Goal: Information Seeking & Learning: Learn about a topic

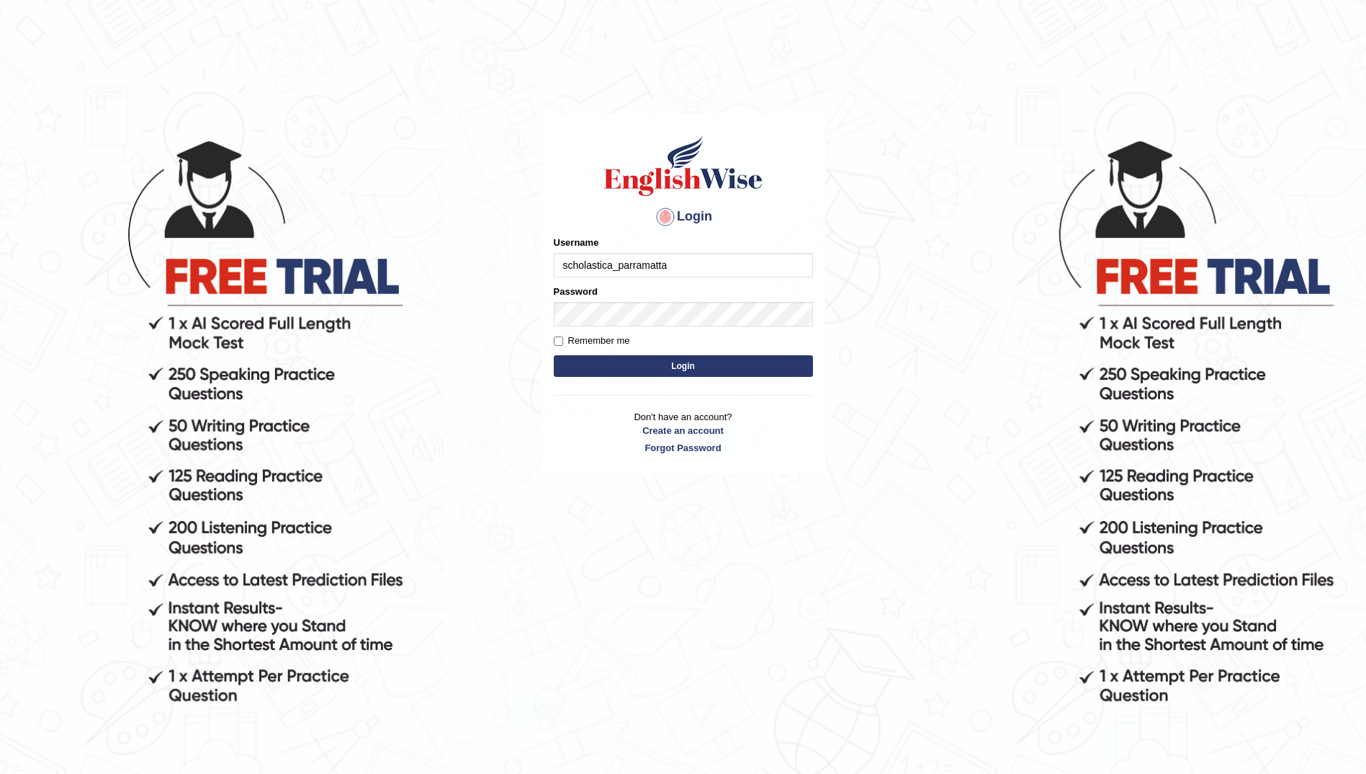
type input "scholastica_parramatta"
click at [558, 343] on input "Remember me" at bounding box center [558, 340] width 9 height 9
checkbox input "true"
click at [676, 365] on button "Login" at bounding box center [683, 366] width 259 height 22
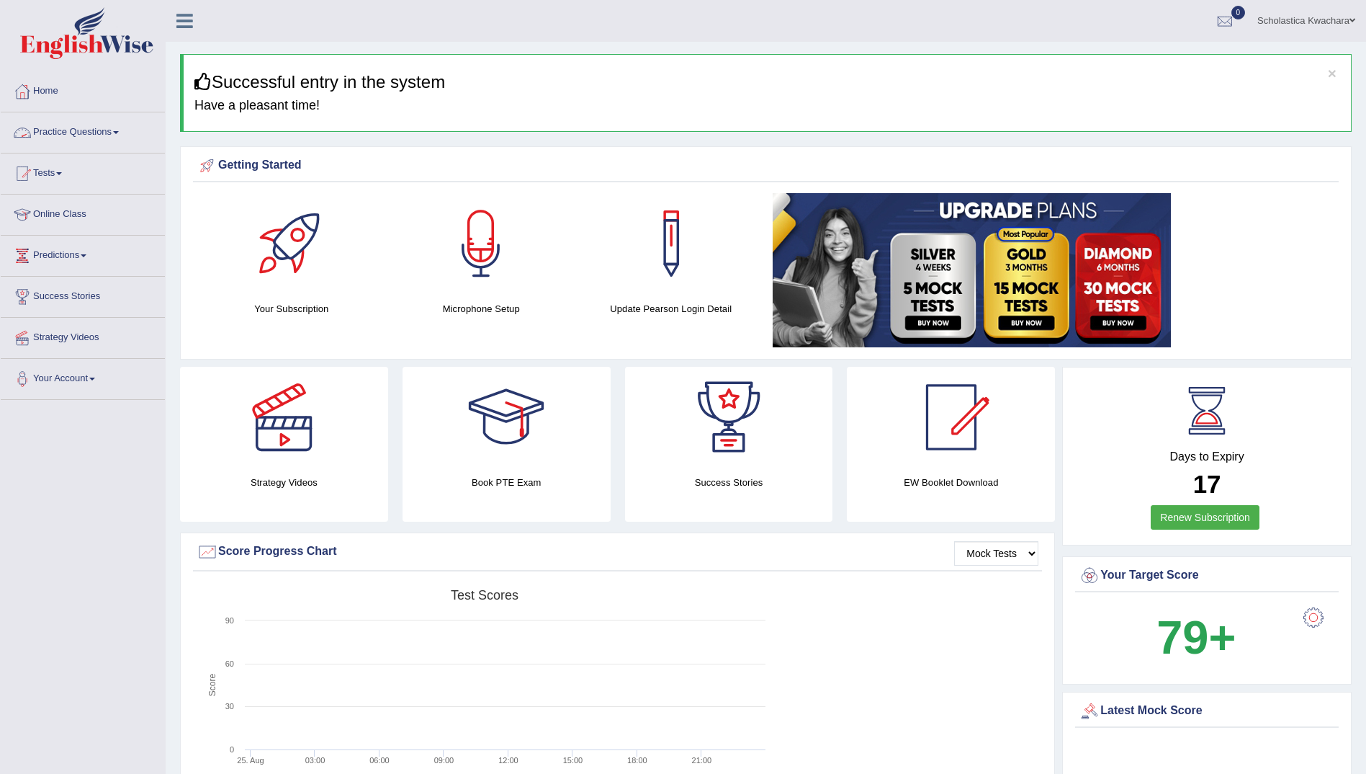
click at [119, 131] on span at bounding box center [116, 132] width 6 height 3
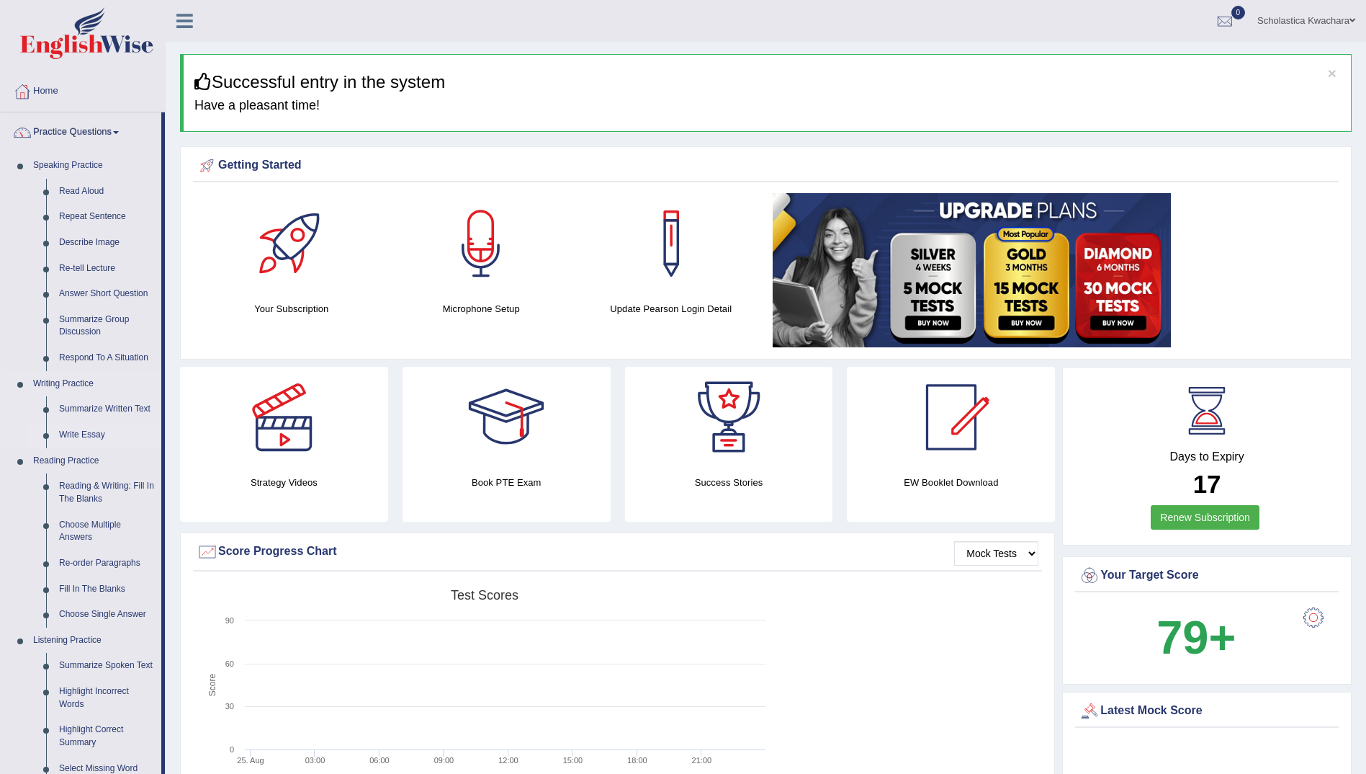
click at [92, 436] on link "Write Essay" at bounding box center [107, 435] width 109 height 26
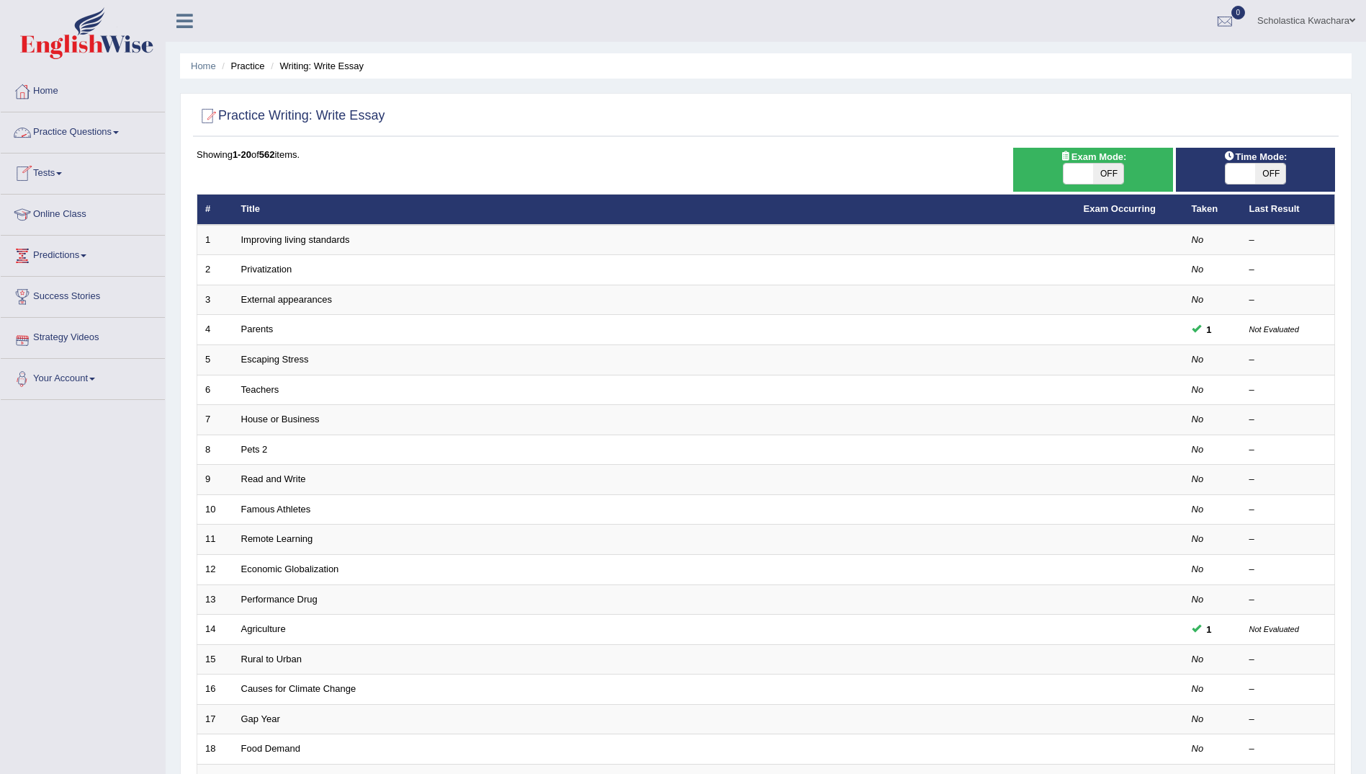
click at [117, 133] on span at bounding box center [116, 132] width 6 height 3
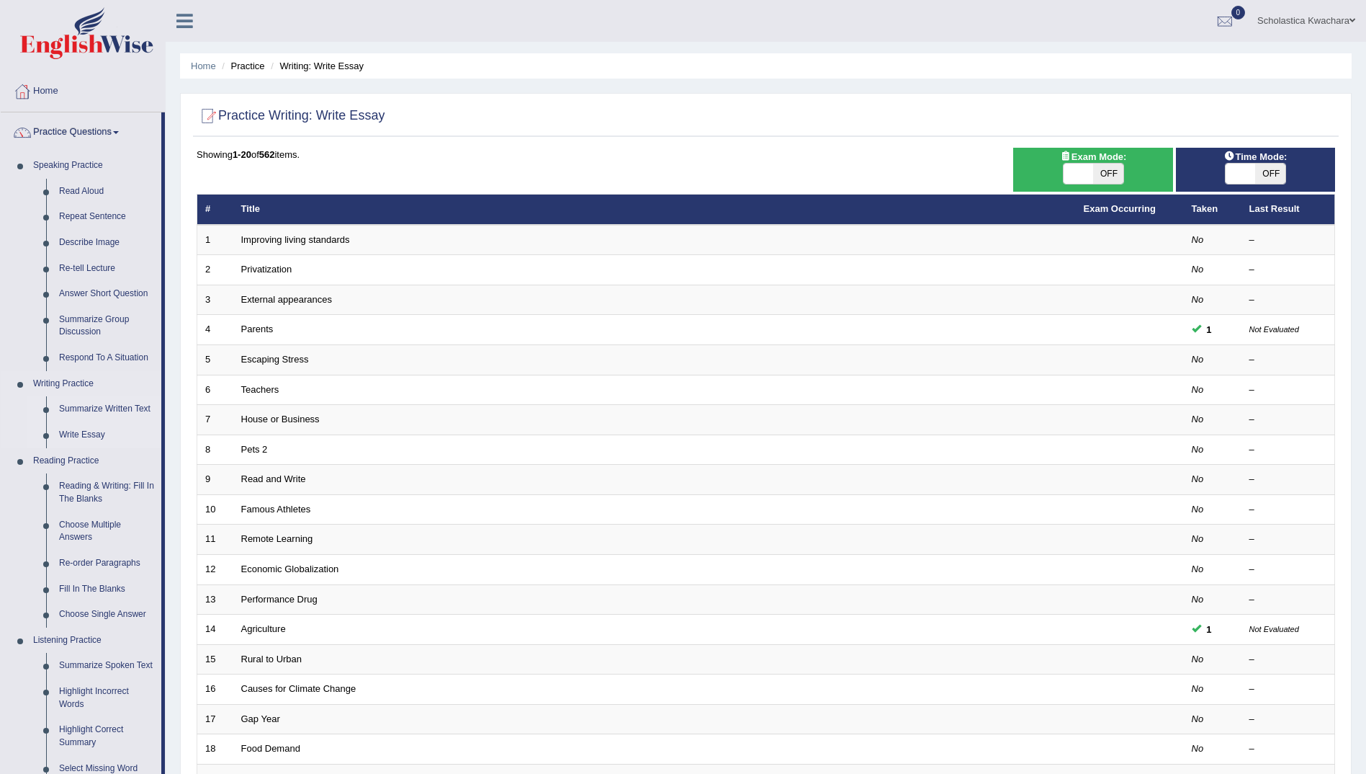
click at [122, 408] on link "Summarize Written Text" at bounding box center [107, 409] width 109 height 26
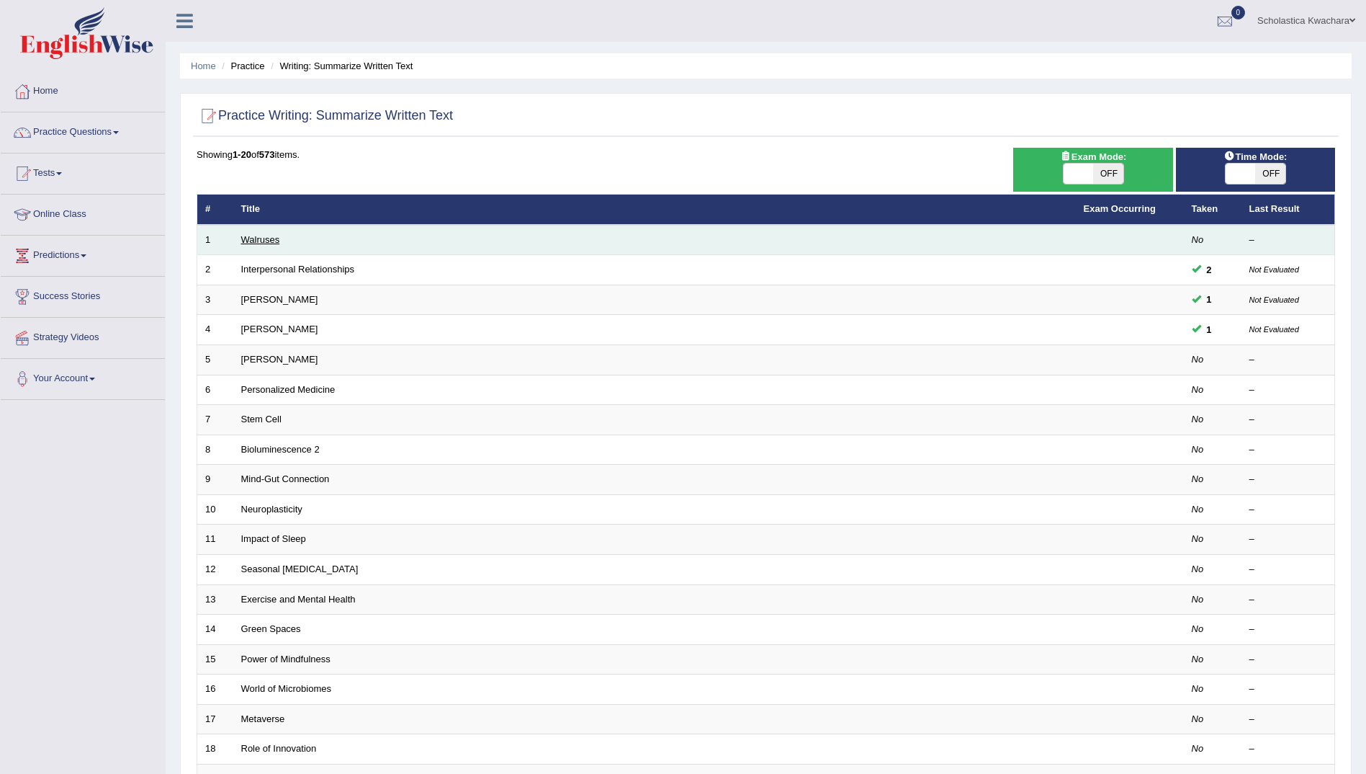
click at [261, 241] on link "Walruses" at bounding box center [260, 239] width 39 height 11
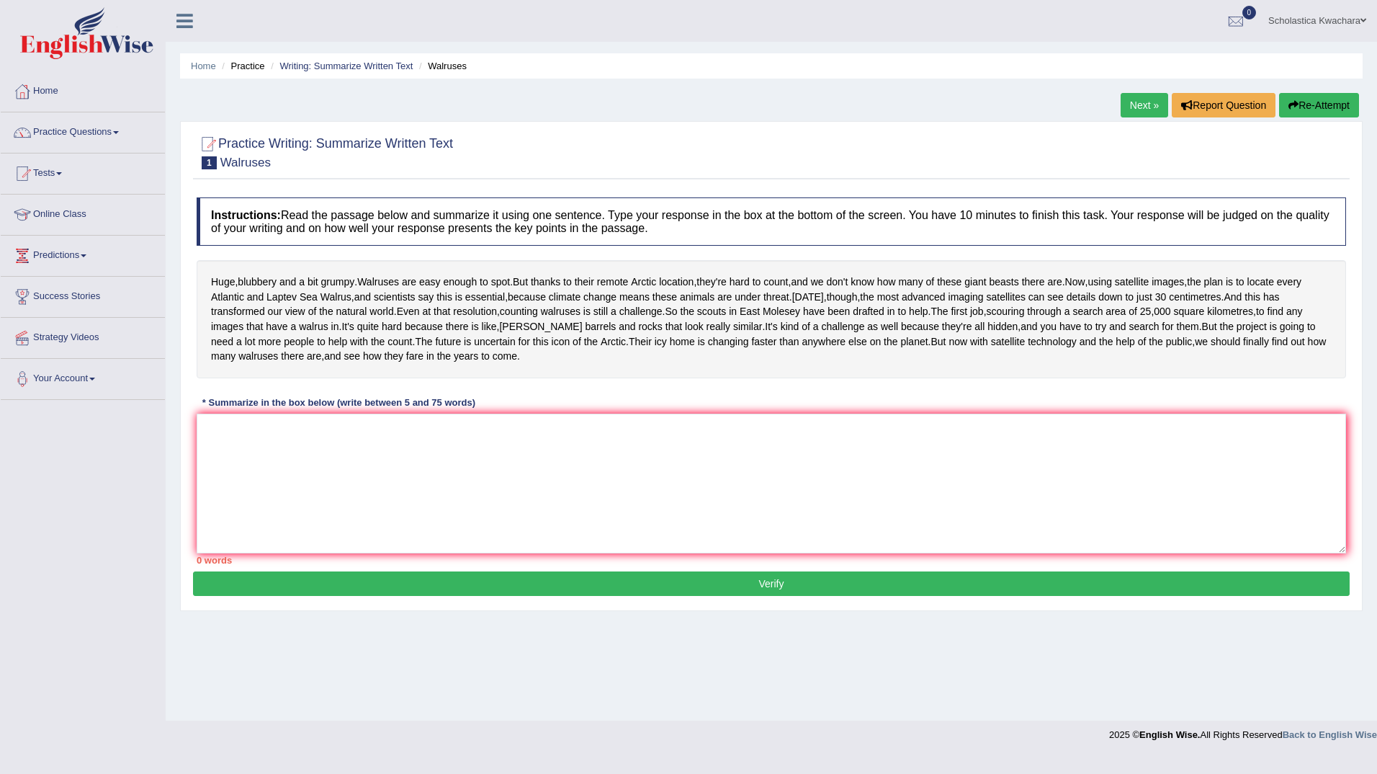
click at [329, 59] on li "Writing: Summarize Written Text" at bounding box center [339, 66] width 145 height 14
click at [256, 66] on li "Practice" at bounding box center [241, 66] width 46 height 14
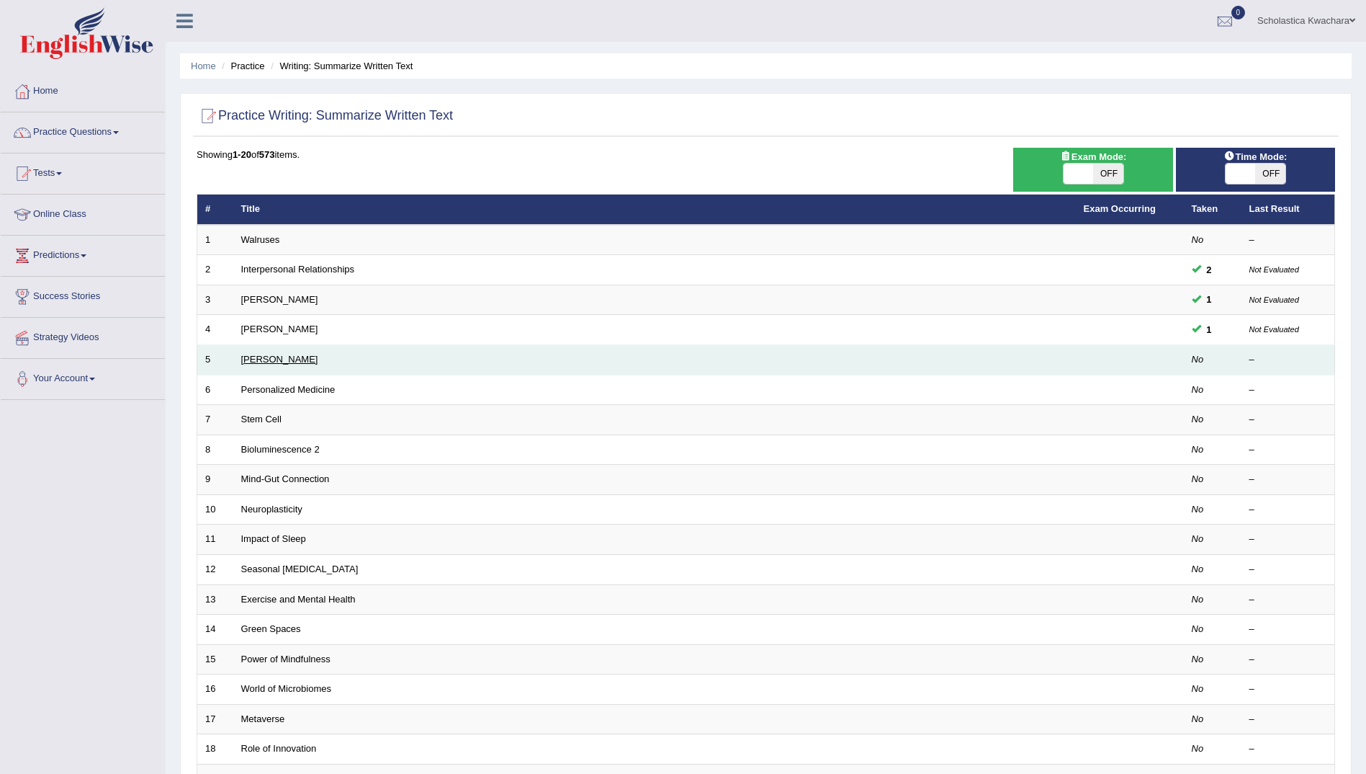
click at [298, 362] on link "Elizabeth Blackwell" at bounding box center [279, 359] width 77 height 11
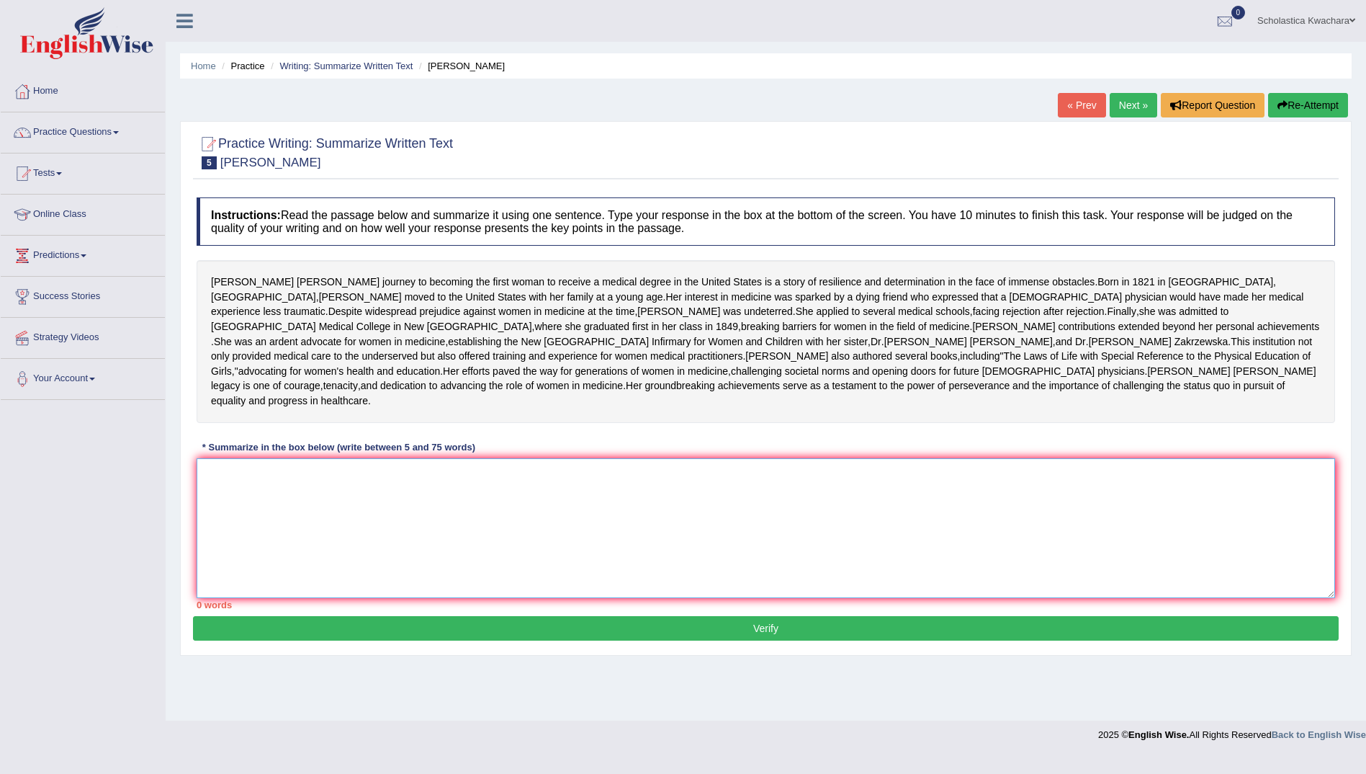
click at [220, 548] on textarea at bounding box center [766, 528] width 1139 height 140
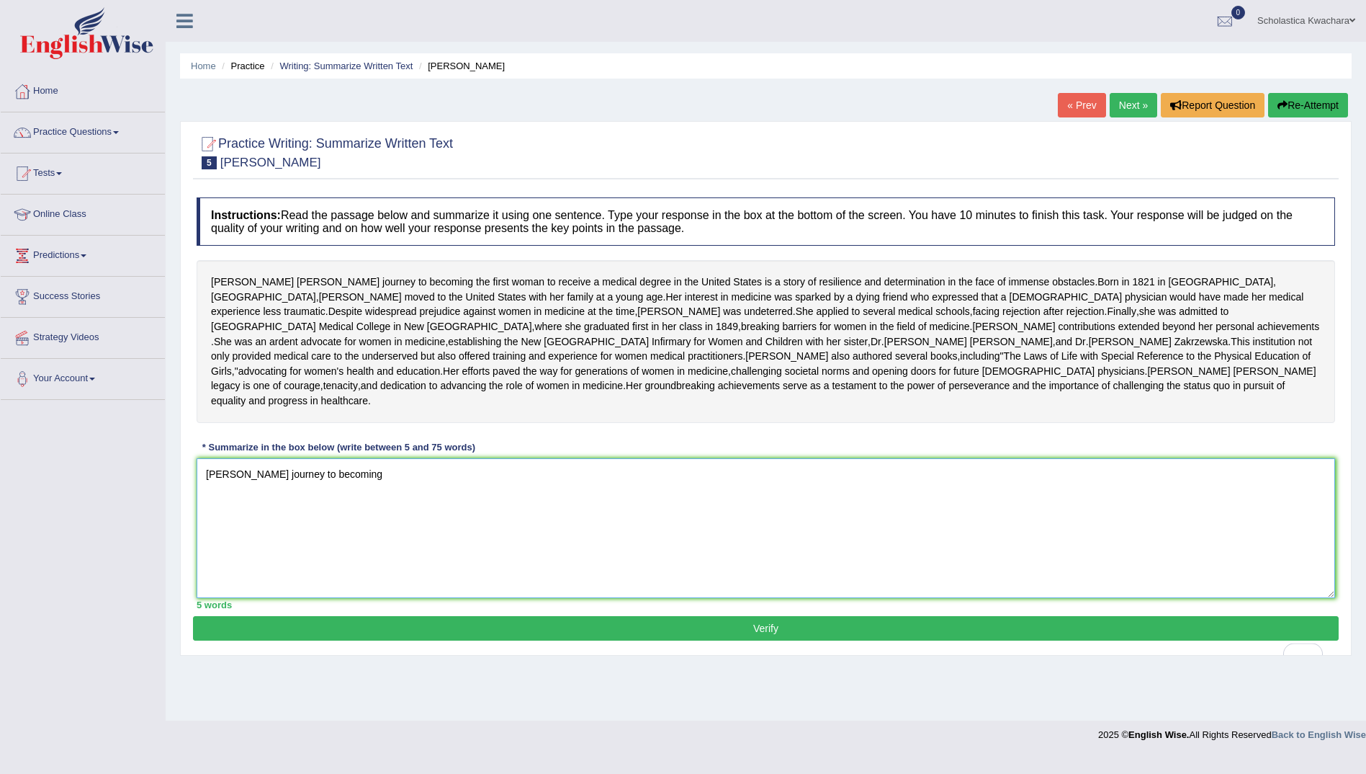
click at [415, 547] on textarea "Elizabeth Blackwell's journey to becoming" at bounding box center [766, 528] width 1139 height 140
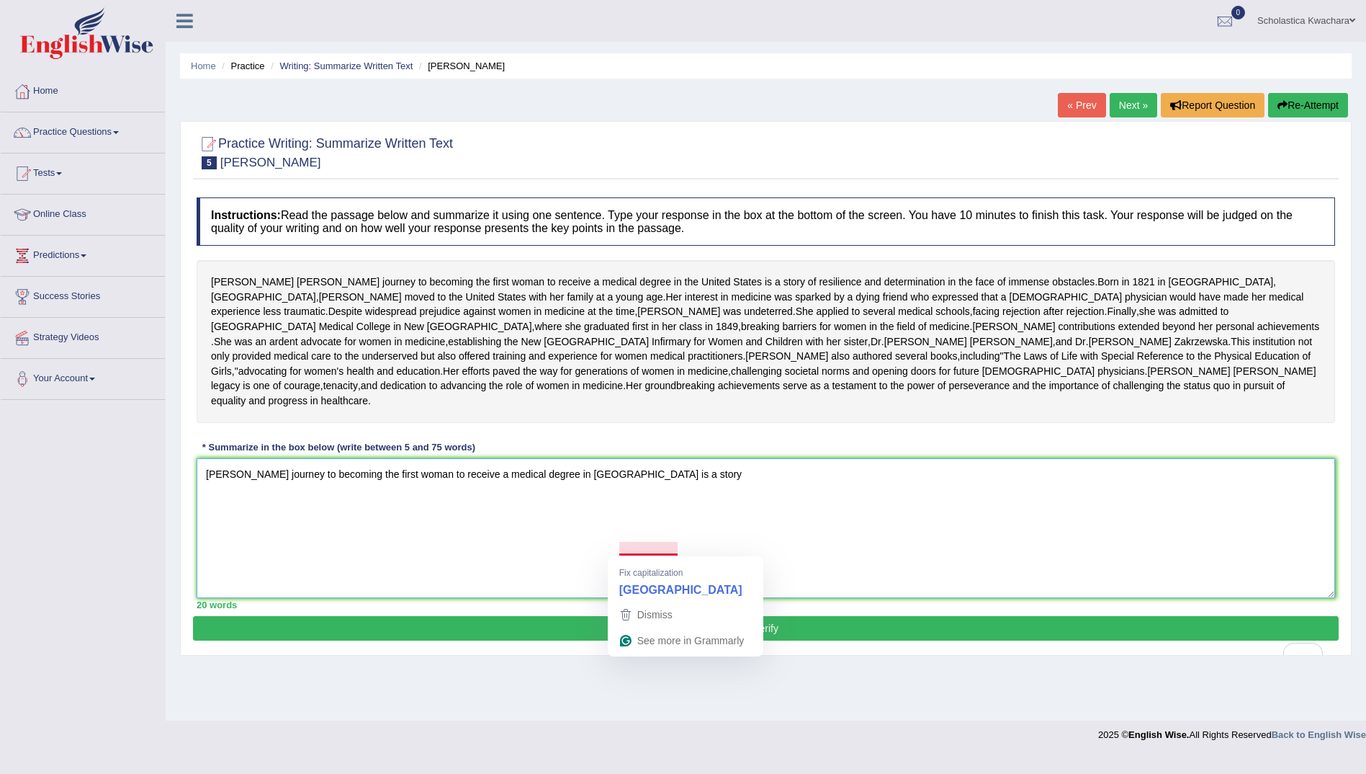
click at [622, 550] on textarea "Elizabeth Blackwell's journey to becoming the first woman to receive a medical …" at bounding box center [766, 528] width 1139 height 140
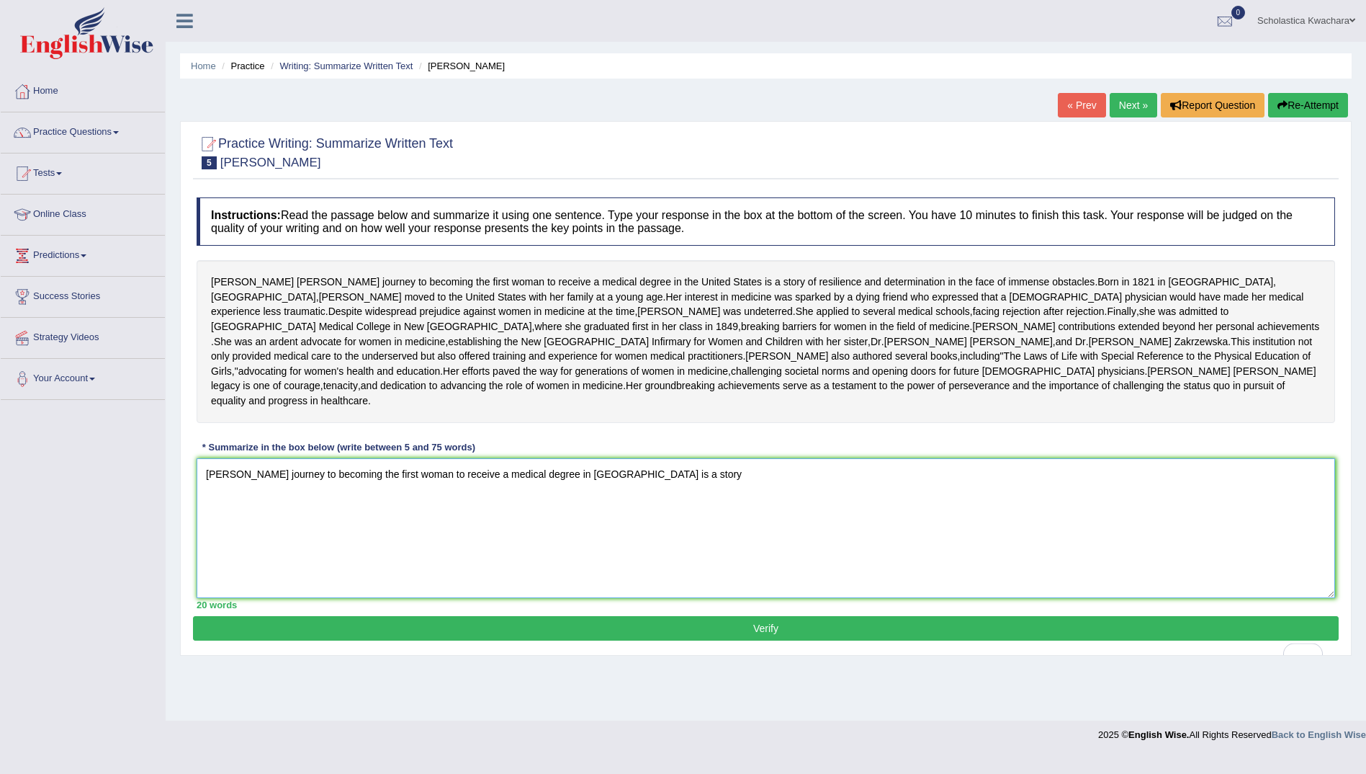
click at [777, 560] on textarea "Elizabeth Blackwell's journey to becoming the first woman to receive a medical …" at bounding box center [766, 528] width 1139 height 140
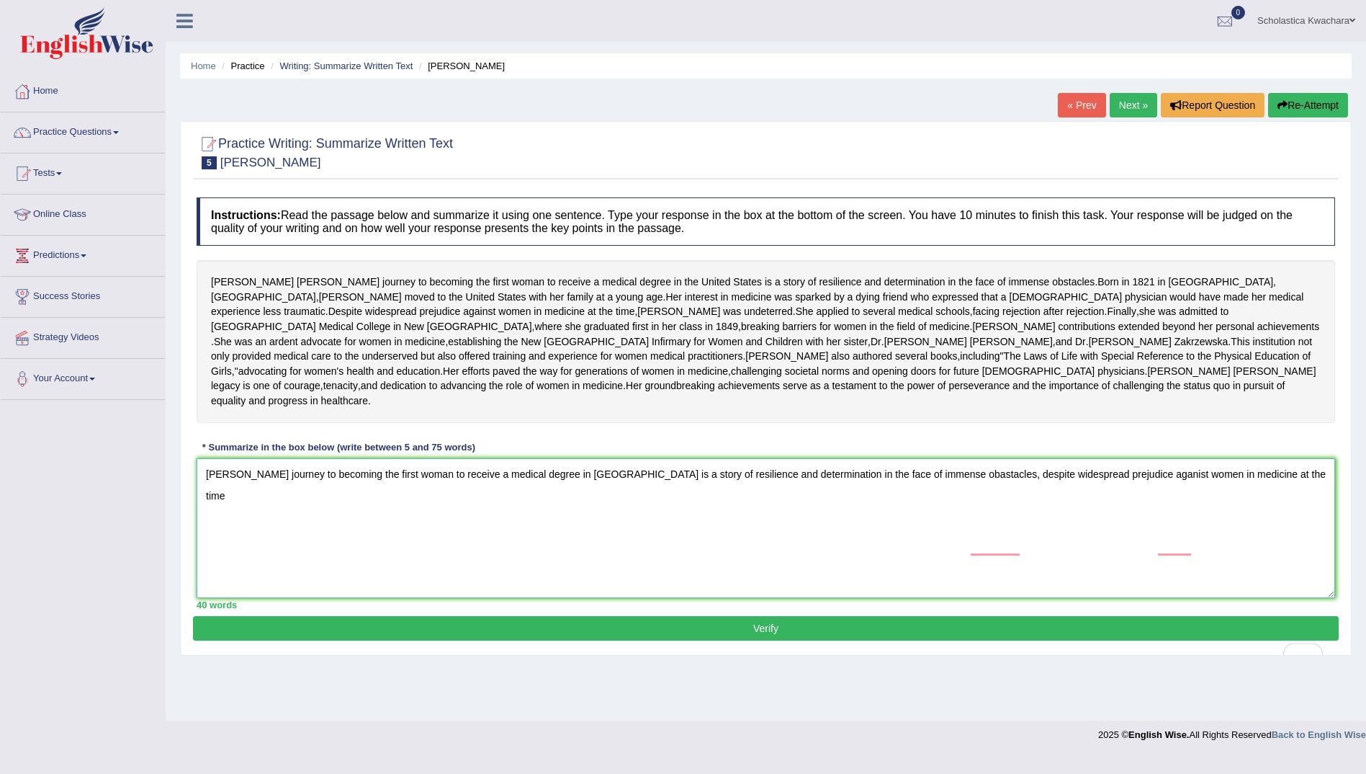
scroll to position [3, 0]
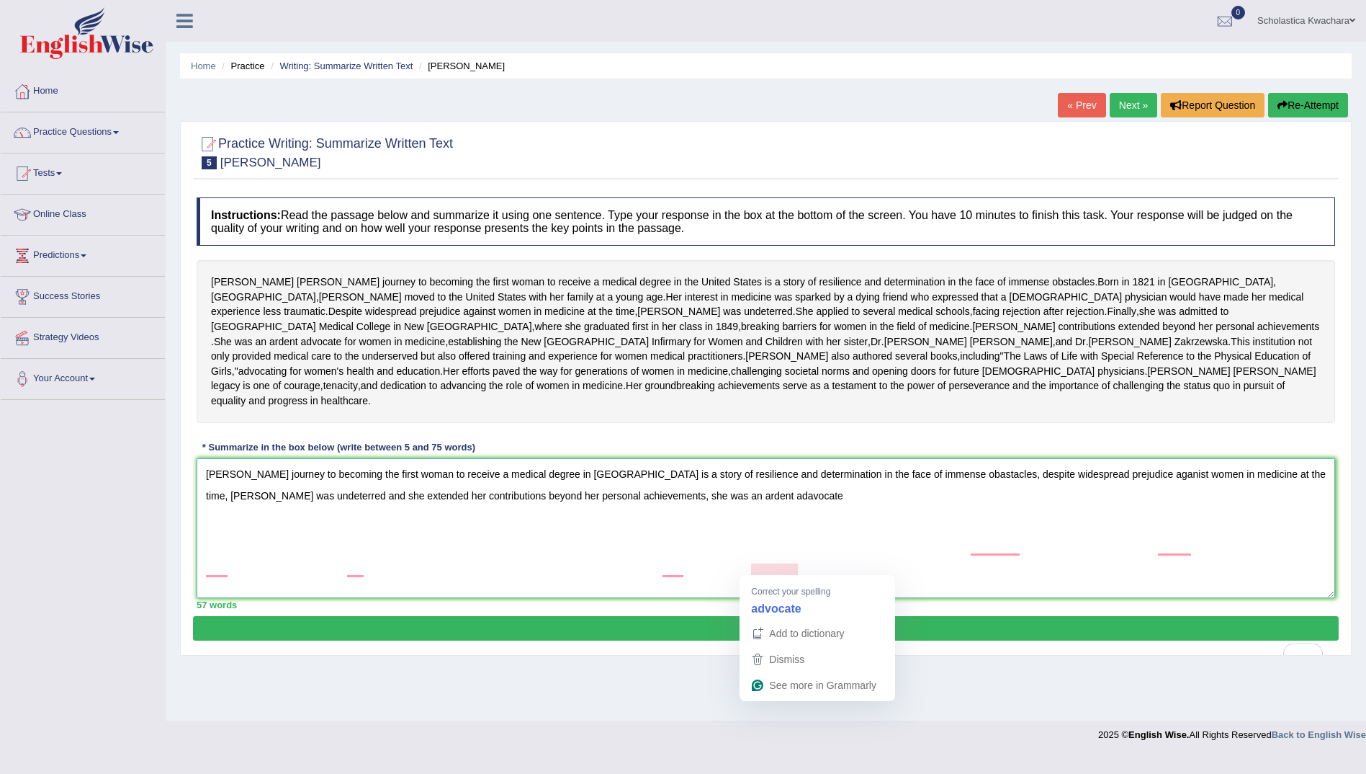
click at [770, 567] on textarea "Elizabeth Blackwell's journey to becoming the first woman to receive a medical …" at bounding box center [766, 528] width 1139 height 140
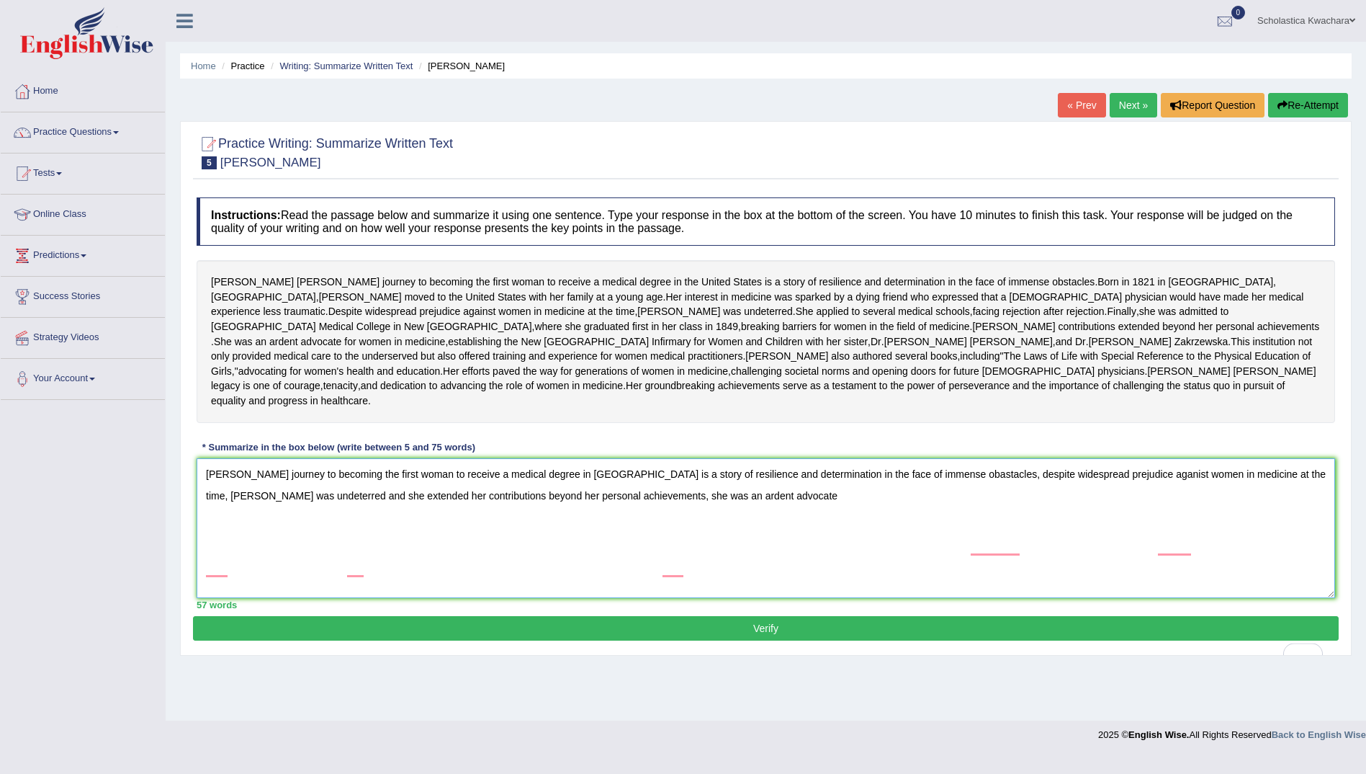
click at [804, 562] on textarea "Elizabeth Blackwell's journey to becoming the first woman to receive a medical …" at bounding box center [766, 528] width 1139 height 140
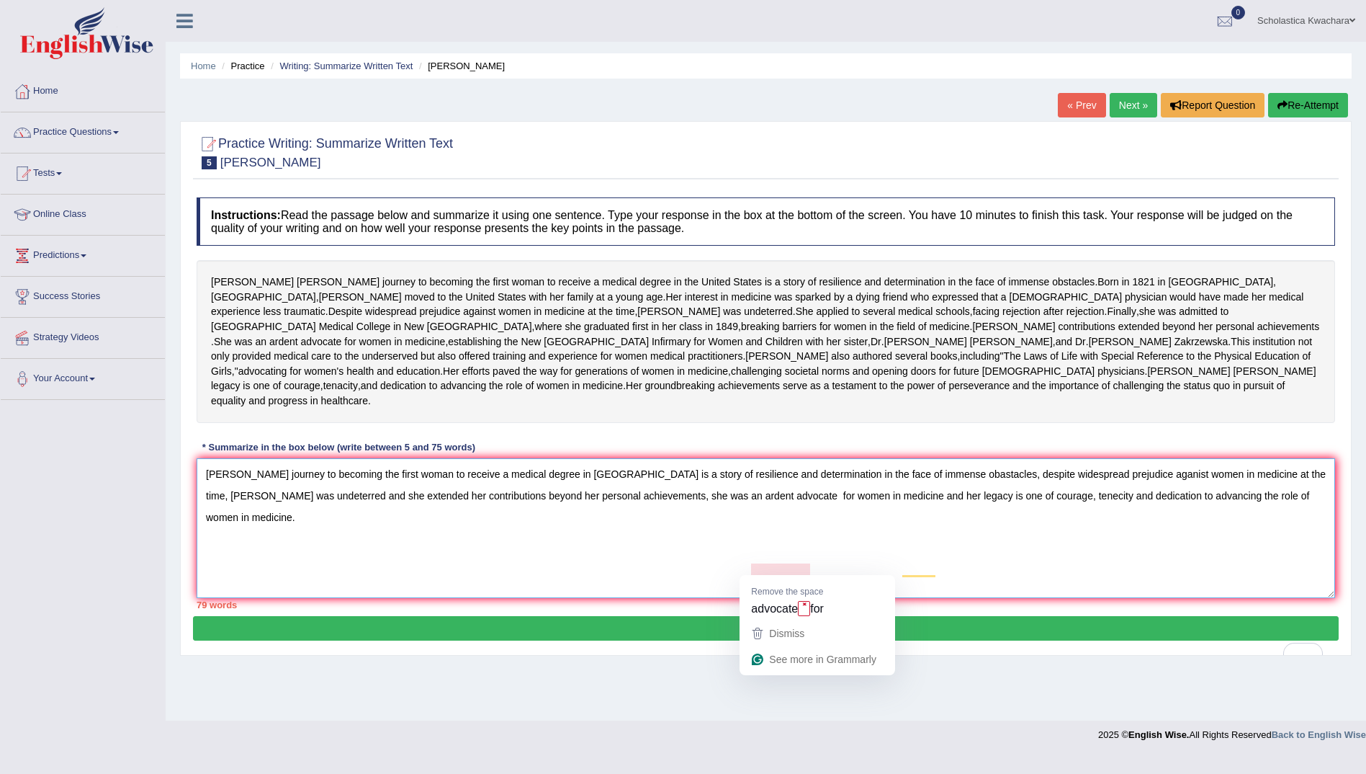
click at [797, 568] on textarea "Elizabeth Blackwell's journey to becoming the first woman to receive a medical …" at bounding box center [766, 528] width 1139 height 140
click at [1265, 566] on textarea "Elizabeth Blackwell's journey to becoming the first woman to receive a medical …" at bounding box center [766, 528] width 1139 height 140
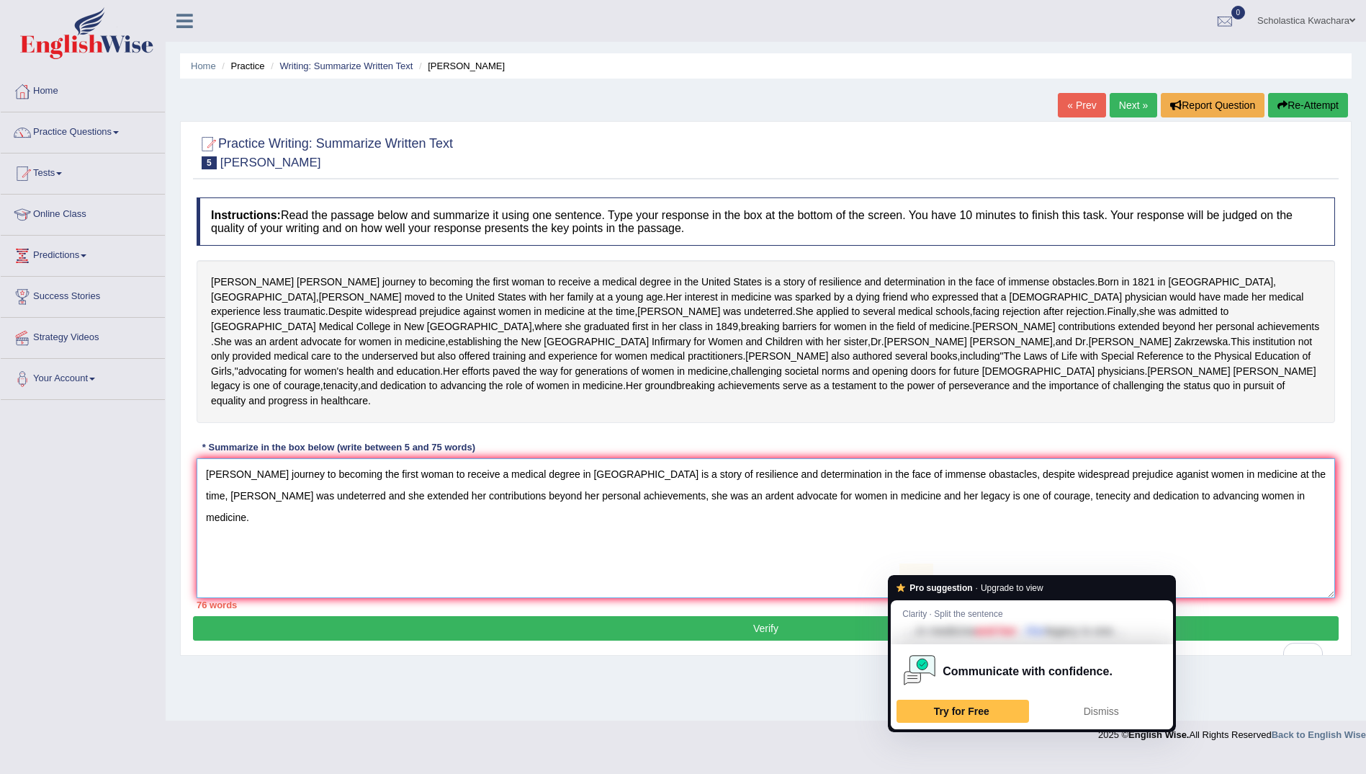
click at [918, 566] on textarea "Elizabeth Blackwell's journey to becoming the first woman to receive a medical …" at bounding box center [766, 528] width 1139 height 140
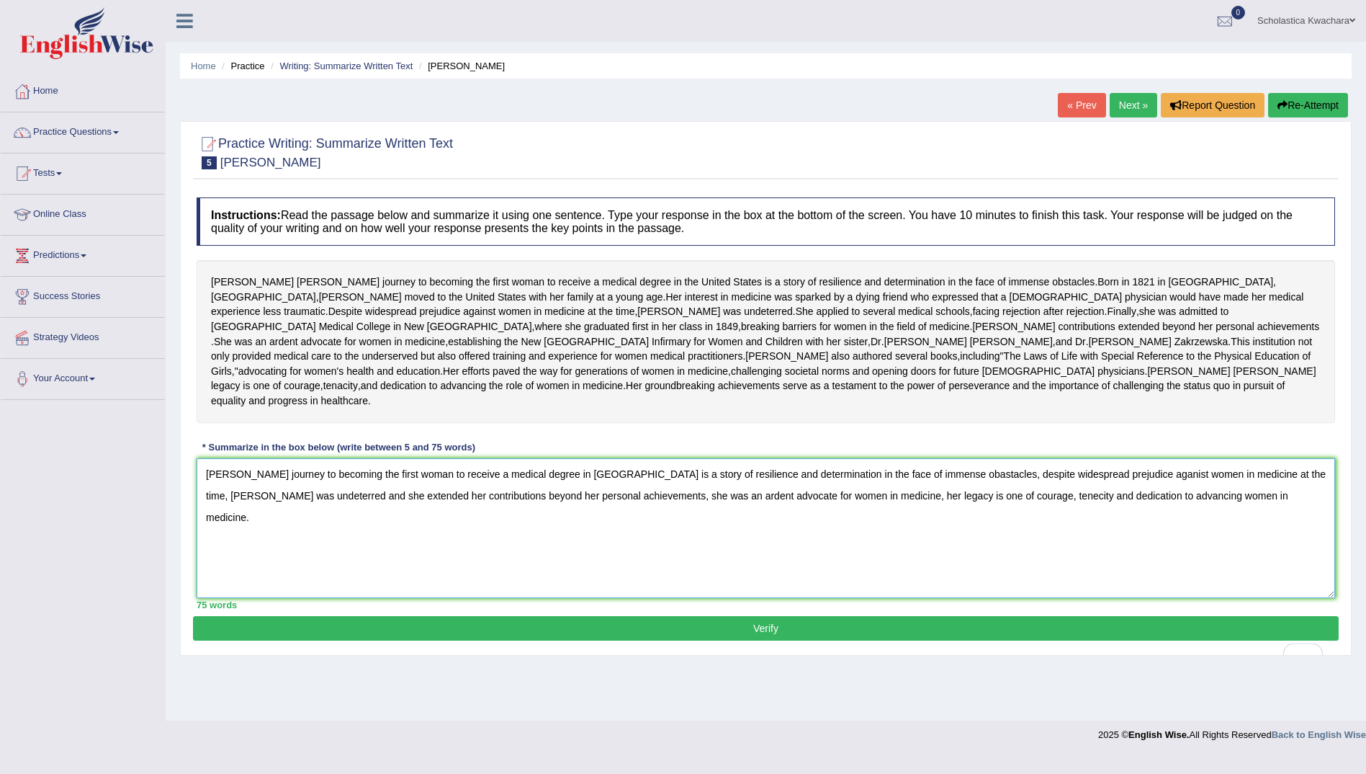
type textarea "Elizabeth Blackwell's journey to becoming the first woman to receive a medical …"
click at [766, 640] on button "Verify" at bounding box center [766, 628] width 1146 height 24
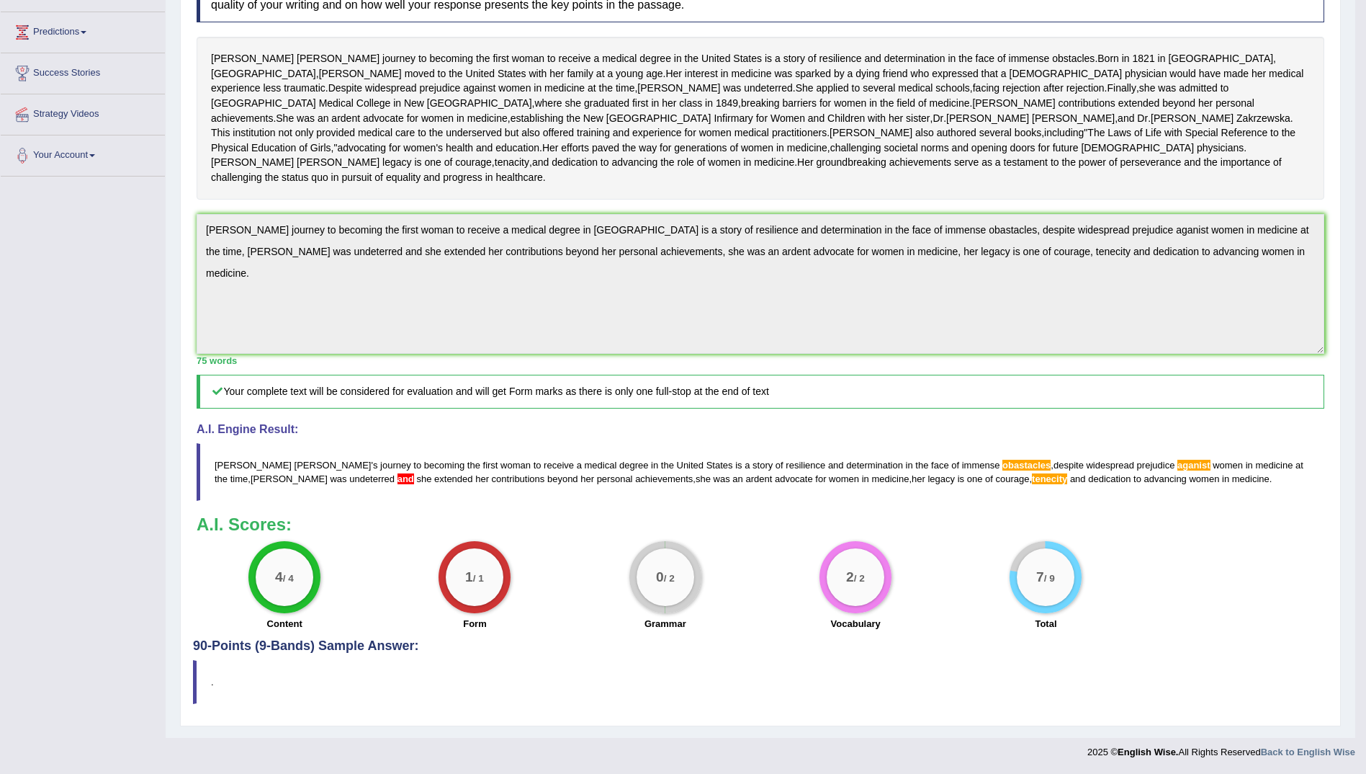
scroll to position [297, 0]
click at [924, 550] on div "2 / 2 Vocabulary" at bounding box center [856, 587] width 190 height 93
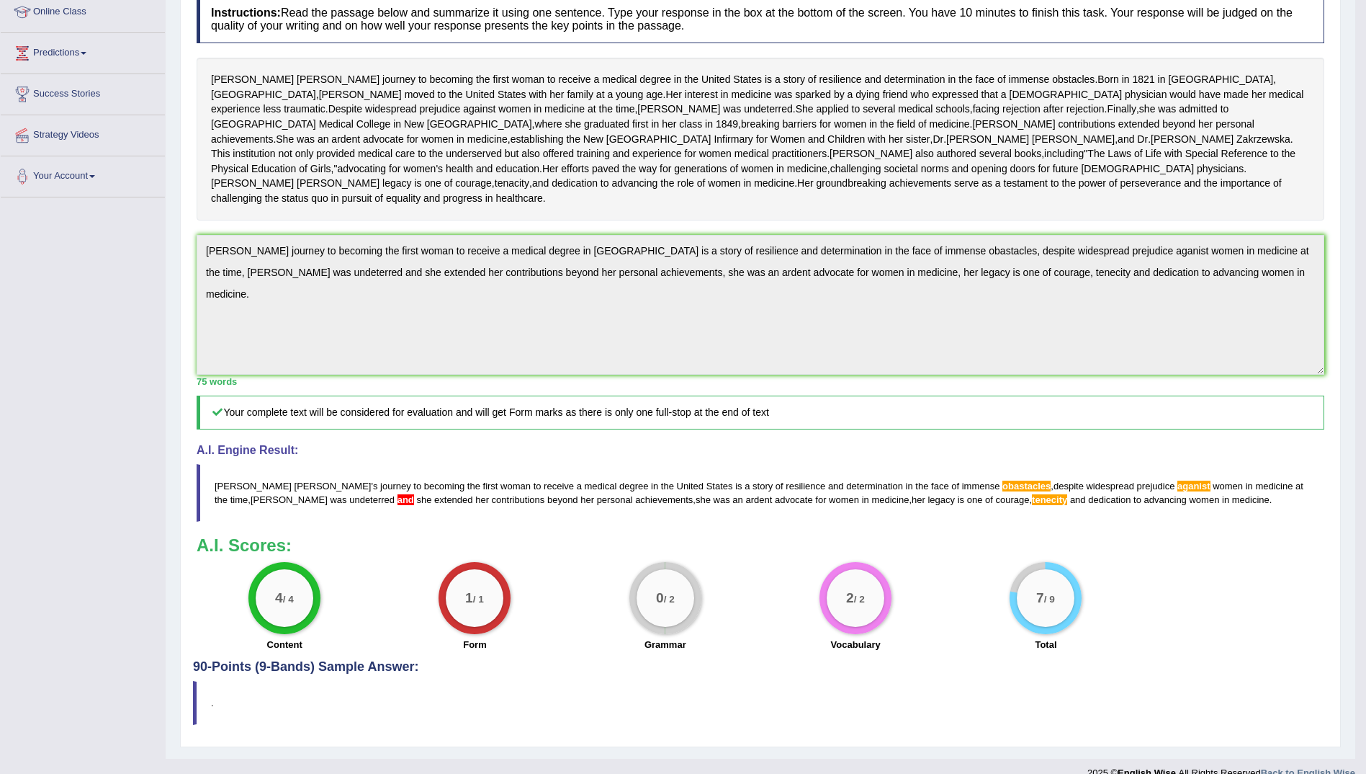
scroll to position [0, 0]
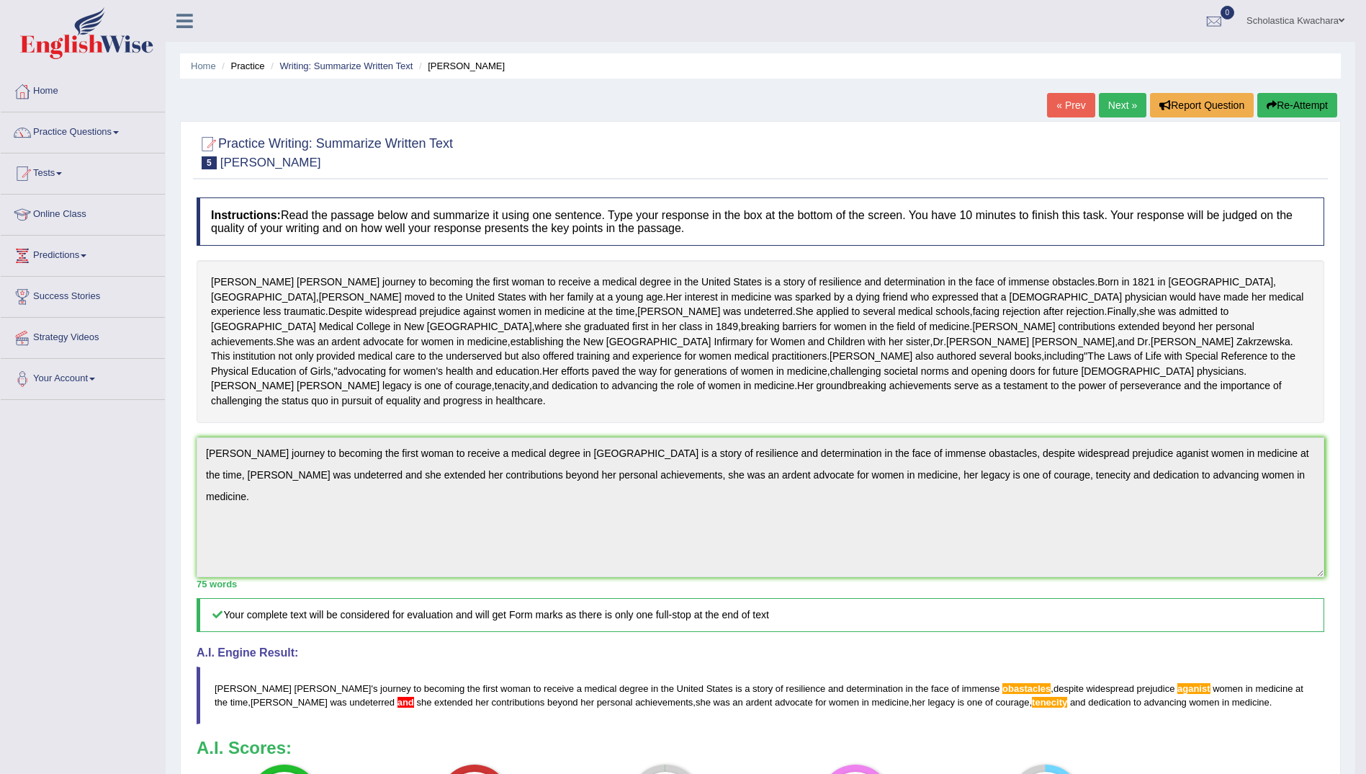
click at [1119, 105] on link "Next »" at bounding box center [1123, 105] width 48 height 24
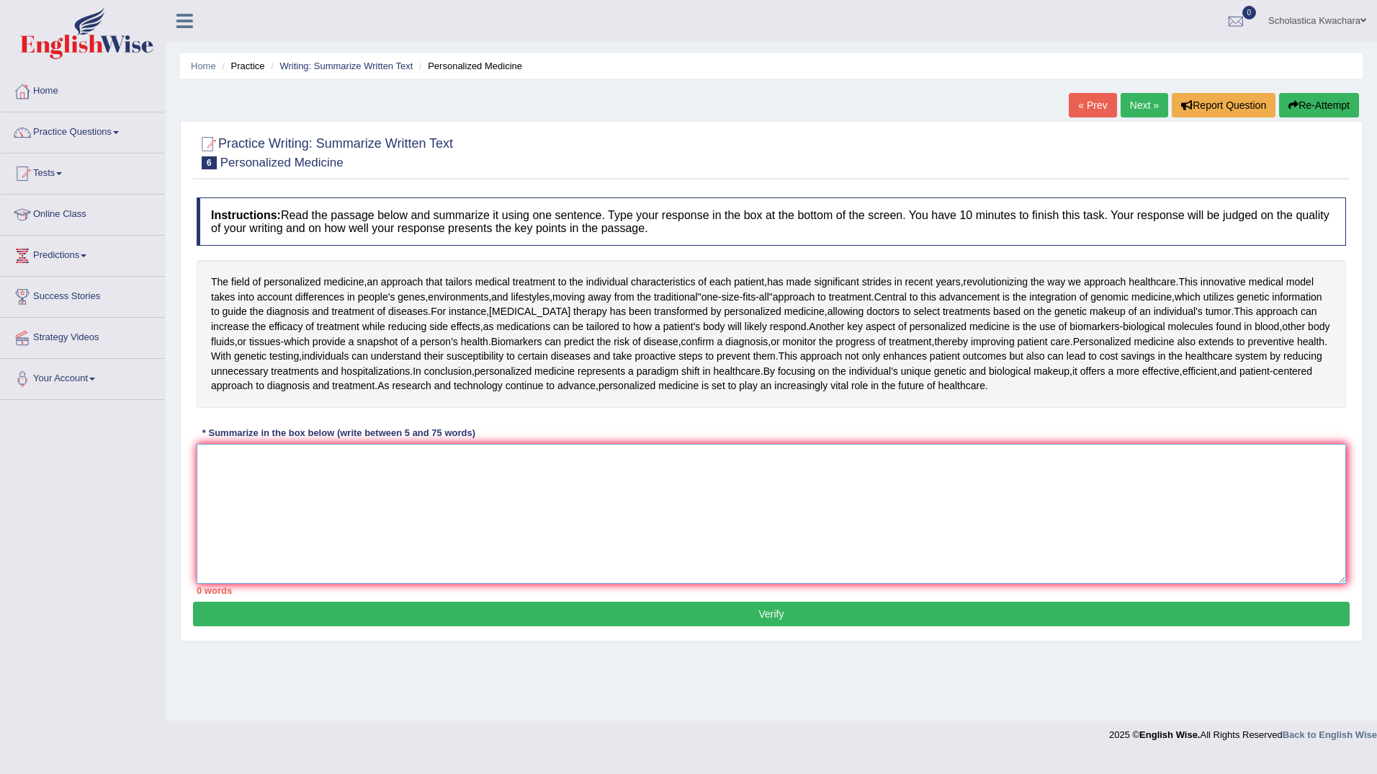
click at [233, 470] on textarea at bounding box center [771, 514] width 1149 height 140
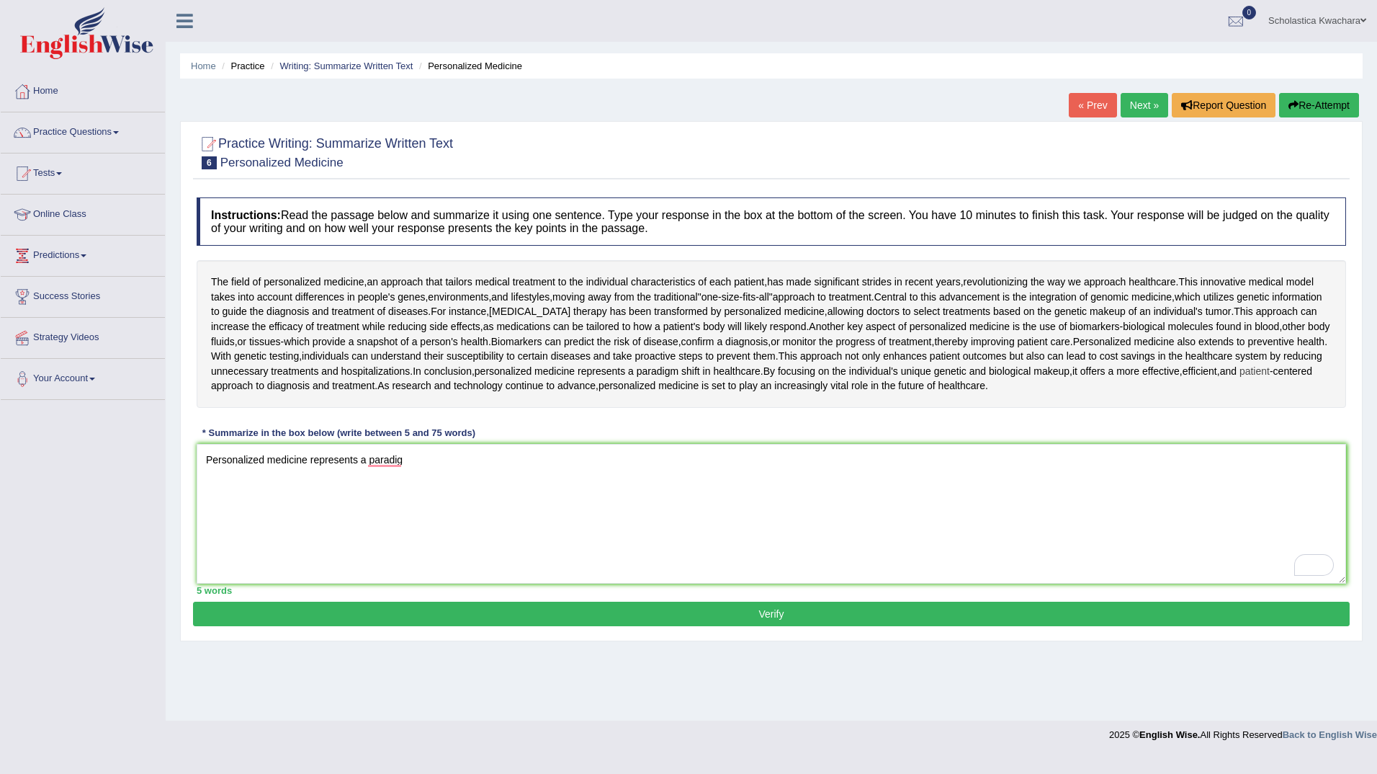
click at [1239, 378] on span "patient" at bounding box center [1254, 371] width 30 height 15
click at [242, 378] on div at bounding box center [251, 374] width 30 height 40
click at [243, 378] on div at bounding box center [251, 369] width 17 height 17
click at [242, 378] on body "Toggle navigation Home Practice Questions Speaking Practice Read Aloud Repeat S…" at bounding box center [688, 387] width 1377 height 774
click at [1239, 378] on span "patient" at bounding box center [1254, 371] width 30 height 15
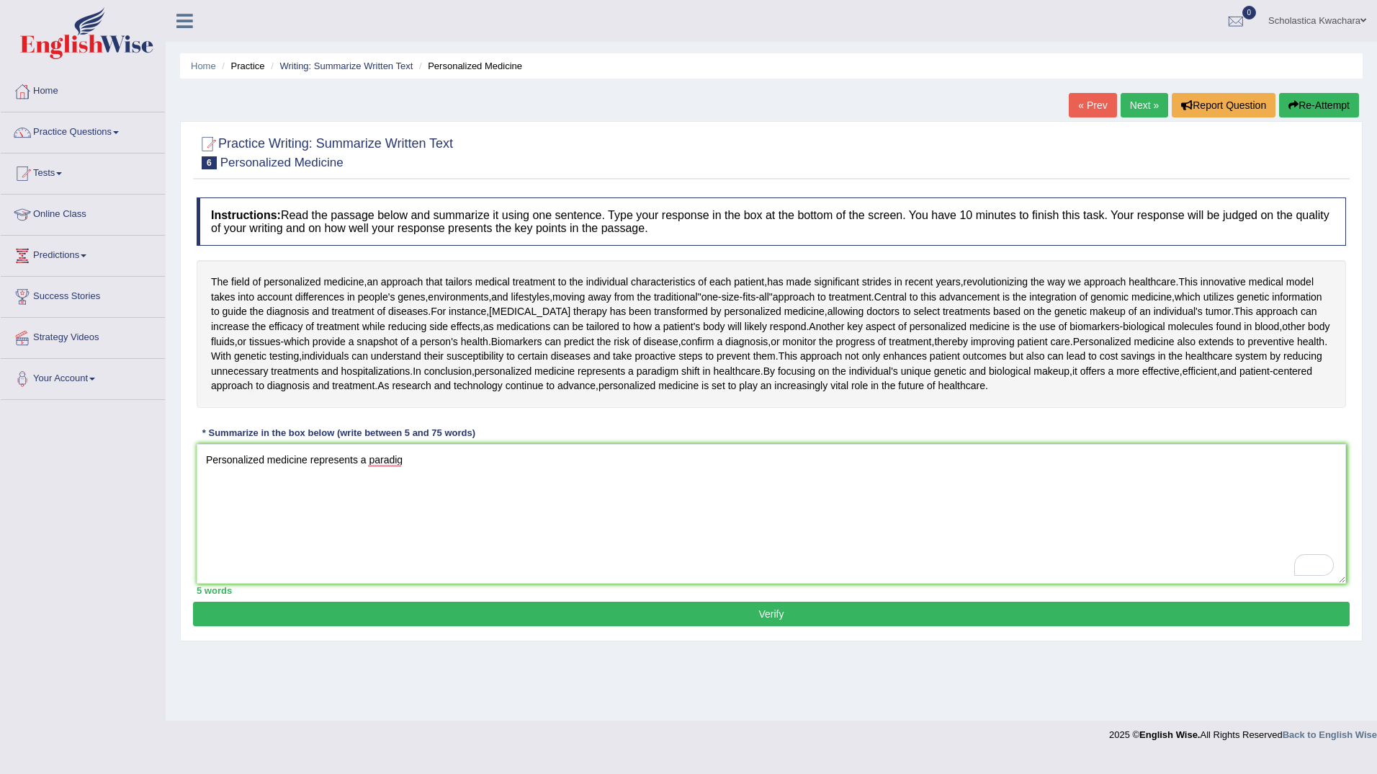
click at [242, 378] on body "Toggle navigation Home Practice Questions Speaking Practice Read Aloud Repeat S…" at bounding box center [688, 387] width 1377 height 774
click at [403, 457] on textarea "Personalized medicine represents a paradig" at bounding box center [771, 514] width 1149 height 140
click at [500, 462] on textarea "Personalized medicine represents a personalized medicine represnts a paradigm s…" at bounding box center [771, 514] width 1149 height 140
click at [663, 459] on textarea "Personalized medicine represents a personalized medicine represents a paradigm …" at bounding box center [771, 514] width 1149 height 140
click at [822, 453] on textarea "Personalized medicine represents a personalized medicine represents a paradigm …" at bounding box center [771, 514] width 1149 height 140
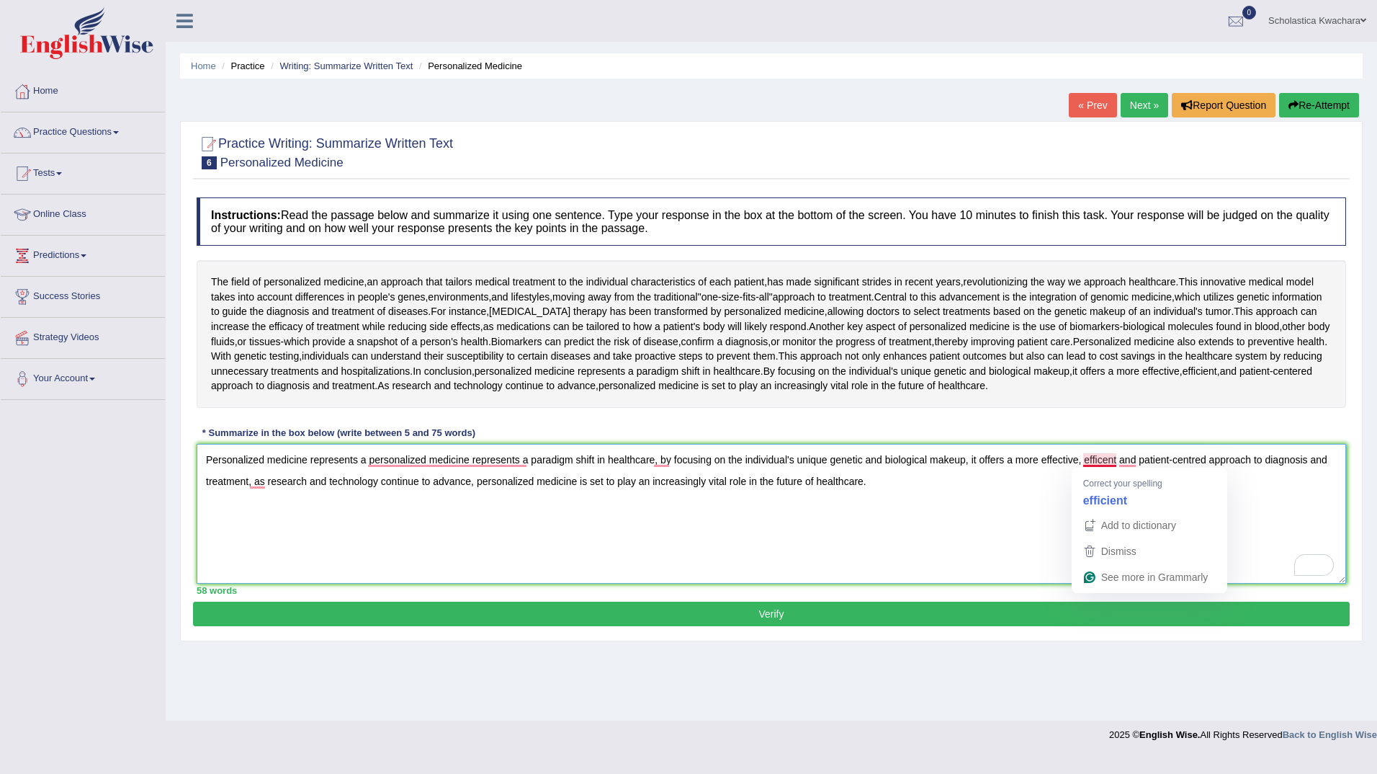
click at [1100, 457] on textarea "Personalized medicine represents a personalized medicine represents a paradigm …" at bounding box center [771, 514] width 1149 height 140
click at [1121, 459] on textarea "Personalized medicine represents a personalized medicine represents a paradigm …" at bounding box center [771, 514] width 1149 height 140
type textarea "Personalized medicine represents a personalized medicine represents a paradigm …"
click at [804, 609] on button "Verify" at bounding box center [771, 613] width 1157 height 24
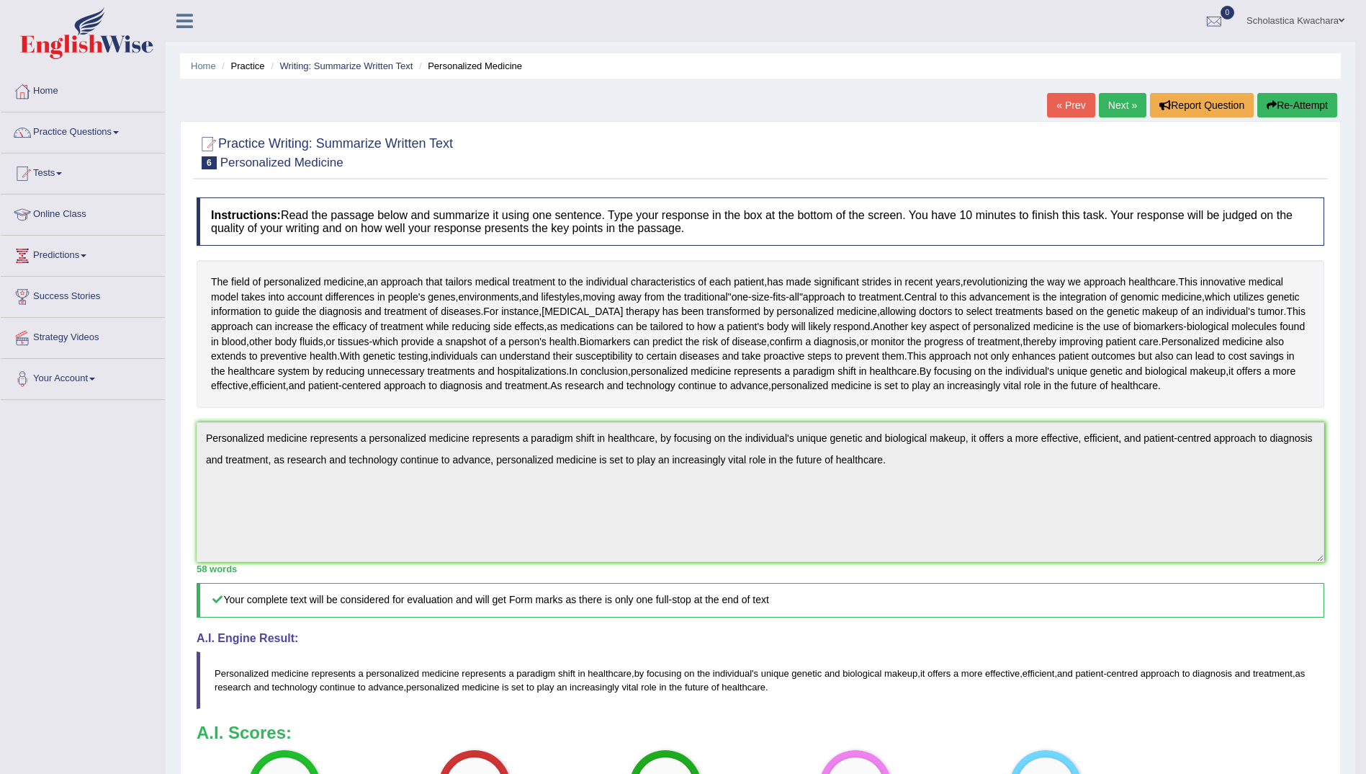
click at [1120, 103] on link "Next »" at bounding box center [1123, 105] width 48 height 24
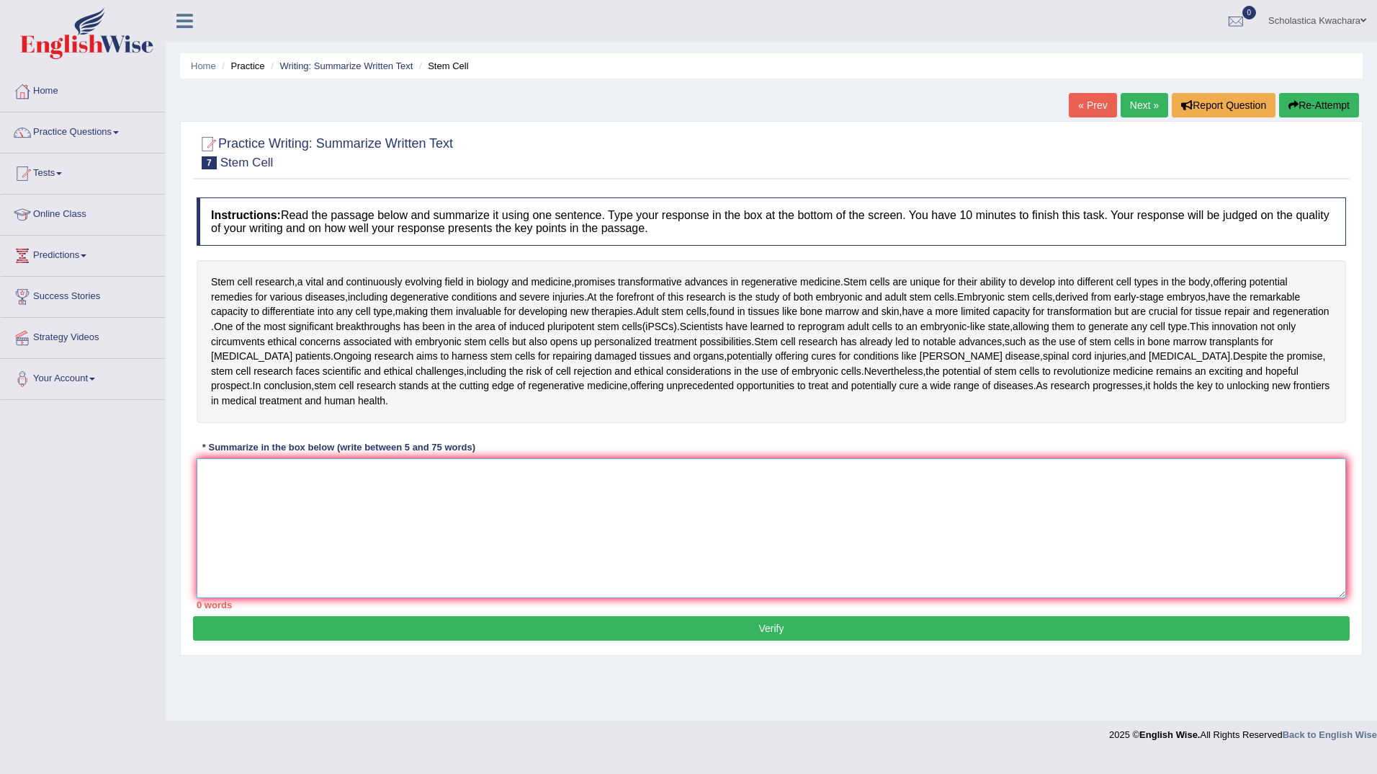
click at [243, 489] on textarea at bounding box center [771, 528] width 1149 height 140
type textarea "D"
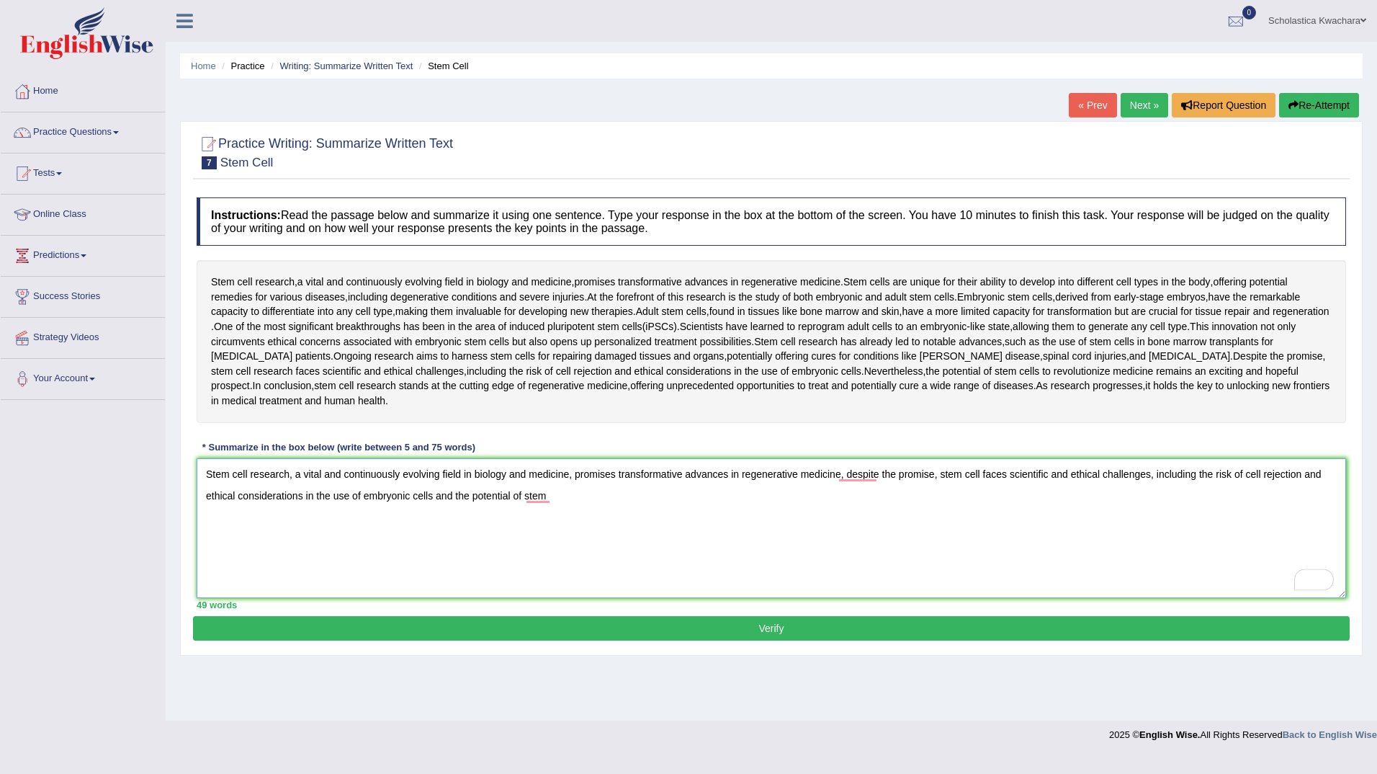
click at [560, 488] on textarea "Stem cell research, a vital and continuously evolving field in biology and medi…" at bounding box center [771, 528] width 1149 height 140
click at [783, 496] on textarea "Stem cell research, a vital and continuously evolving field in biology and medi…" at bounding box center [771, 528] width 1149 height 140
type textarea "Stem cell research, a vital and continuously evolving field in biology and medi…"
click at [824, 624] on button "Verify" at bounding box center [771, 628] width 1157 height 24
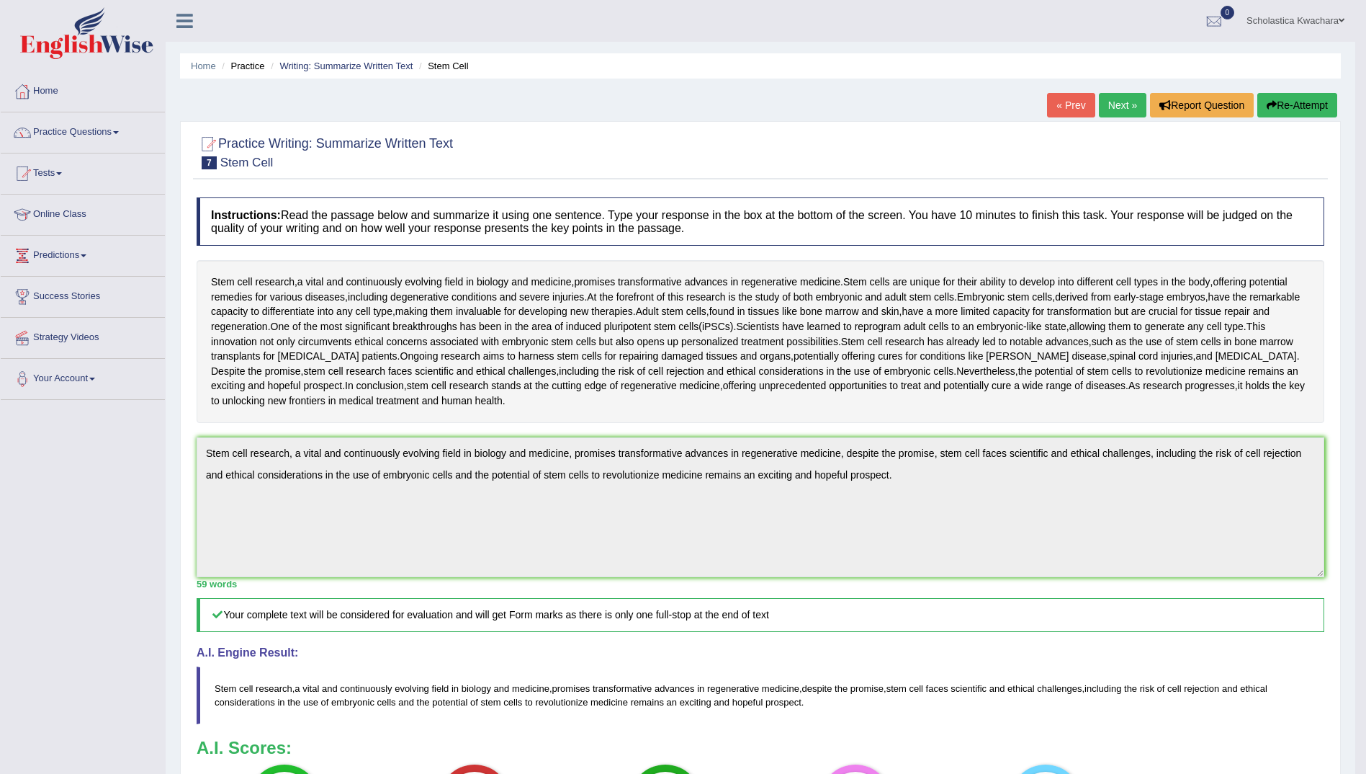
click at [1121, 107] on link "Next »" at bounding box center [1123, 105] width 48 height 24
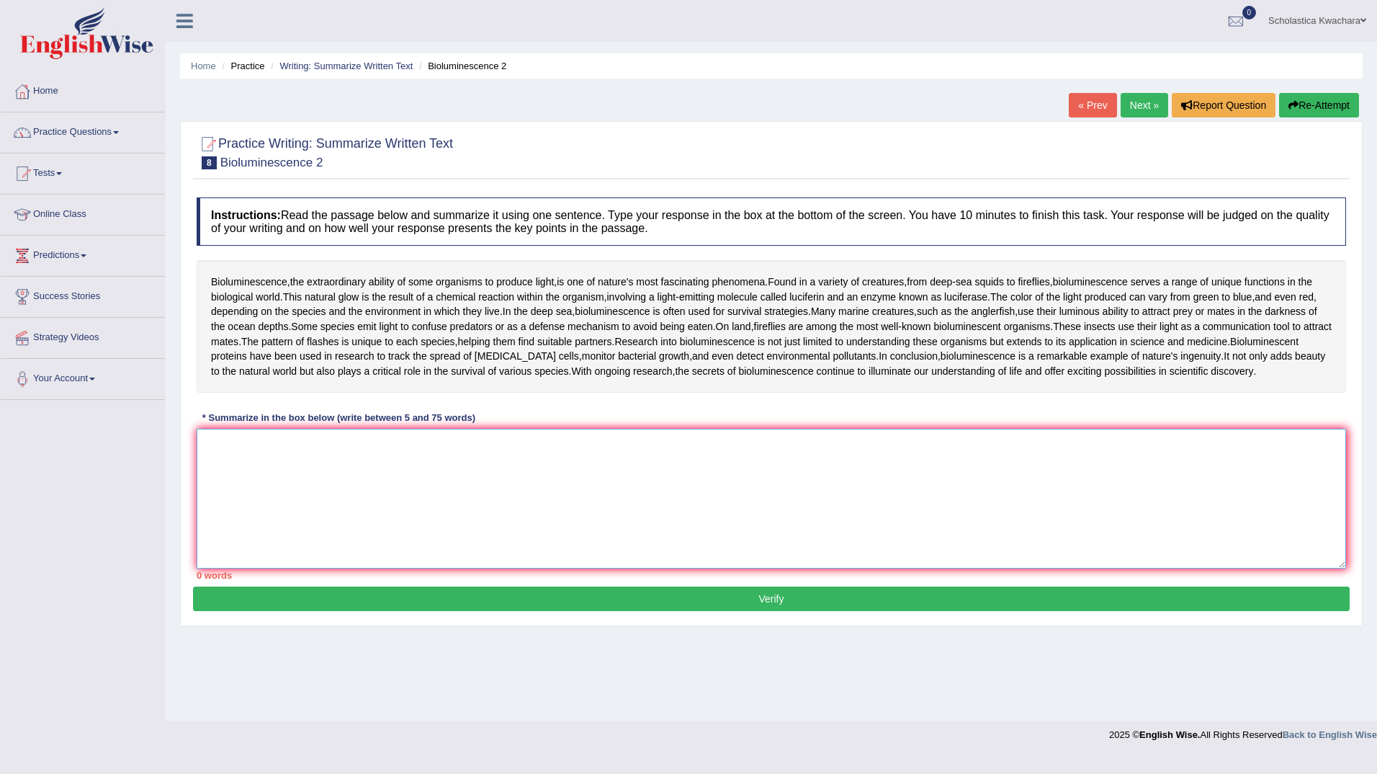
click at [295, 465] on textarea at bounding box center [771, 499] width 1149 height 140
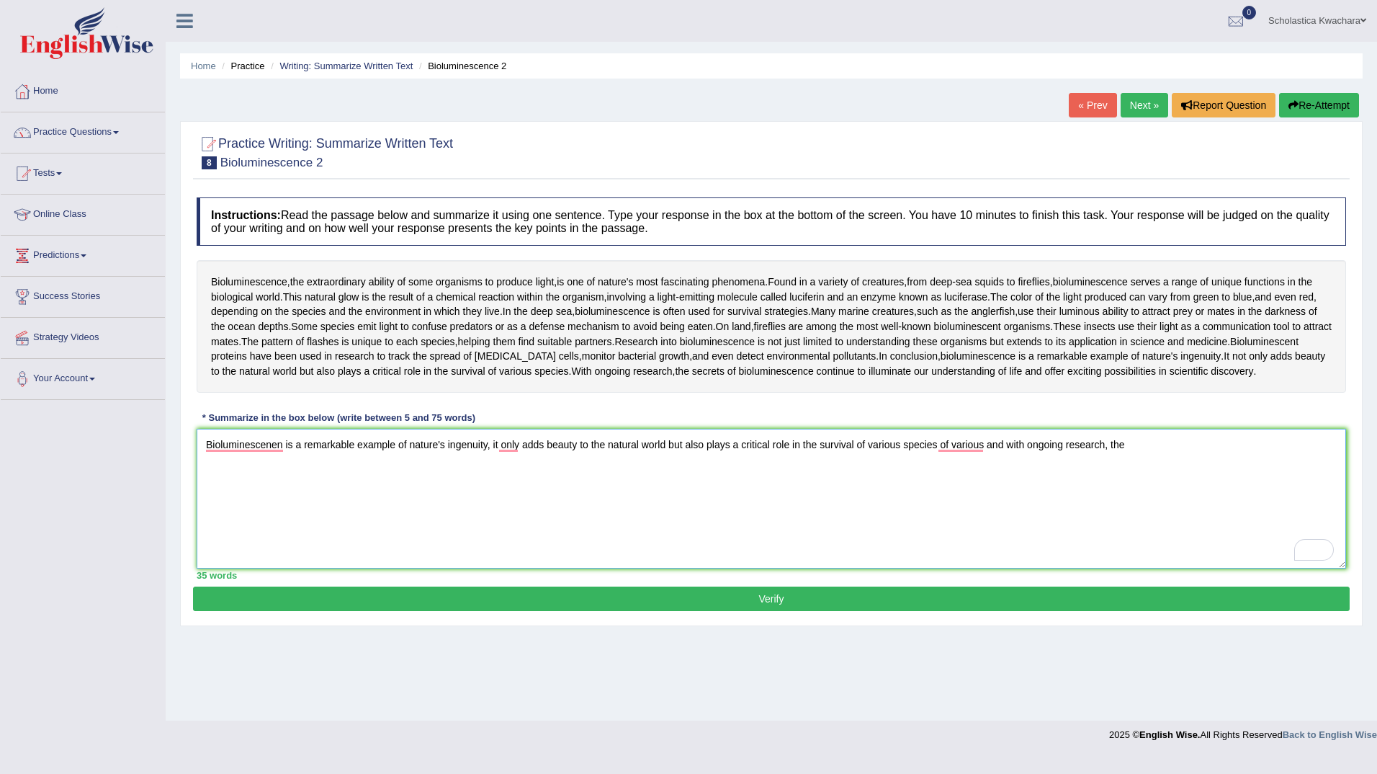
click at [983, 444] on textarea "Bioluminescenen is a remarkable example of nature's ingenuity, it only adds bea…" at bounding box center [771, 499] width 1149 height 140
click at [1143, 441] on textarea "Bioluminescenen is a remarkable example of nature's ingenuity, it only adds bea…" at bounding box center [771, 499] width 1149 height 140
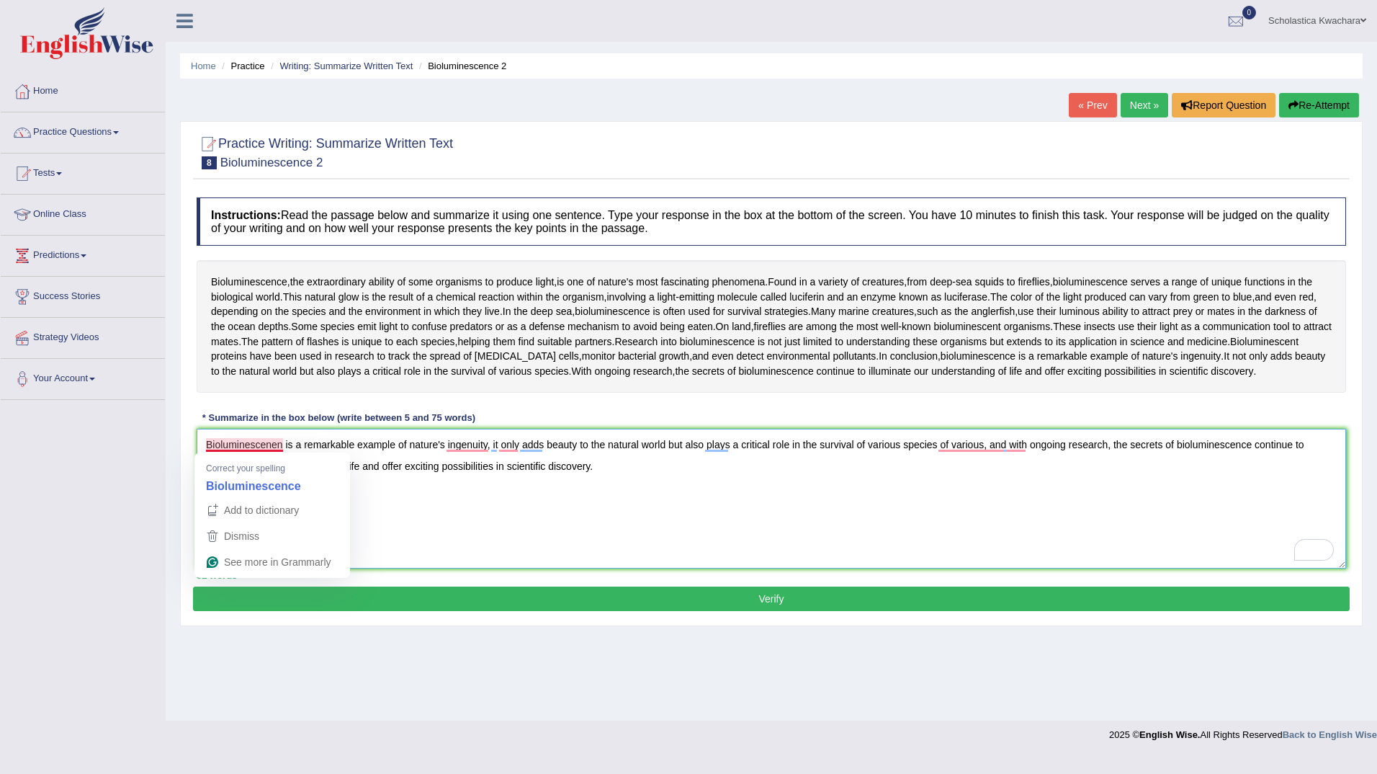
click at [280, 444] on textarea "Bioluminescenen is a remarkable example of nature's ingenuity, it only adds bea…" at bounding box center [771, 499] width 1149 height 140
type textarea "Bioluminescence is a remarkable example of nature's ingenuity, it only adds bea…"
click at [780, 592] on button "Verify" at bounding box center [771, 598] width 1157 height 24
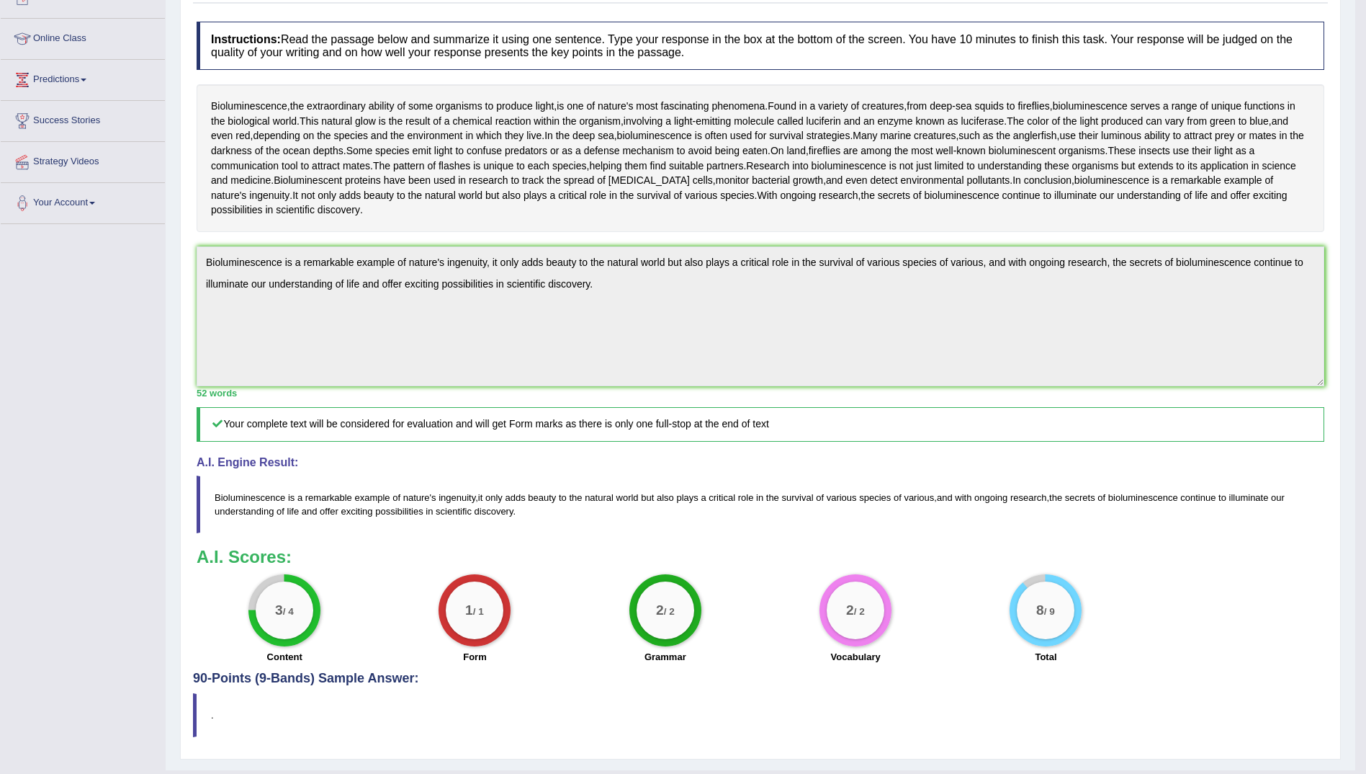
scroll to position [190, 0]
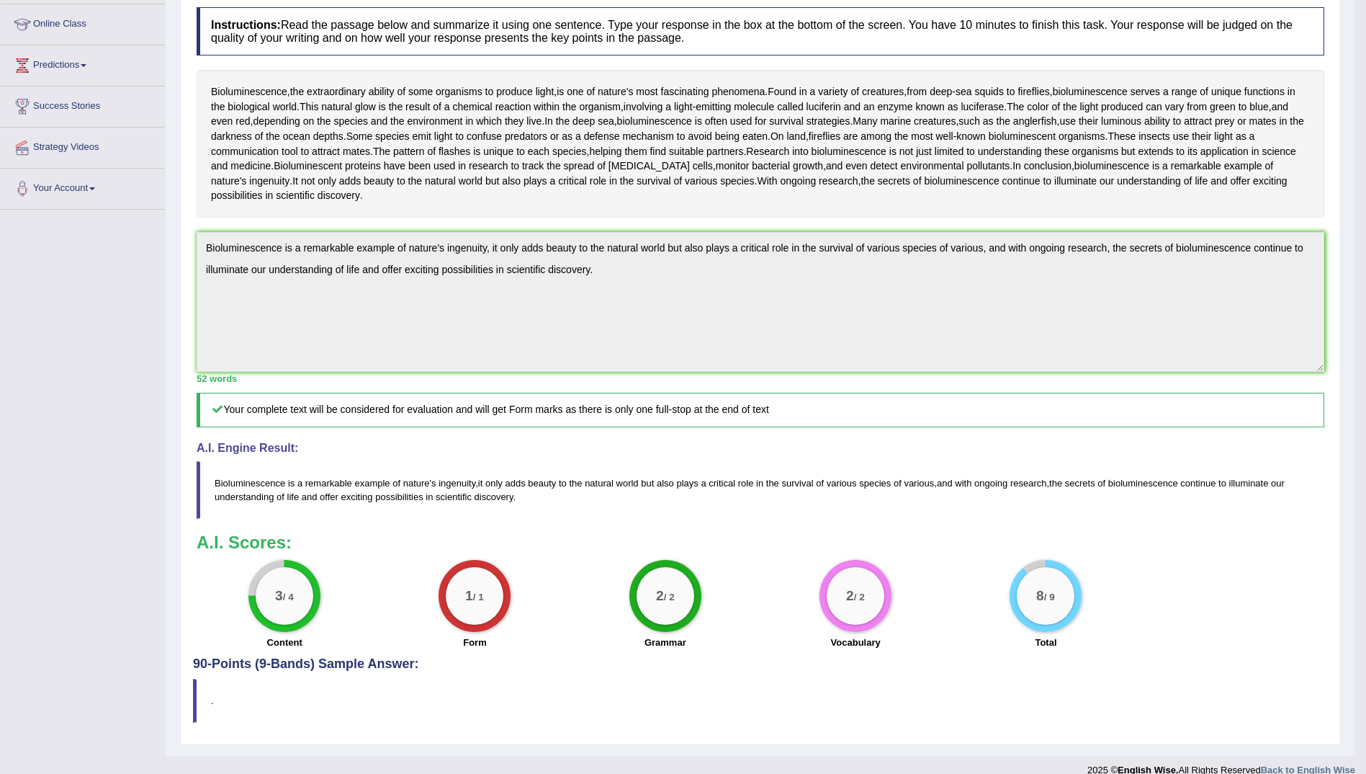
click at [810, 572] on div "2 / 2 Vocabulary" at bounding box center [856, 606] width 190 height 93
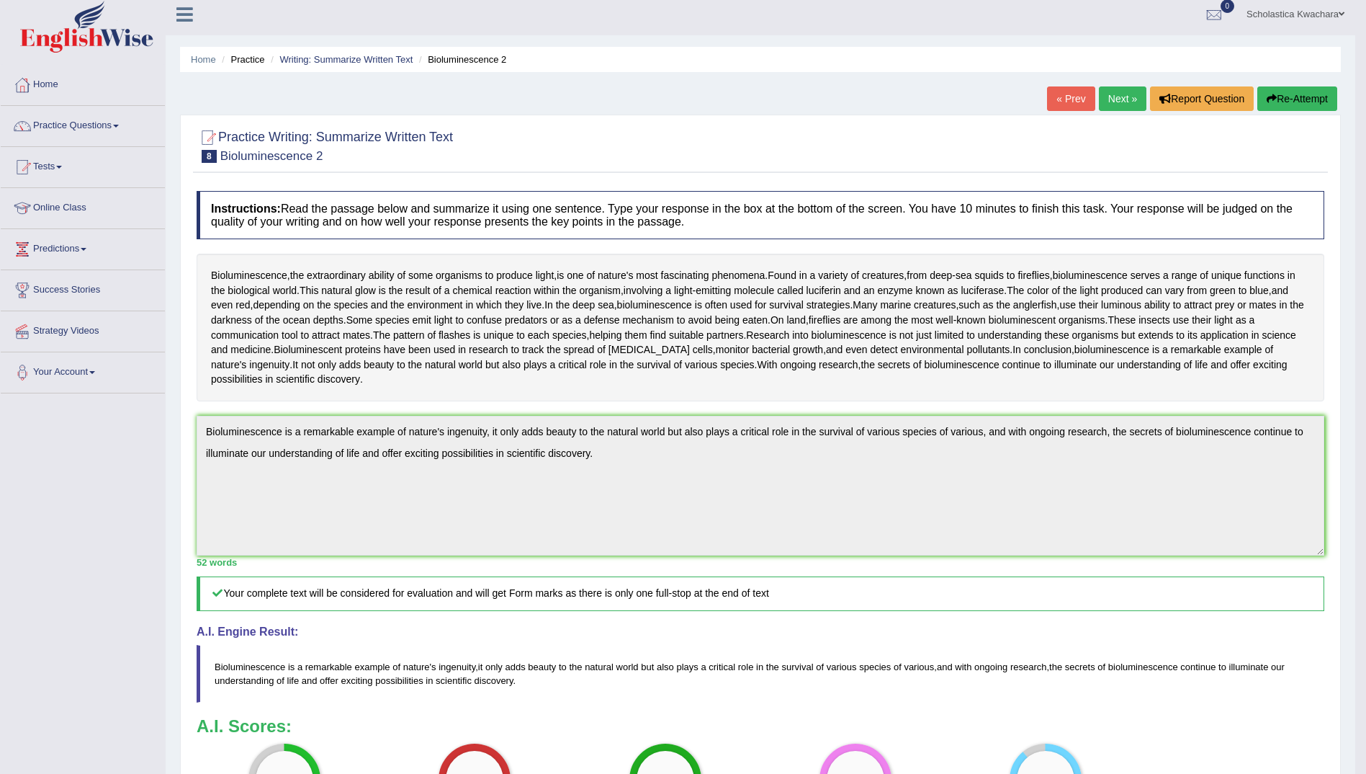
scroll to position [0, 0]
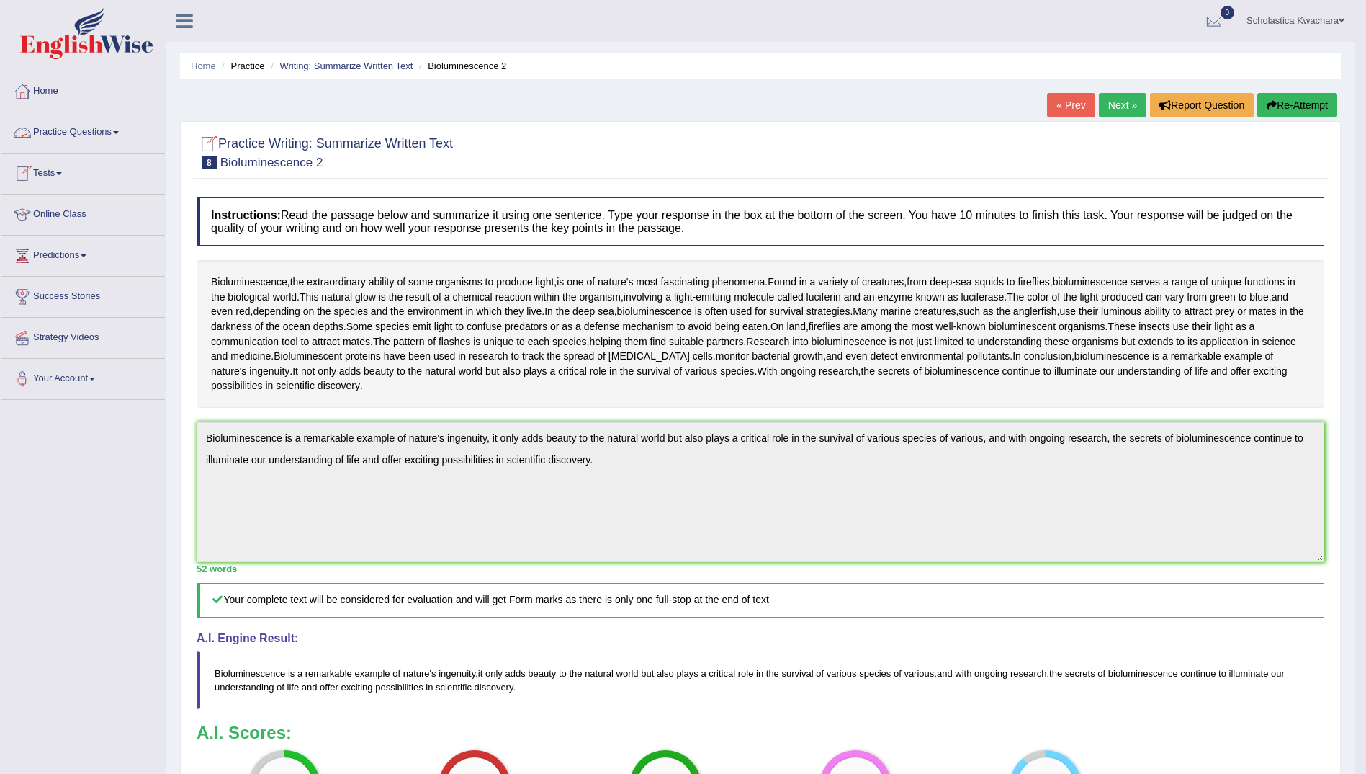
click at [118, 131] on span at bounding box center [116, 132] width 6 height 3
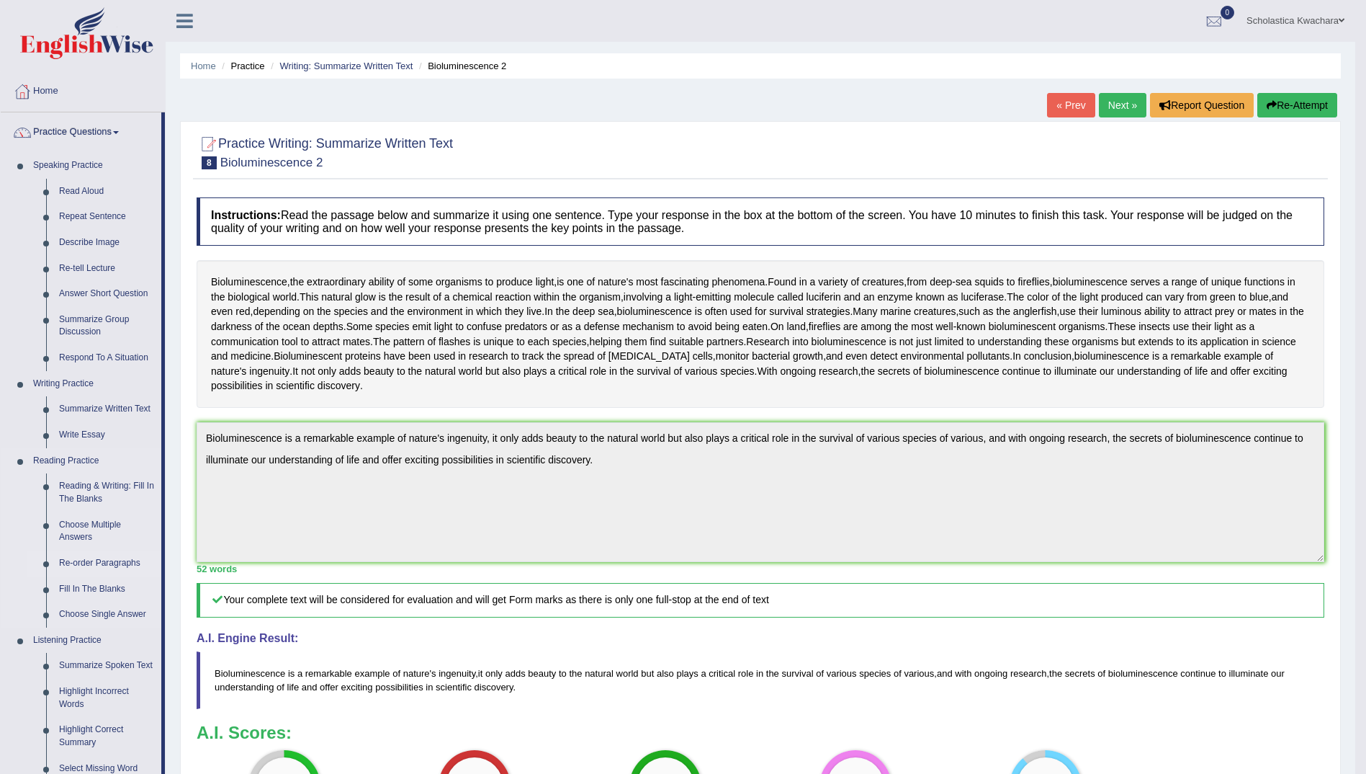
click at [98, 562] on link "Re-order Paragraphs" at bounding box center [107, 563] width 109 height 26
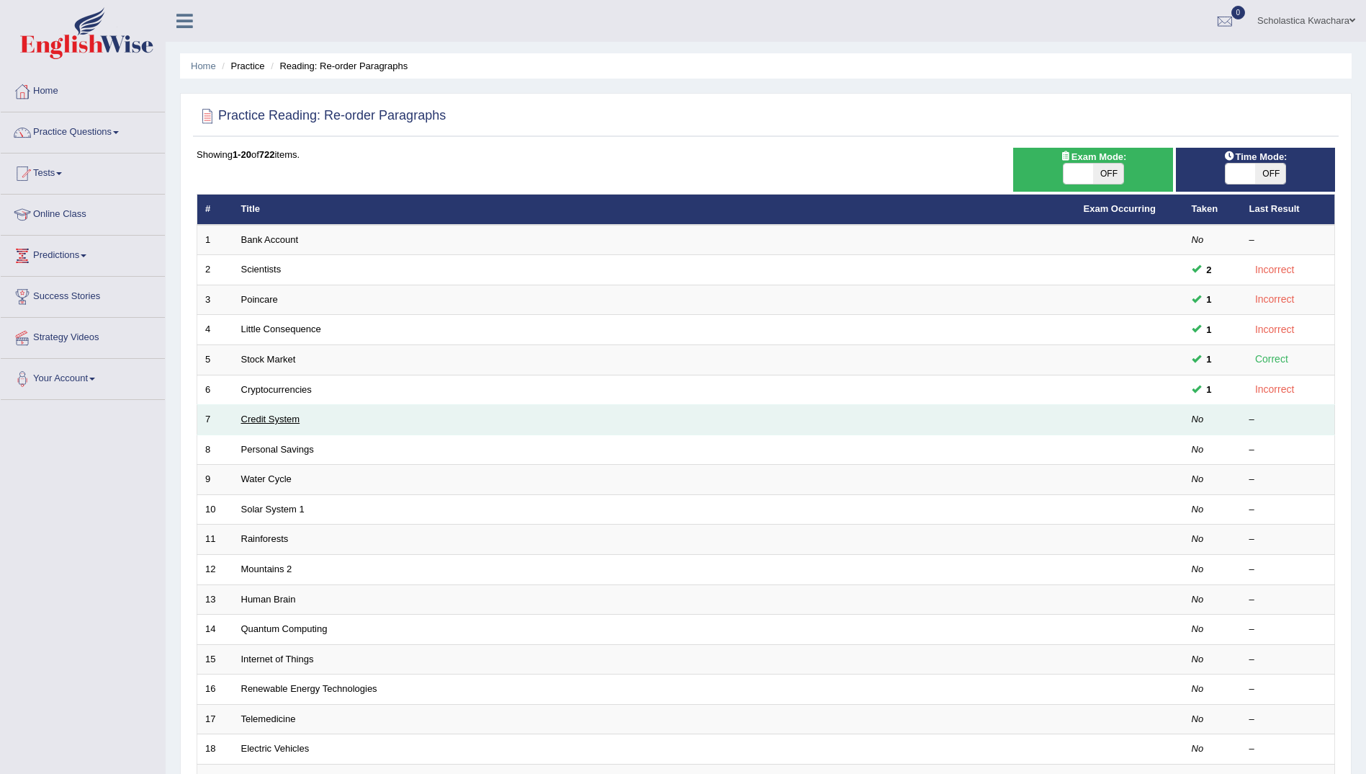
click at [260, 416] on link "Credit System" at bounding box center [270, 418] width 59 height 11
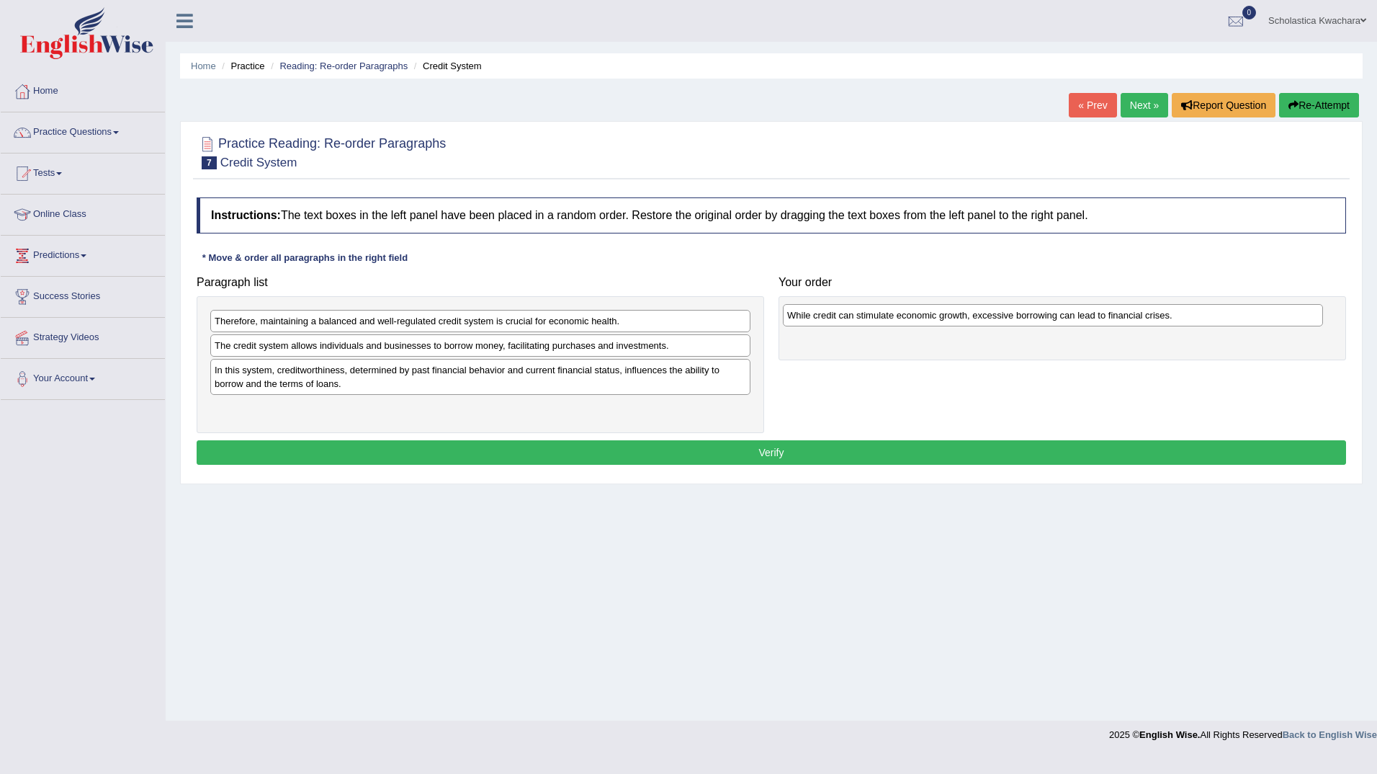
drag, startPoint x: 413, startPoint y: 411, endPoint x: 986, endPoint y: 318, distance: 580.1
click at [986, 318] on div "While credit can stimulate economic growth, excessive borrowing can lead to fin…" at bounding box center [1053, 315] width 540 height 22
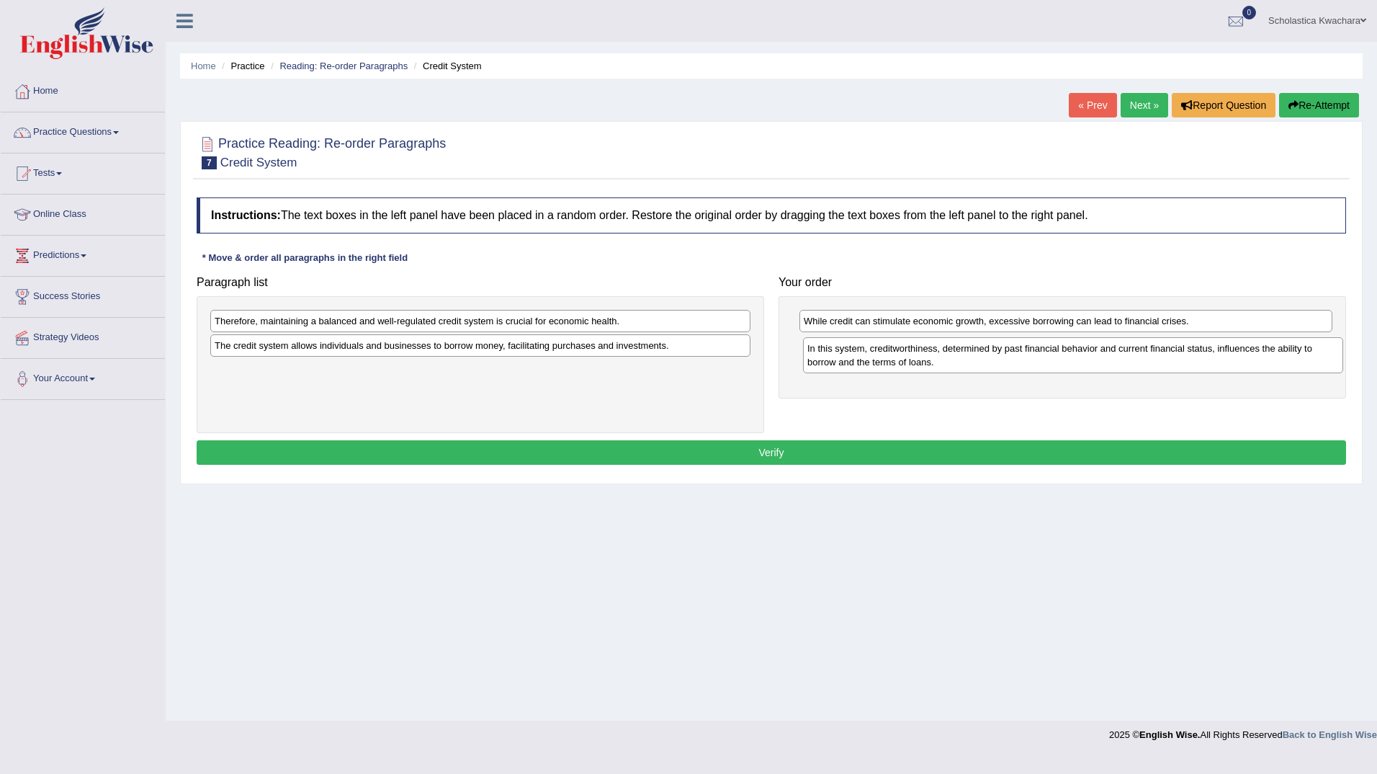
drag, startPoint x: 610, startPoint y: 380, endPoint x: 1203, endPoint y: 358, distance: 593.1
click at [1203, 358] on div "In this system, creditworthiness, determined by past financial behavior and cur…" at bounding box center [1073, 355] width 540 height 36
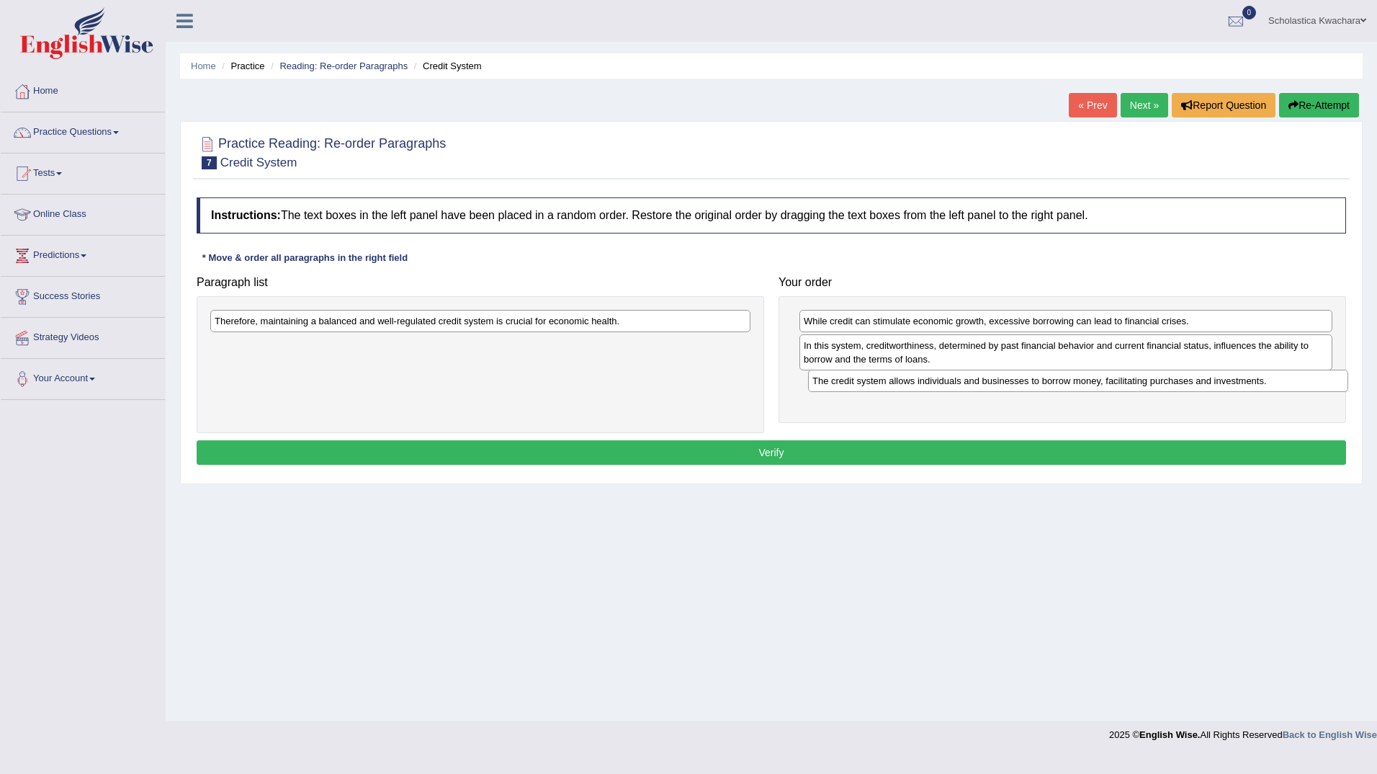
drag, startPoint x: 565, startPoint y: 347, endPoint x: 1163, endPoint y: 382, distance: 598.8
click at [1163, 382] on div "The credit system allows individuals and businesses to borrow money, facilitati…" at bounding box center [1078, 380] width 540 height 22
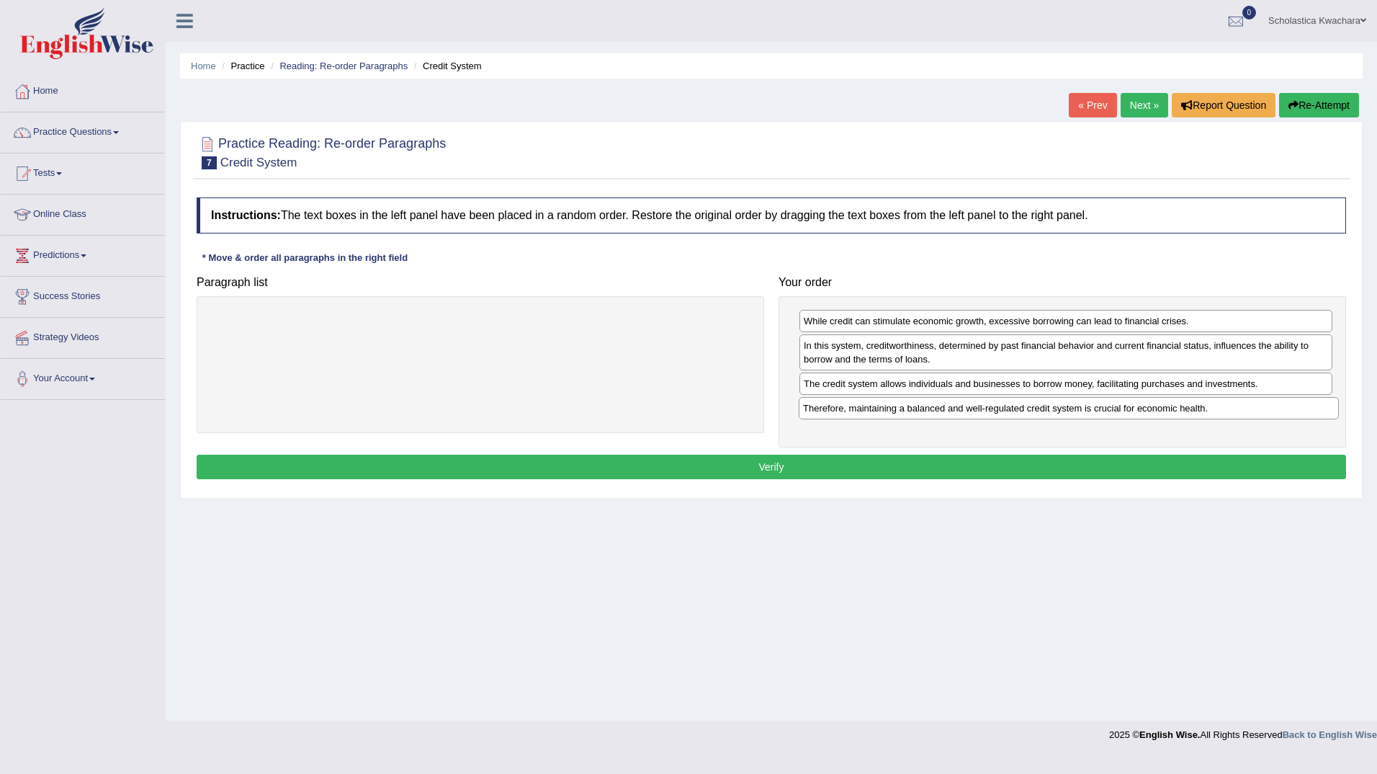
drag, startPoint x: 687, startPoint y: 317, endPoint x: 1275, endPoint y: 404, distance: 594.8
click at [1275, 404] on div "Therefore, maintaining a balanced and well-regulated credit system is crucial f…" at bounding box center [1069, 408] width 540 height 22
click at [882, 470] on button "Verify" at bounding box center [771, 466] width 1149 height 24
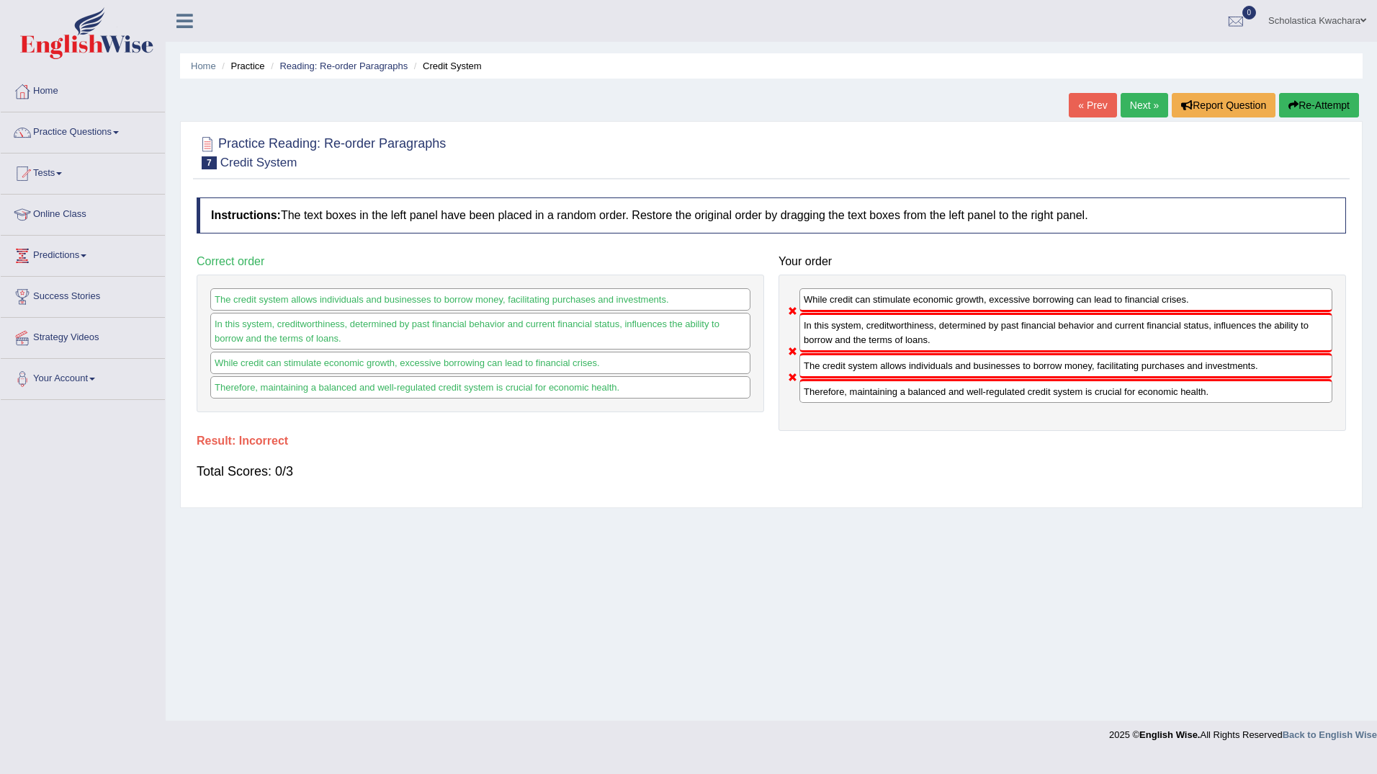
click at [1301, 103] on button "Re-Attempt" at bounding box center [1319, 105] width 80 height 24
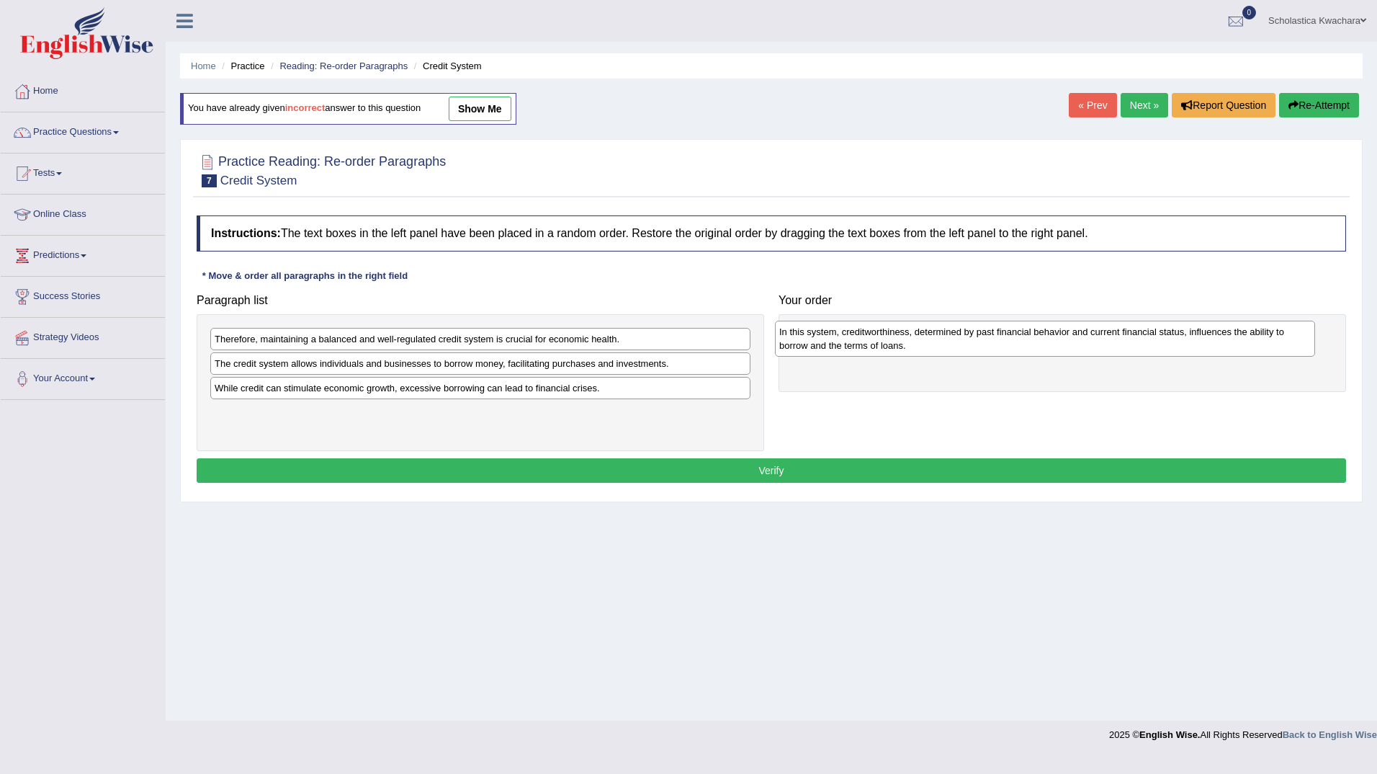
drag, startPoint x: 459, startPoint y: 400, endPoint x: 1023, endPoint y: 344, distance: 567.4
click at [1023, 344] on div "In this system, creditworthiness, determined by past financial behavior and cur…" at bounding box center [1045, 338] width 540 height 36
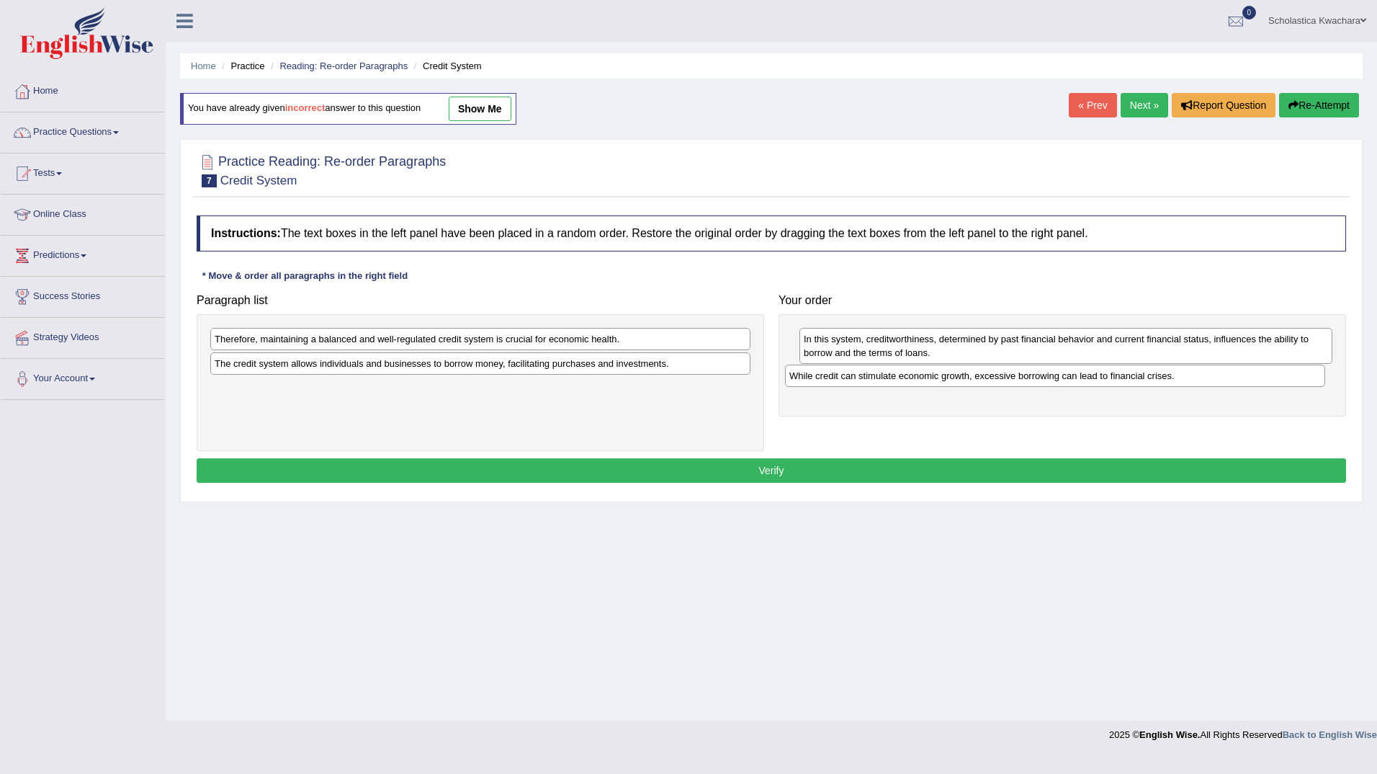
drag, startPoint x: 441, startPoint y: 393, endPoint x: 1016, endPoint y: 380, distance: 574.9
click at [1016, 380] on div "While credit can stimulate economic growth, excessive borrowing can lead to fin…" at bounding box center [1055, 375] width 540 height 22
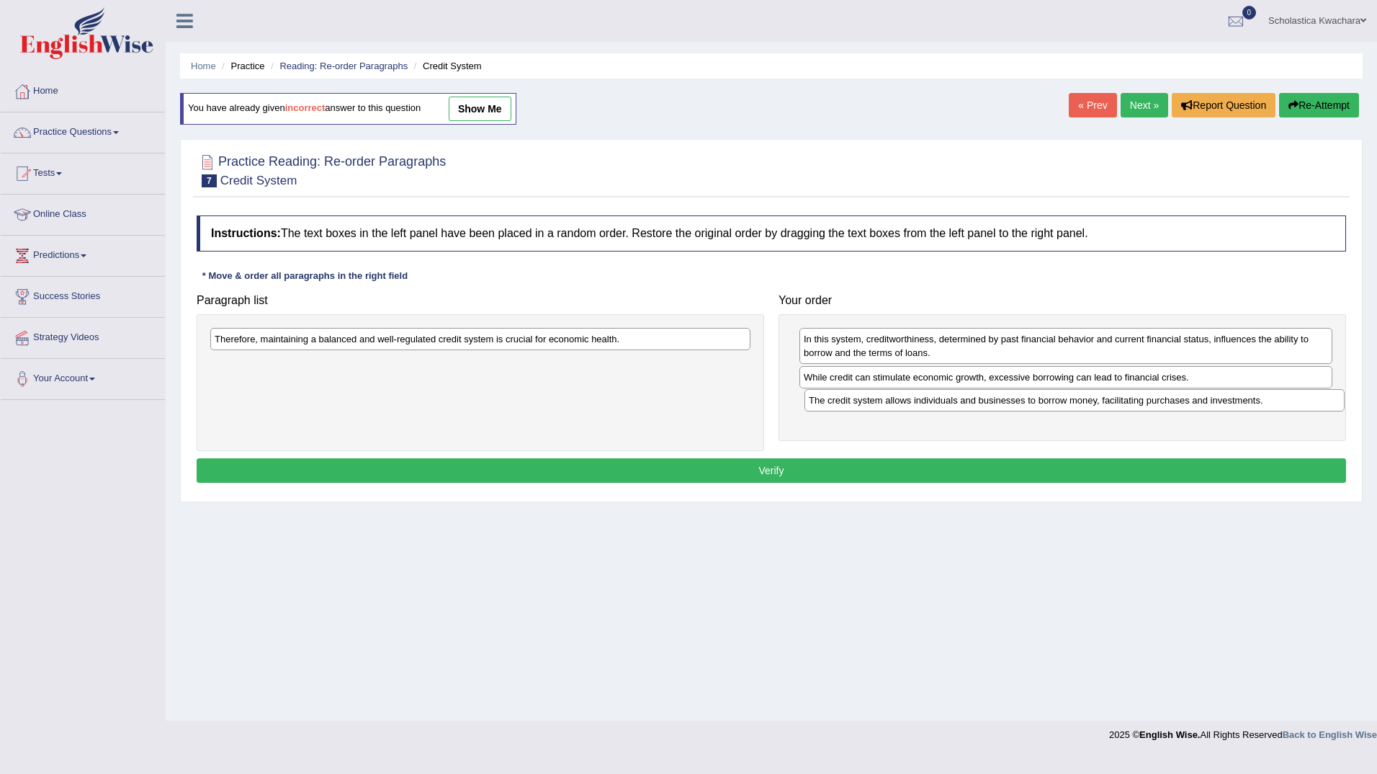
drag, startPoint x: 430, startPoint y: 370, endPoint x: 1024, endPoint y: 407, distance: 595.3
click at [1024, 407] on div "The credit system allows individuals and businesses to borrow money, facilitati…" at bounding box center [1074, 400] width 540 height 22
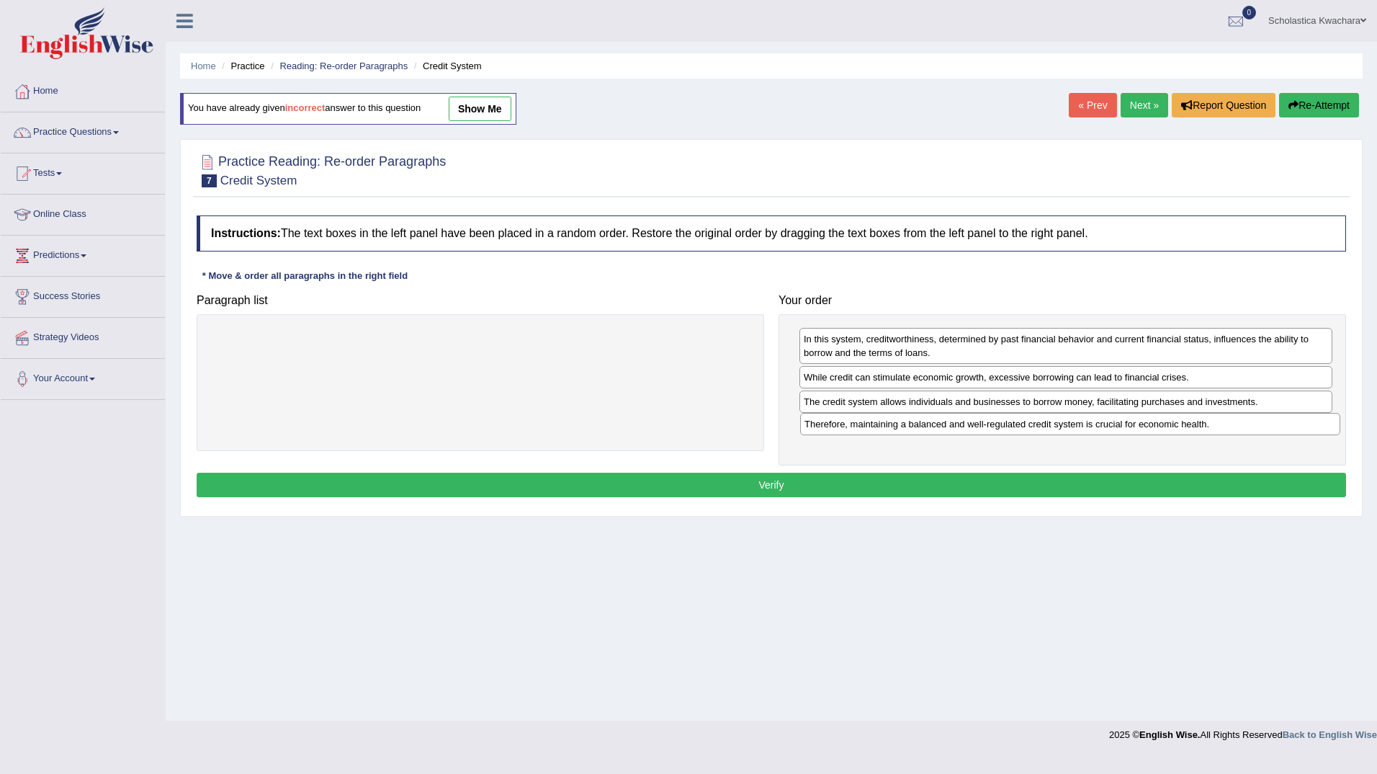
drag, startPoint x: 653, startPoint y: 332, endPoint x: 1242, endPoint y: 417, distance: 595.9
click at [1242, 417] on div "Therefore, maintaining a balanced and well-regulated credit system is crucial f…" at bounding box center [1070, 424] width 540 height 22
click at [872, 477] on button "Verify" at bounding box center [771, 484] width 1149 height 24
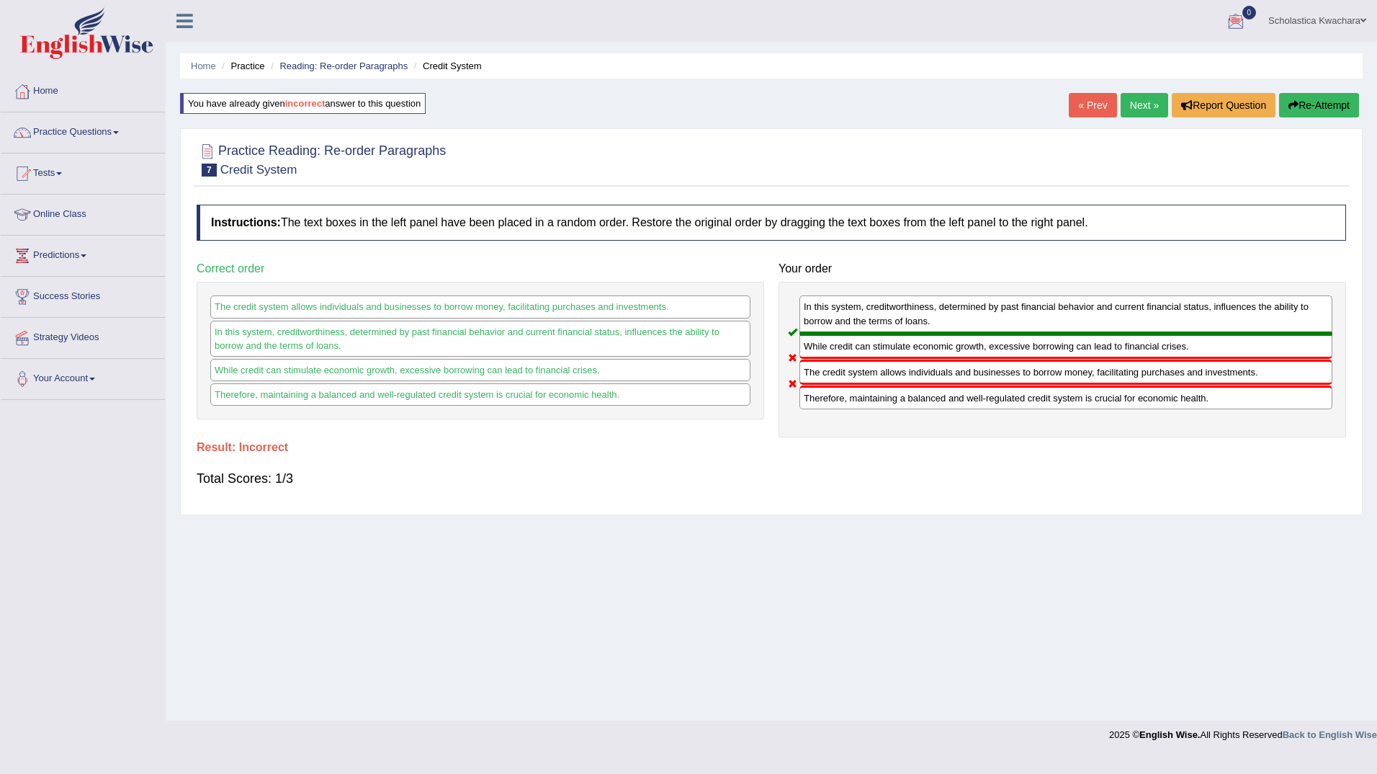
click at [1326, 103] on button "Re-Attempt" at bounding box center [1319, 105] width 80 height 24
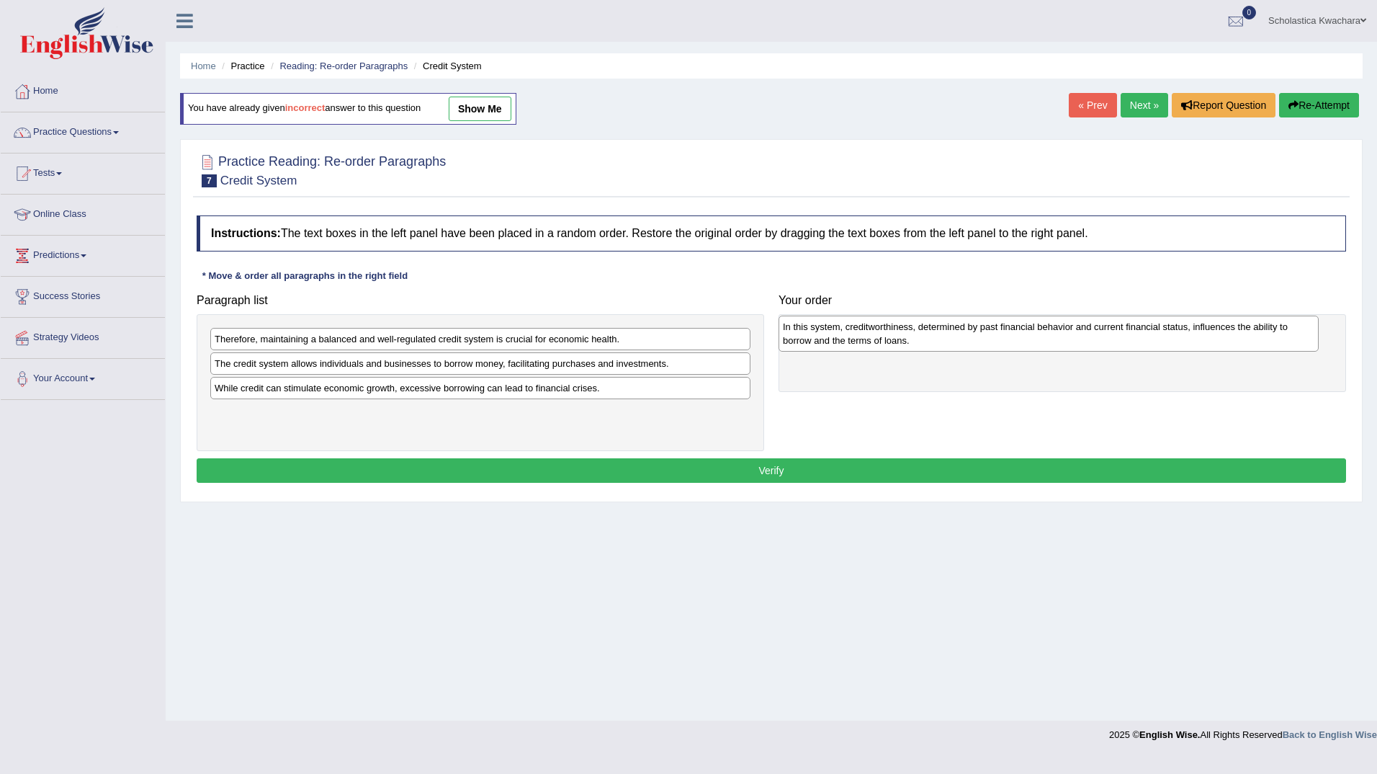
drag, startPoint x: 503, startPoint y: 394, endPoint x: 1057, endPoint y: 339, distance: 557.3
click at [1057, 339] on div "In this system, creditworthiness, determined by past financial behavior and cur…" at bounding box center [1049, 333] width 540 height 36
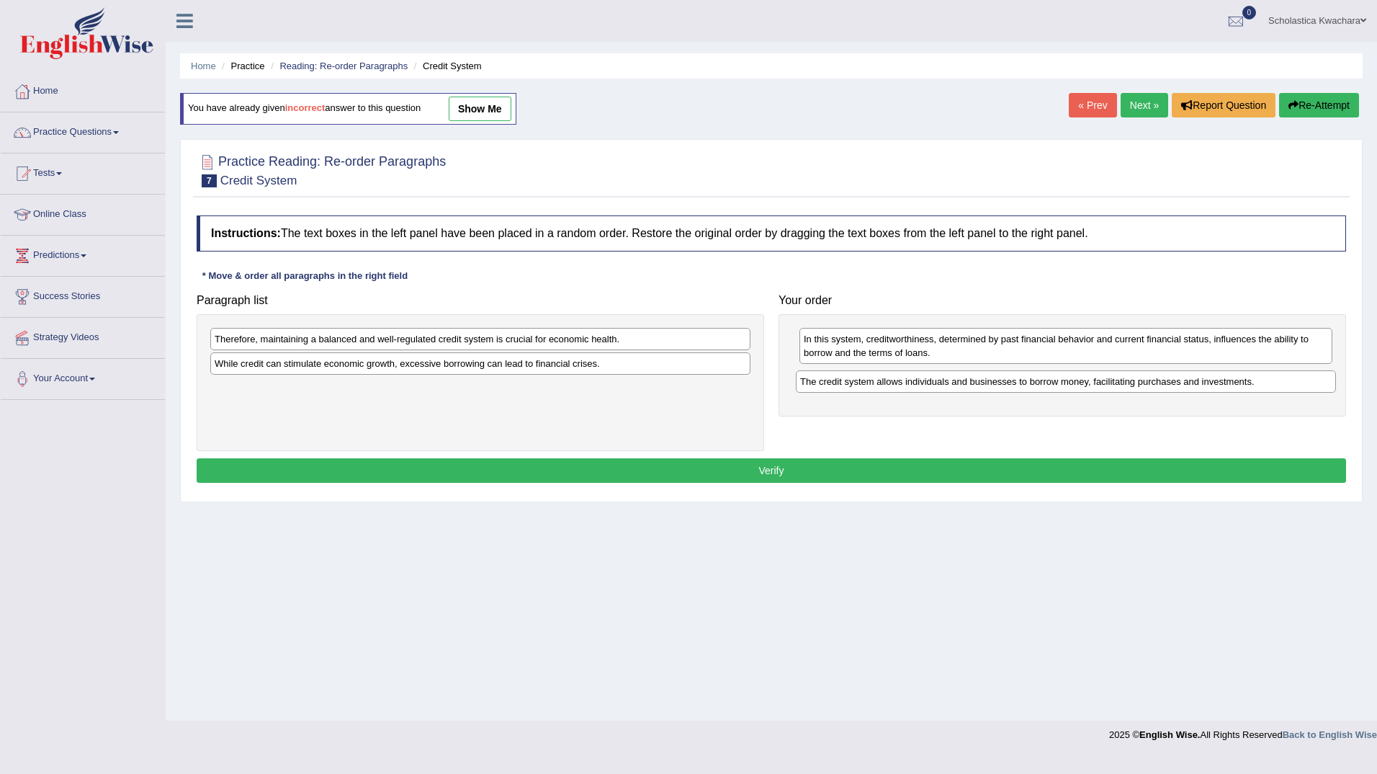
drag, startPoint x: 474, startPoint y: 367, endPoint x: 1059, endPoint y: 385, distance: 585.1
click at [1059, 385] on div "The credit system allows individuals and businesses to borrow money, facilitati…" at bounding box center [1066, 381] width 540 height 22
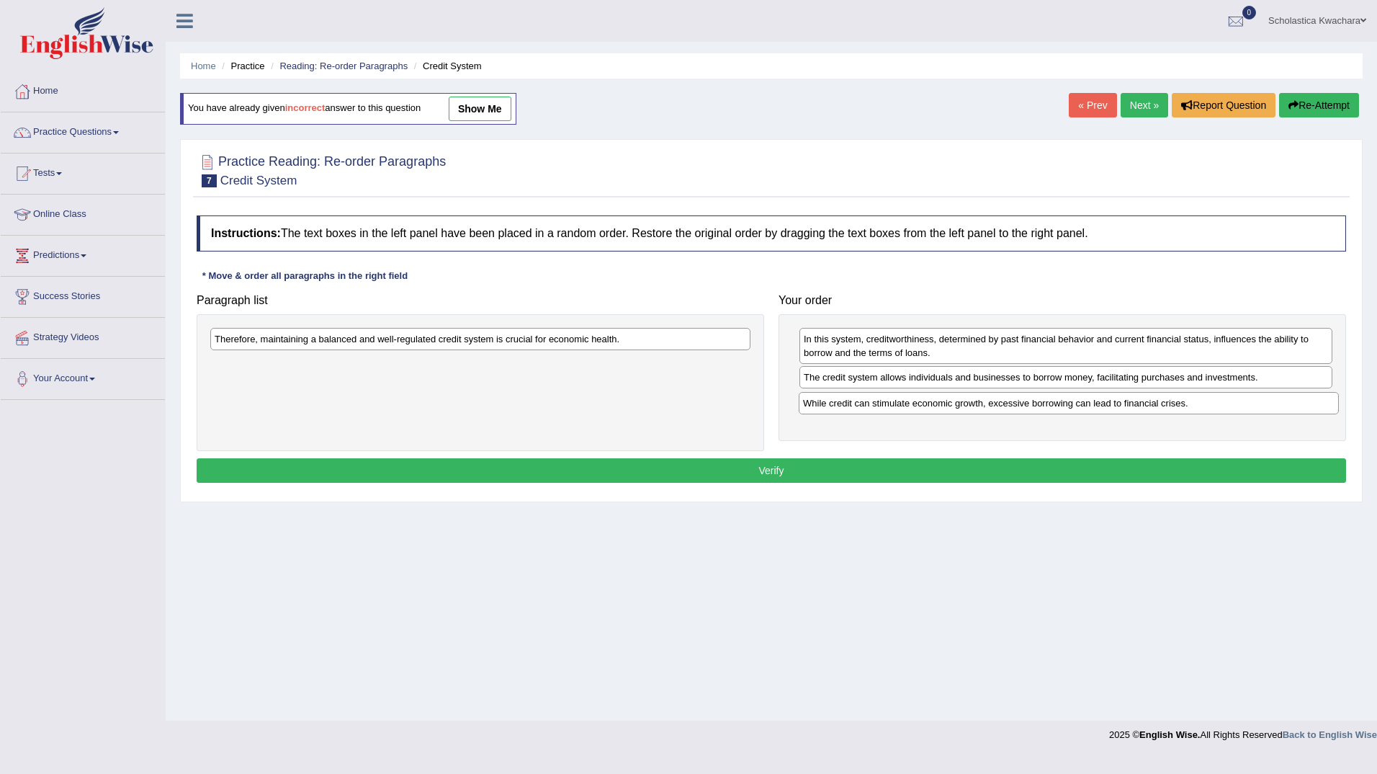
drag, startPoint x: 619, startPoint y: 364, endPoint x: 1207, endPoint y: 404, distance: 589.7
click at [1207, 404] on div "While credit can stimulate economic growth, excessive borrowing can lead to fin…" at bounding box center [1069, 403] width 540 height 22
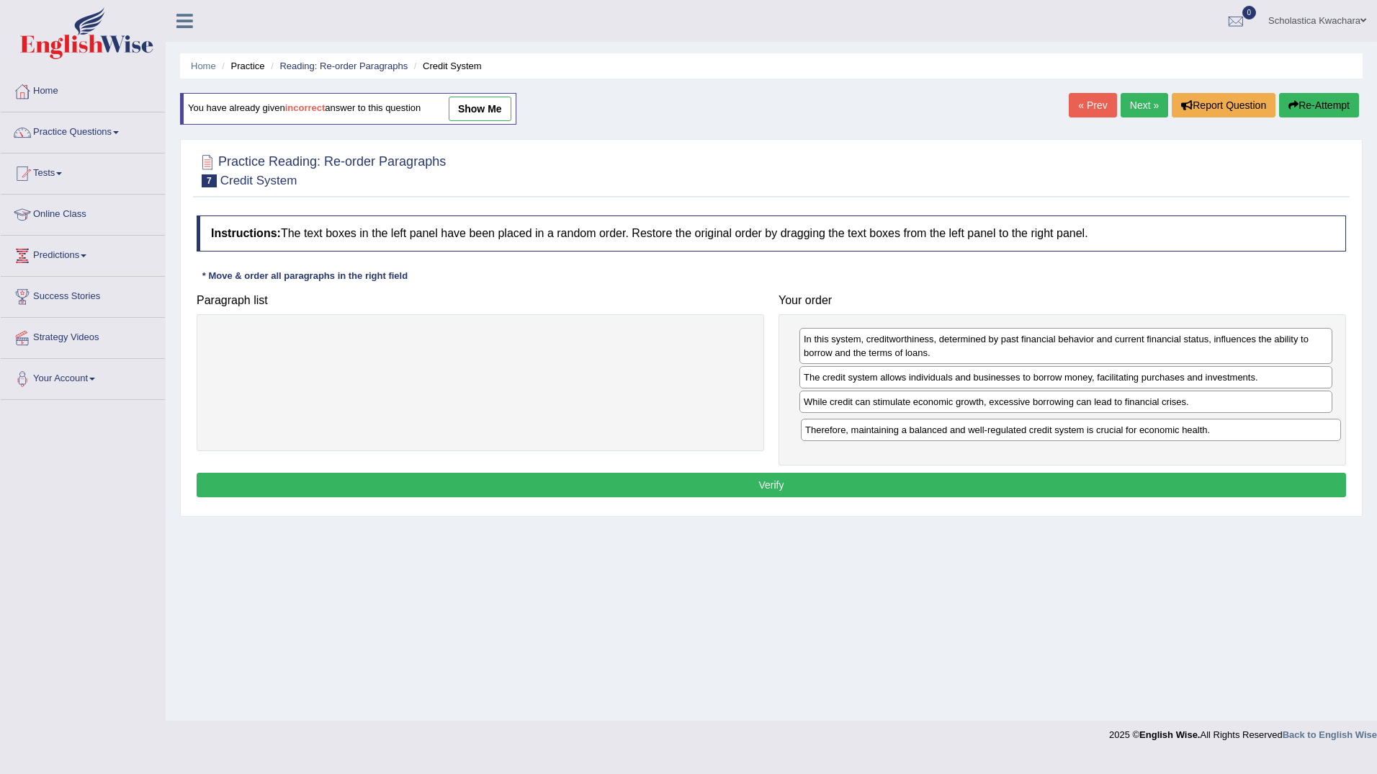
drag, startPoint x: 680, startPoint y: 337, endPoint x: 1270, endPoint y: 428, distance: 596.8
click at [1270, 428] on div "Therefore, maintaining a balanced and well-regulated credit system is crucial f…" at bounding box center [1071, 429] width 540 height 22
click at [815, 487] on button "Verify" at bounding box center [771, 484] width 1149 height 24
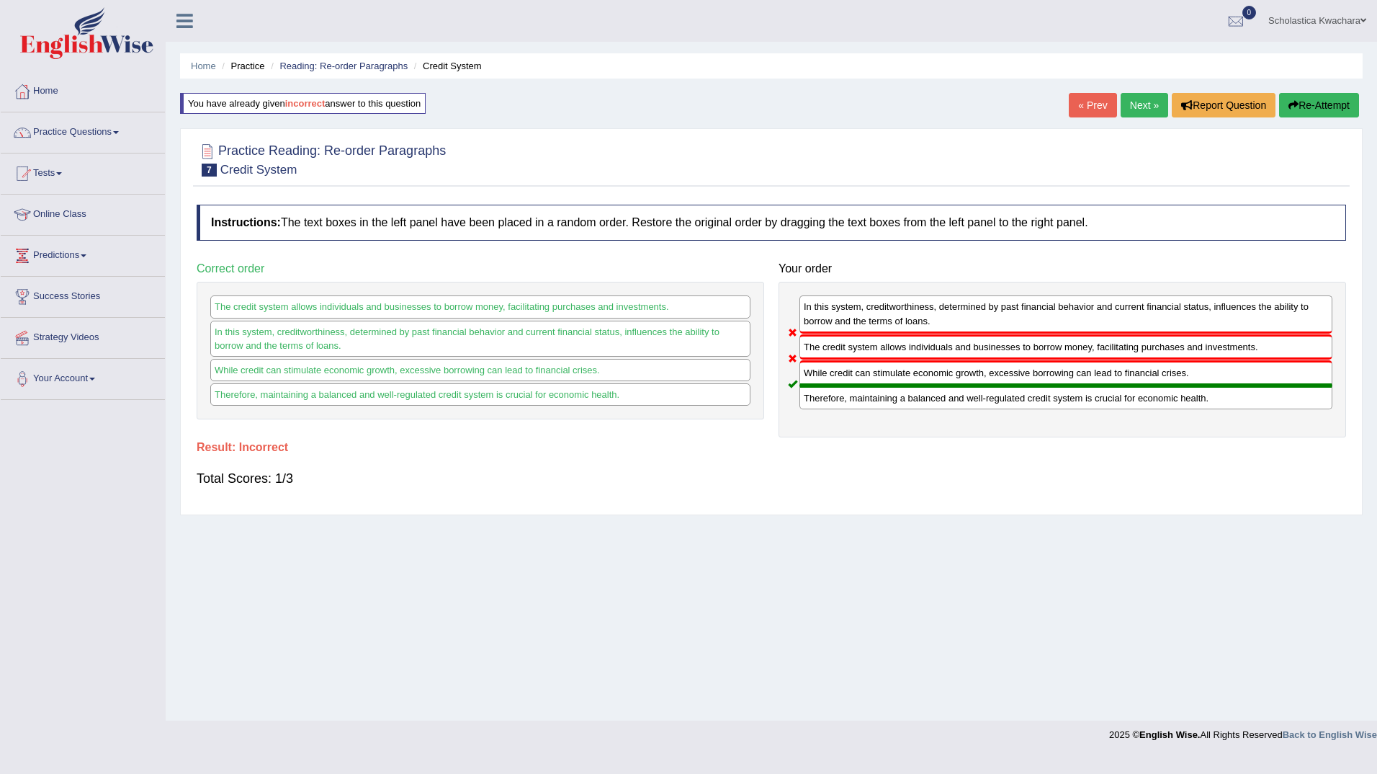
click at [1147, 98] on link "Next »" at bounding box center [1145, 105] width 48 height 24
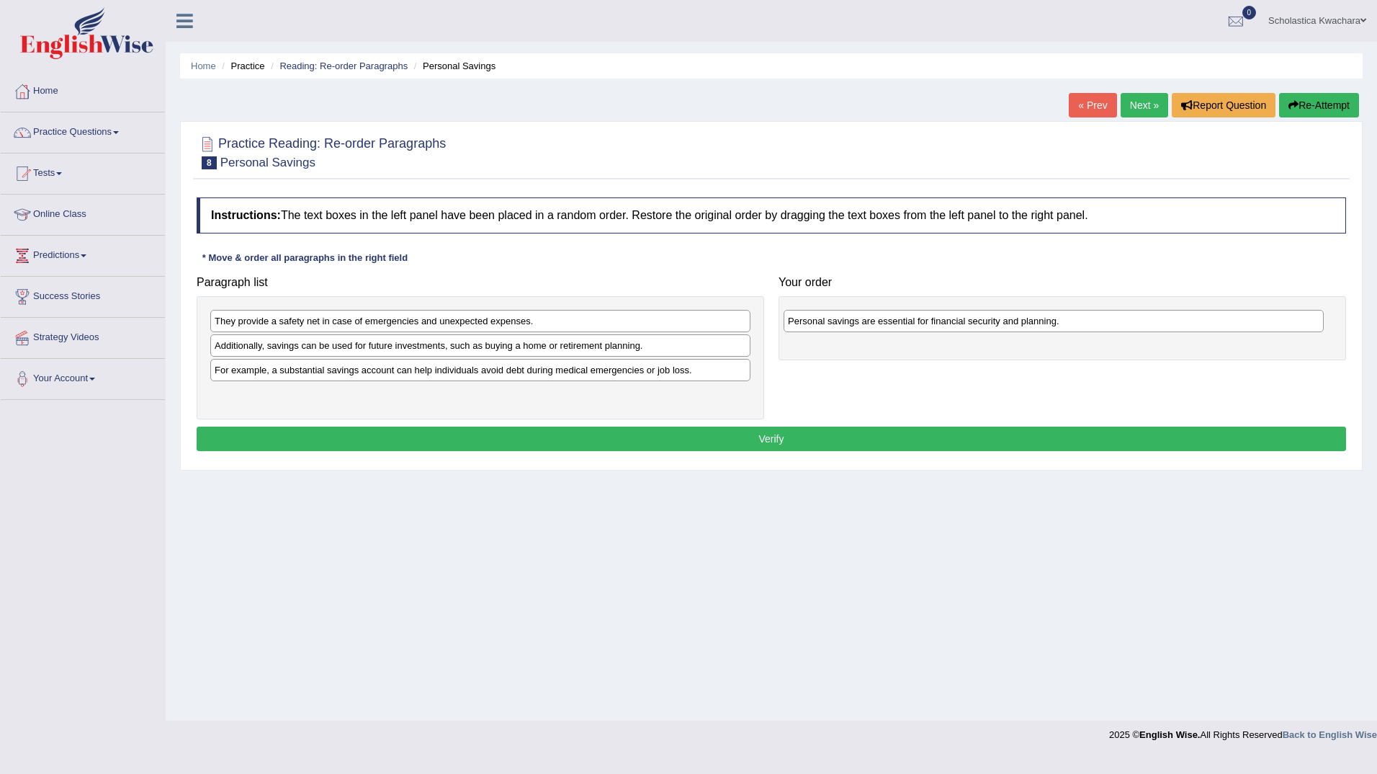
drag, startPoint x: 597, startPoint y: 398, endPoint x: 1171, endPoint y: 324, distance: 578.7
click at [1171, 324] on div "Personal savings are essential for financial security and planning." at bounding box center [1054, 321] width 540 height 22
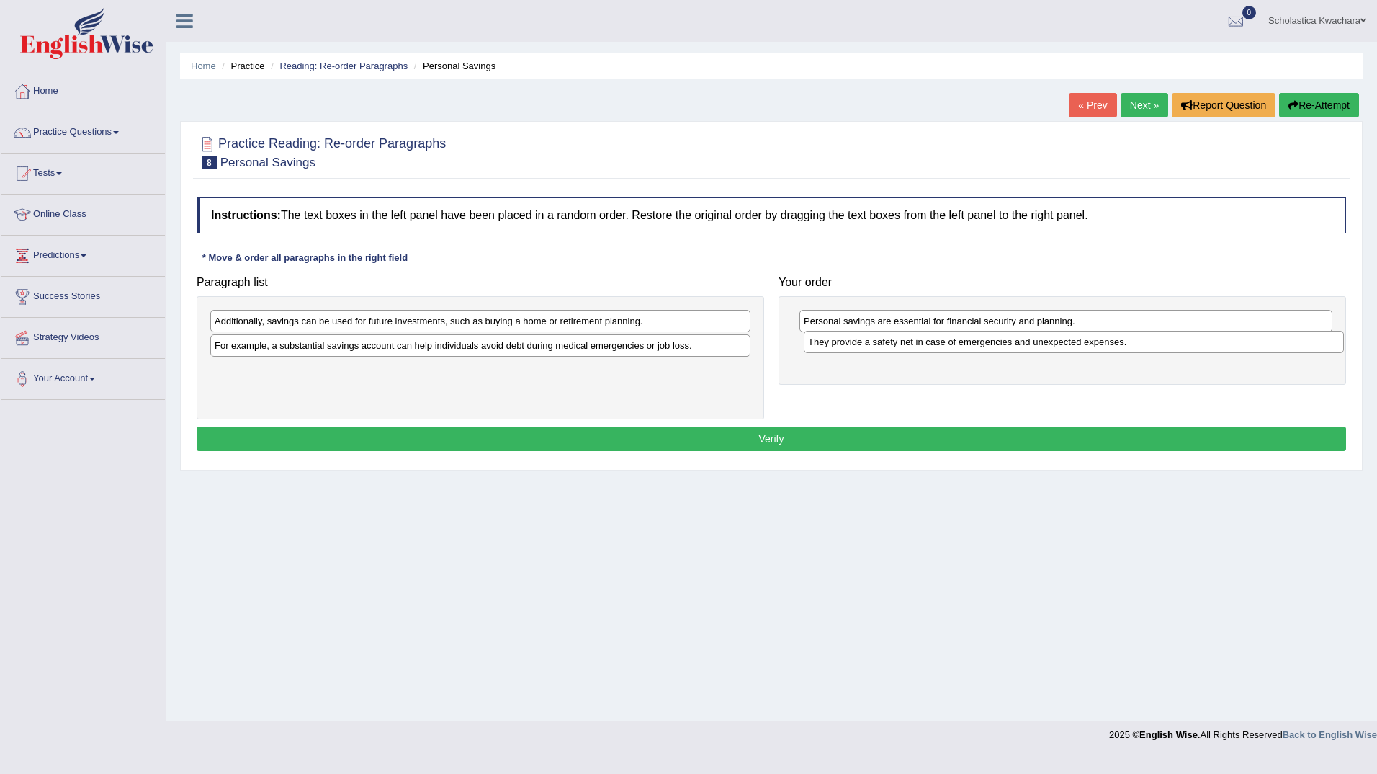
drag, startPoint x: 413, startPoint y: 323, endPoint x: 1006, endPoint y: 344, distance: 593.8
click at [1006, 344] on div "They provide a safety net in case of emergencies and unexpected expenses." at bounding box center [1074, 342] width 540 height 22
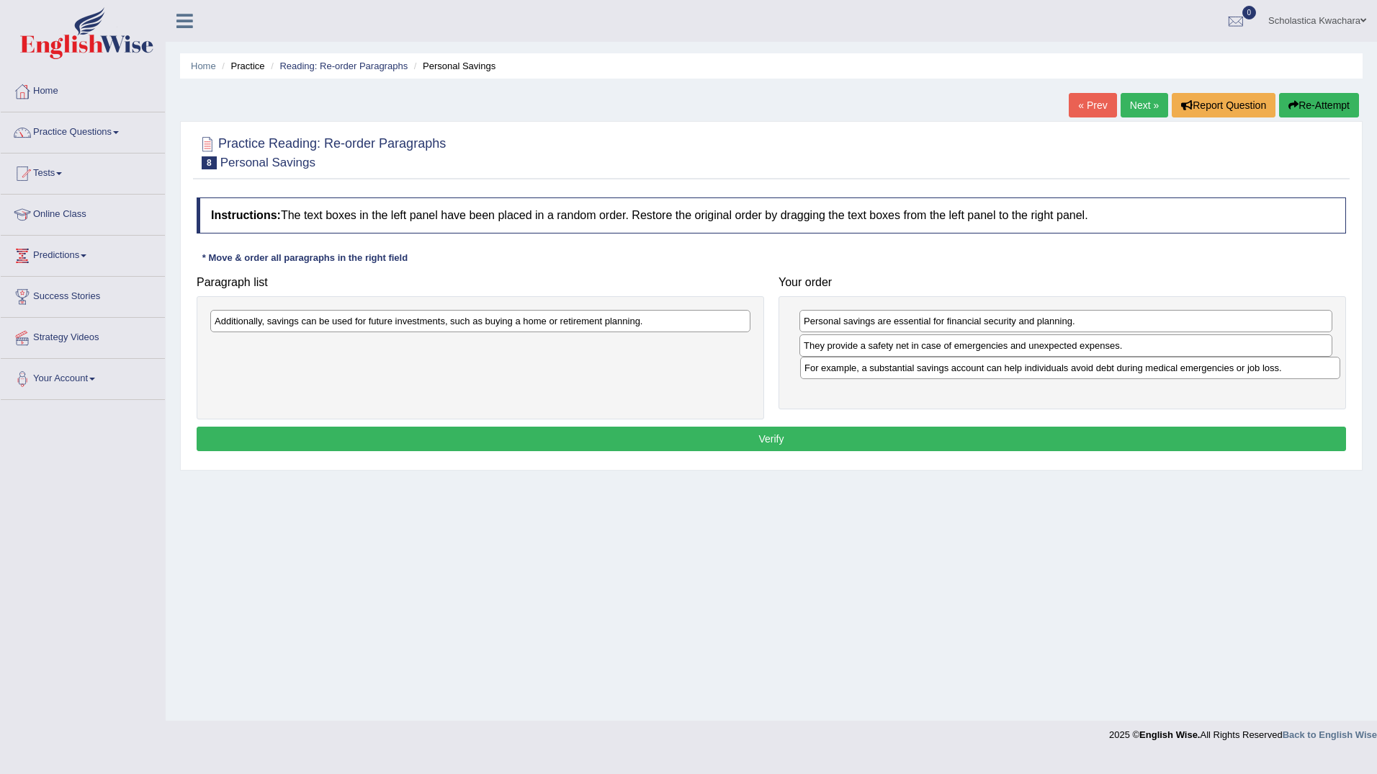
drag, startPoint x: 516, startPoint y: 346, endPoint x: 1105, endPoint y: 369, distance: 589.6
click at [1105, 369] on div "For example, a substantial savings account can help individuals avoid debt duri…" at bounding box center [1070, 368] width 540 height 22
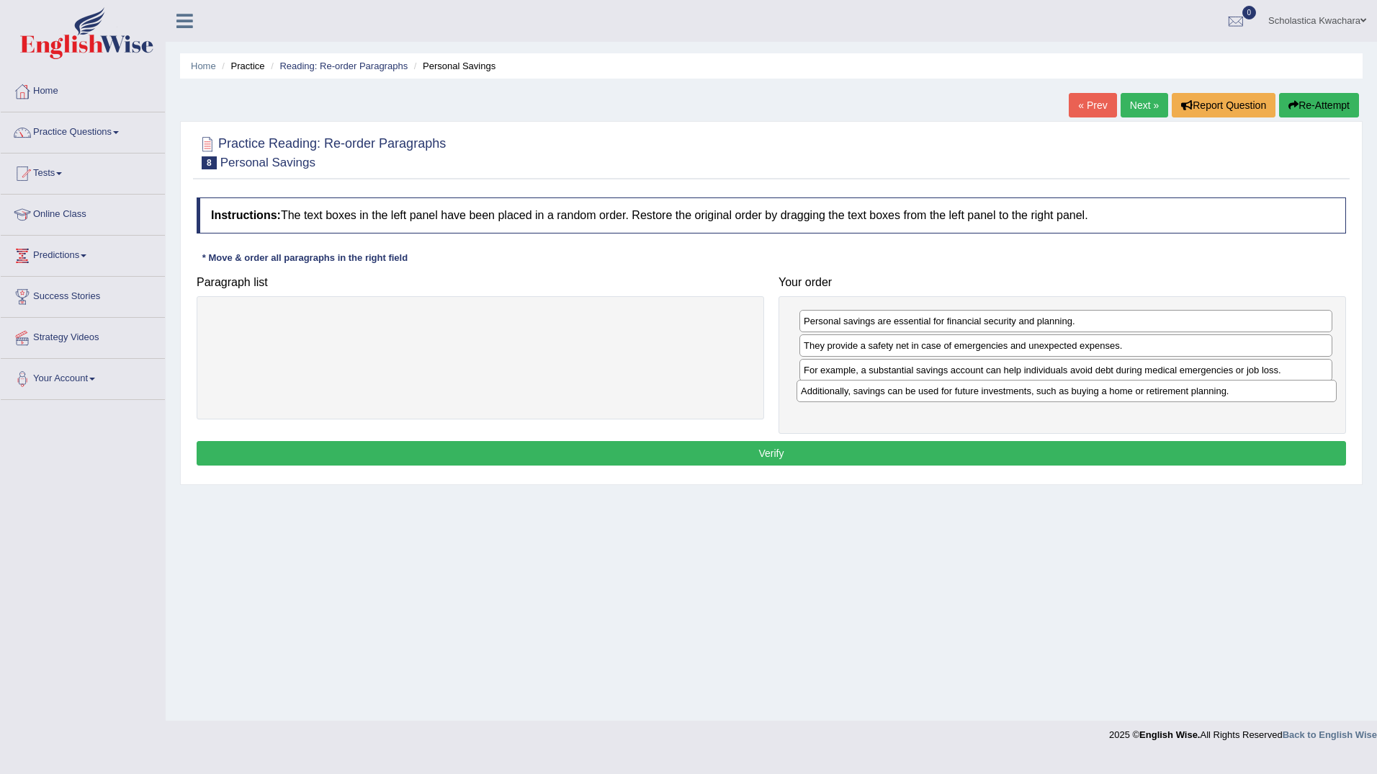
drag, startPoint x: 676, startPoint y: 328, endPoint x: 1263, endPoint y: 398, distance: 590.4
click at [1263, 398] on div "Additionally, savings can be used for future investments, such as buying a home…" at bounding box center [1067, 391] width 540 height 22
click at [932, 451] on button "Verify" at bounding box center [771, 453] width 1149 height 24
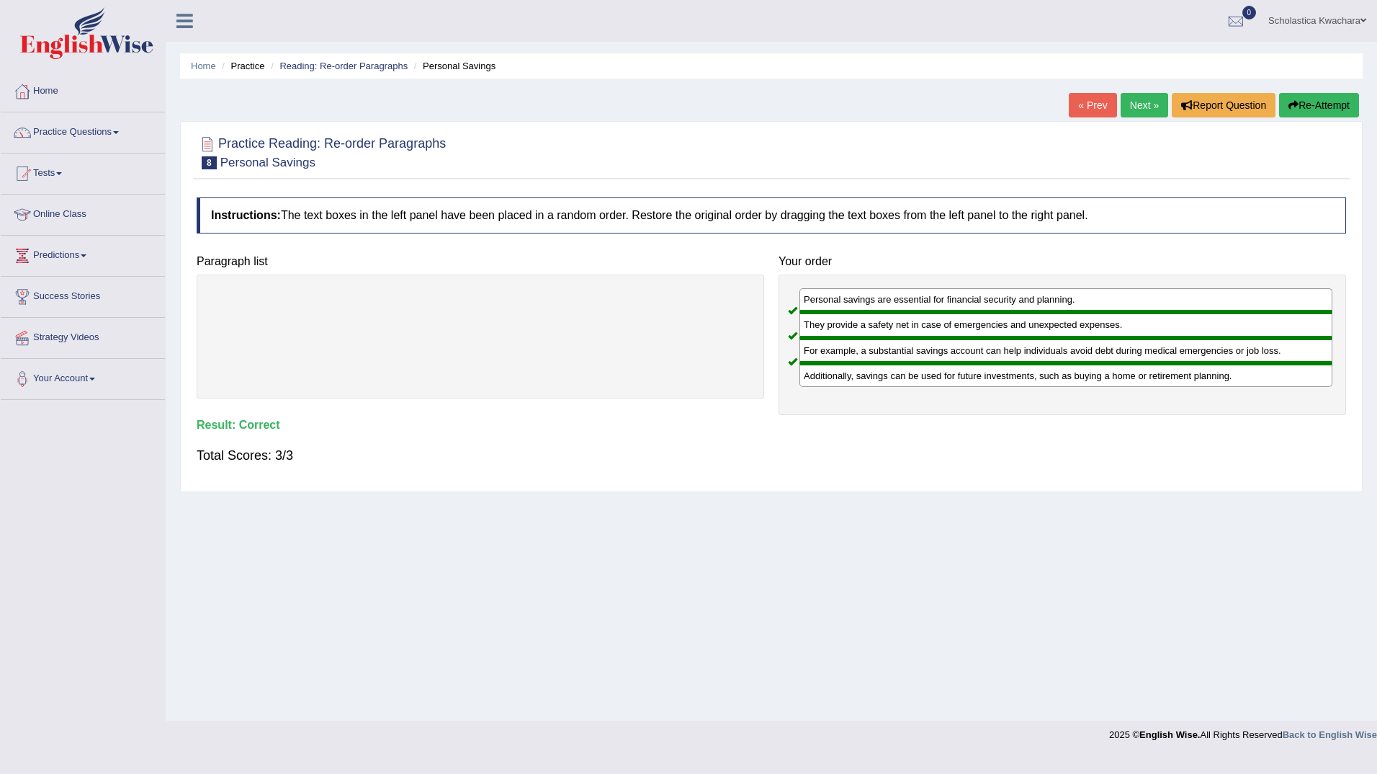
click at [1141, 102] on link "Next »" at bounding box center [1145, 105] width 48 height 24
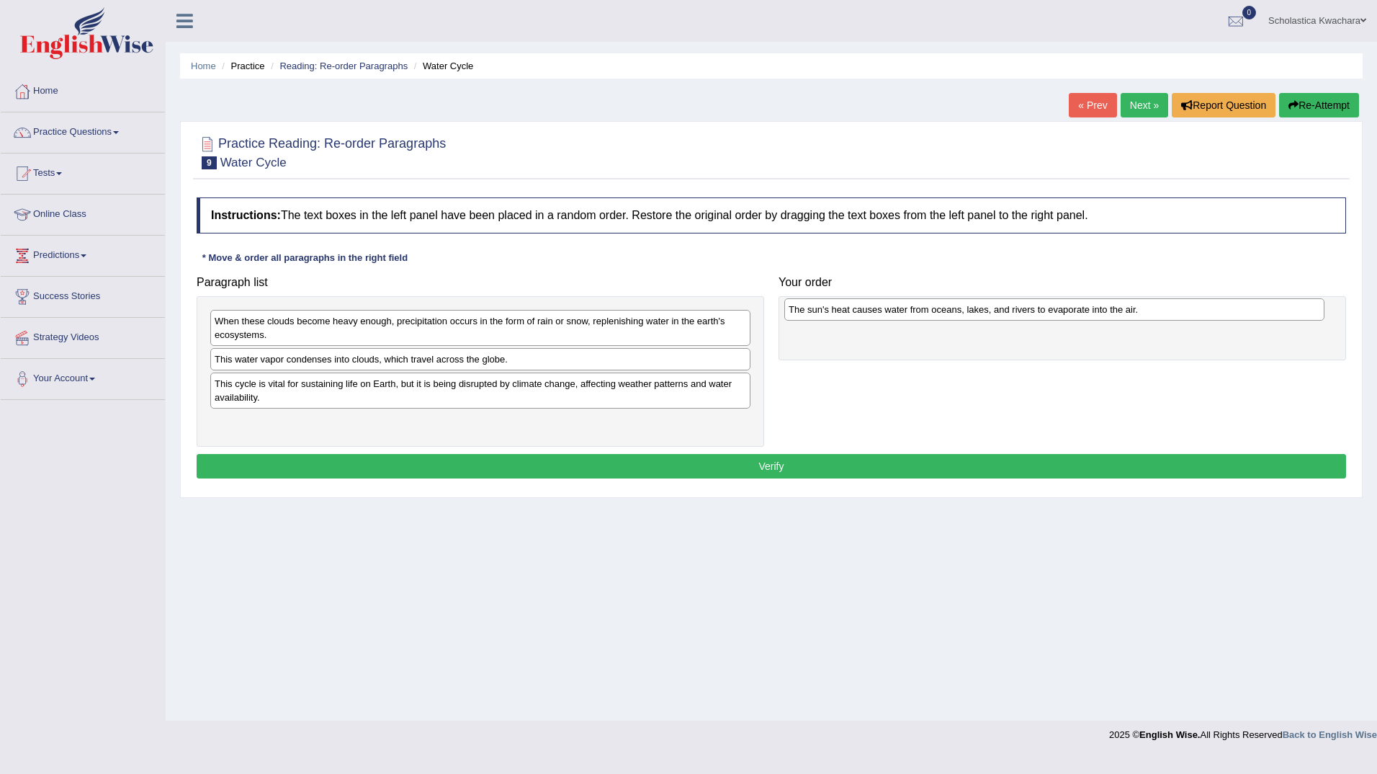
drag, startPoint x: 431, startPoint y: 418, endPoint x: 1005, endPoint y: 305, distance: 584.9
click at [1005, 305] on div "The sun's heat causes water from oceans, lakes, and rivers to evaporate into th…" at bounding box center [1054, 309] width 540 height 22
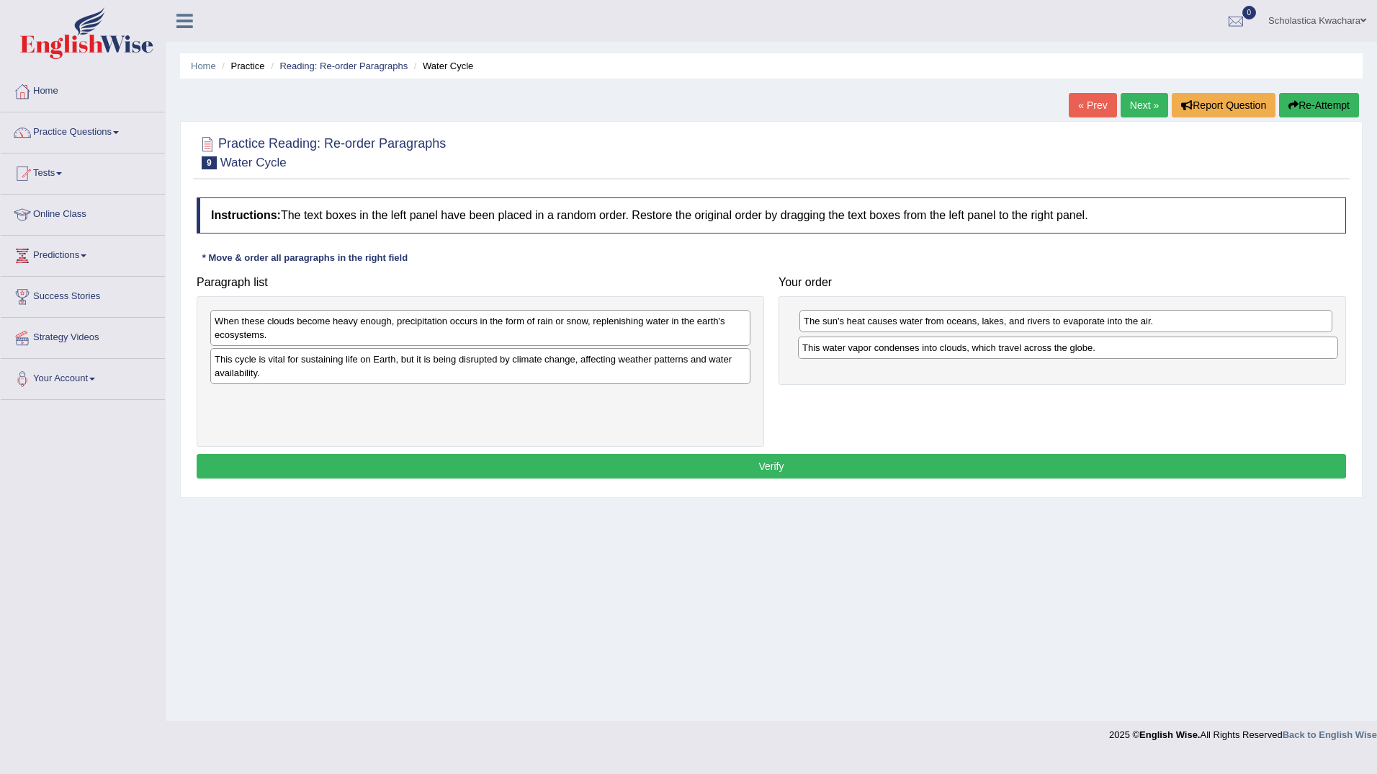
drag, startPoint x: 697, startPoint y: 363, endPoint x: 1285, endPoint y: 351, distance: 587.8
click at [1285, 351] on div "This water vapor condenses into clouds, which travel across the globe." at bounding box center [1068, 347] width 540 height 22
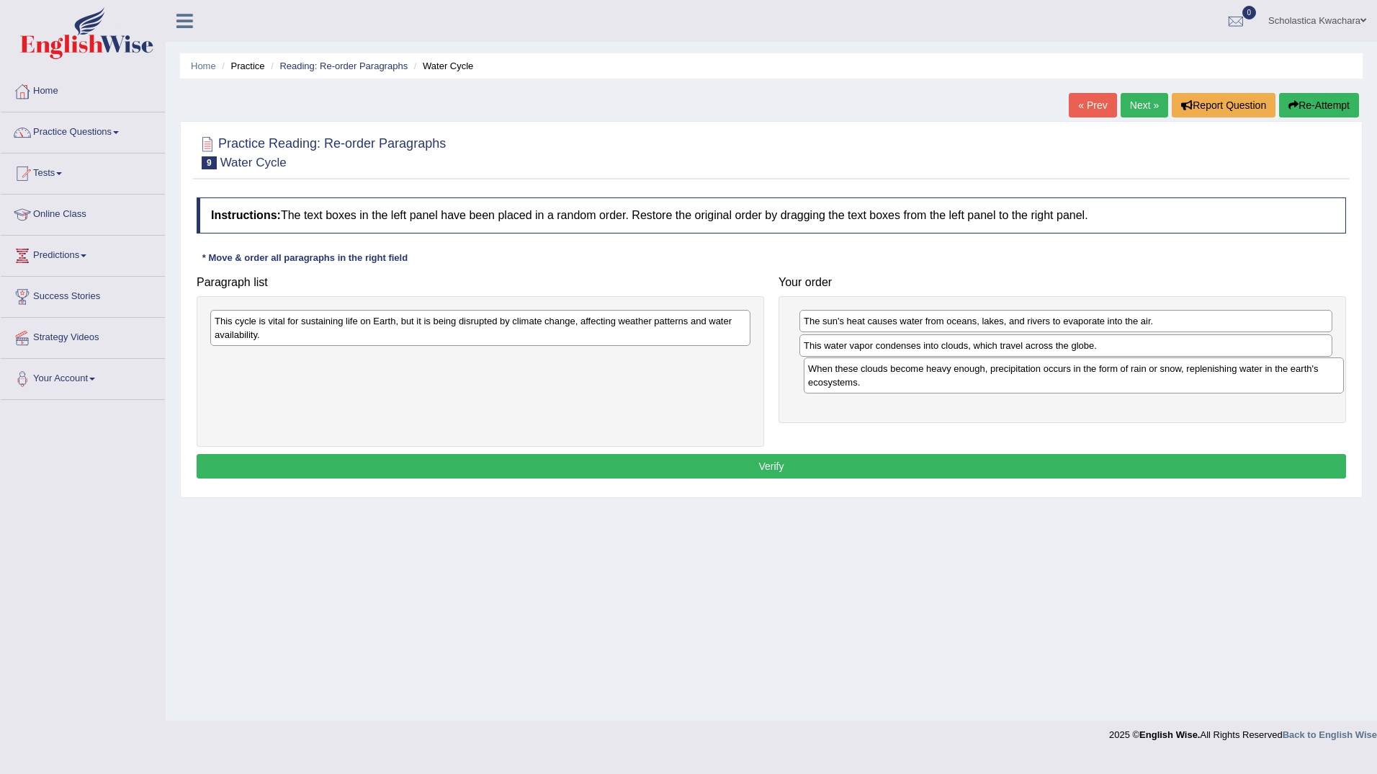
drag, startPoint x: 426, startPoint y: 326, endPoint x: 1020, endPoint y: 373, distance: 595.4
click at [1020, 373] on div "When these clouds become heavy enough, precipitation occurs in the form of rain…" at bounding box center [1074, 375] width 540 height 36
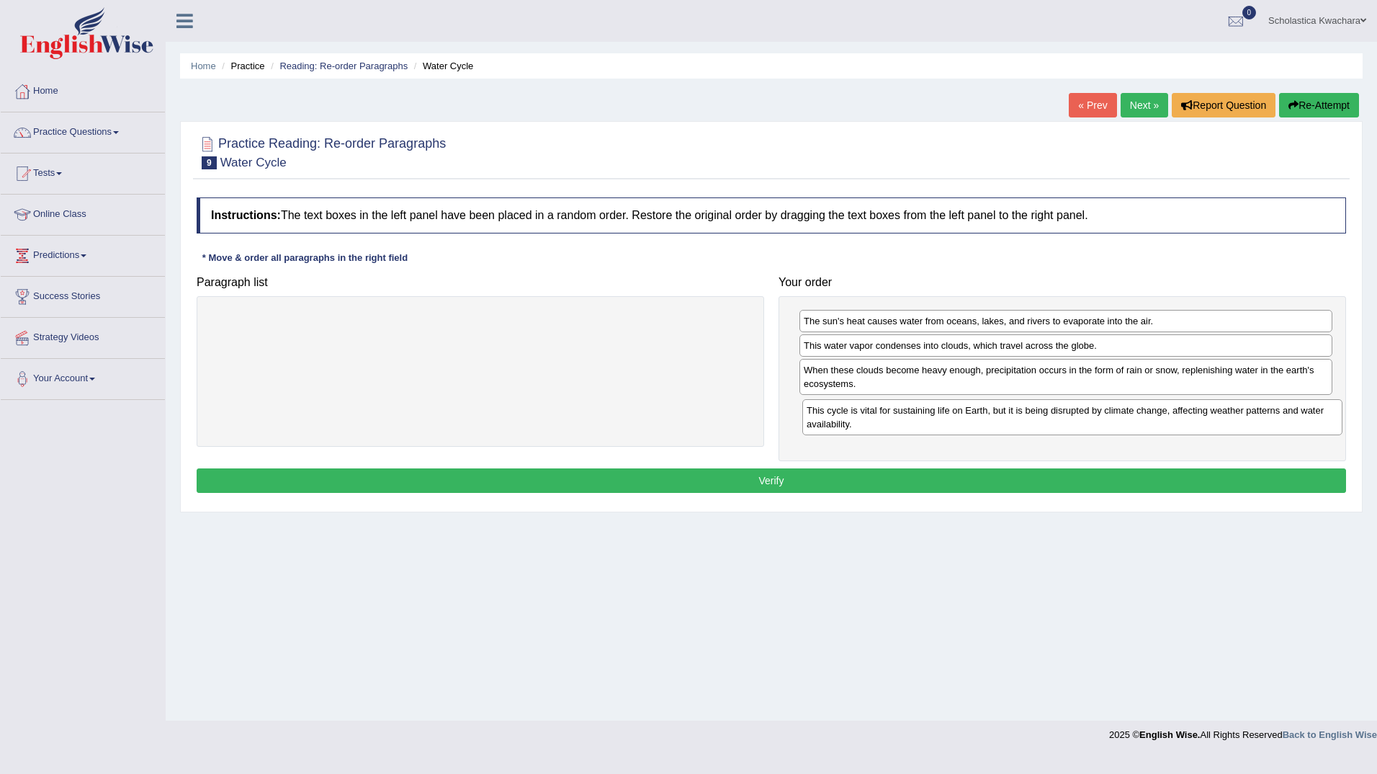
drag, startPoint x: 608, startPoint y: 313, endPoint x: 1200, endPoint y: 403, distance: 598.7
click at [1200, 403] on div "This cycle is vital for sustaining life on Earth, but it is being disrupted by …" at bounding box center [1072, 417] width 540 height 36
click at [792, 472] on button "Verify" at bounding box center [771, 480] width 1149 height 24
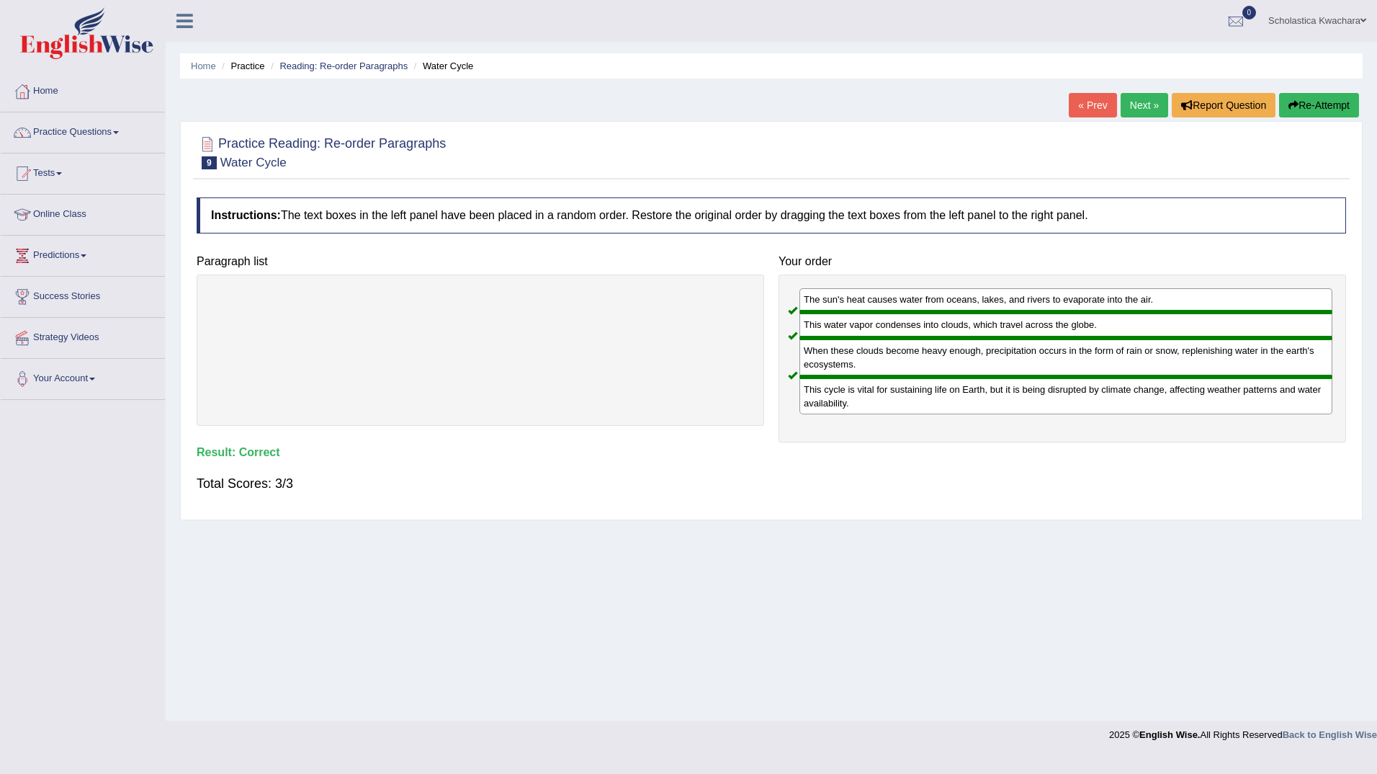
click at [1142, 99] on link "Next »" at bounding box center [1145, 105] width 48 height 24
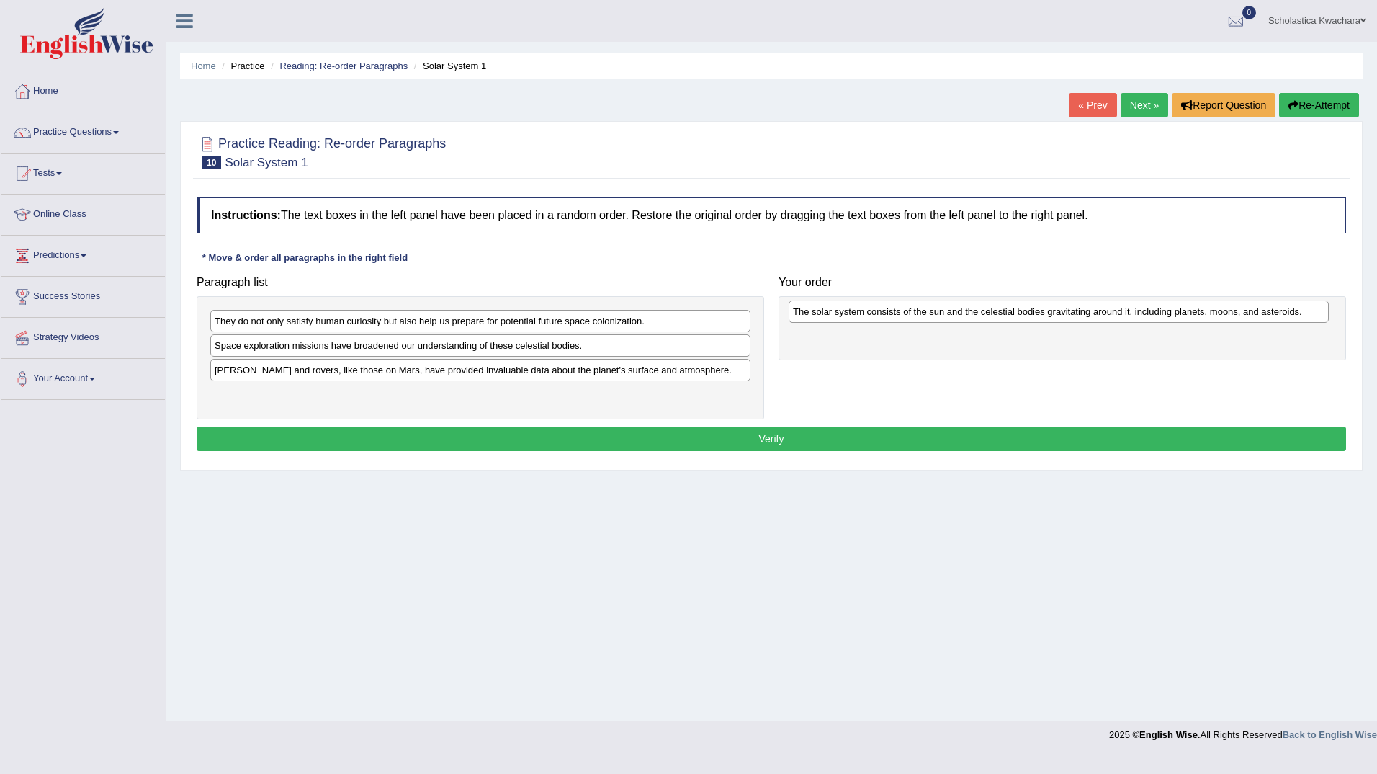
drag, startPoint x: 404, startPoint y: 372, endPoint x: 982, endPoint y: 314, distance: 580.5
click at [982, 314] on div "The solar system consists of the sun and the celestial bodies gravitating aroun…" at bounding box center [1059, 311] width 540 height 22
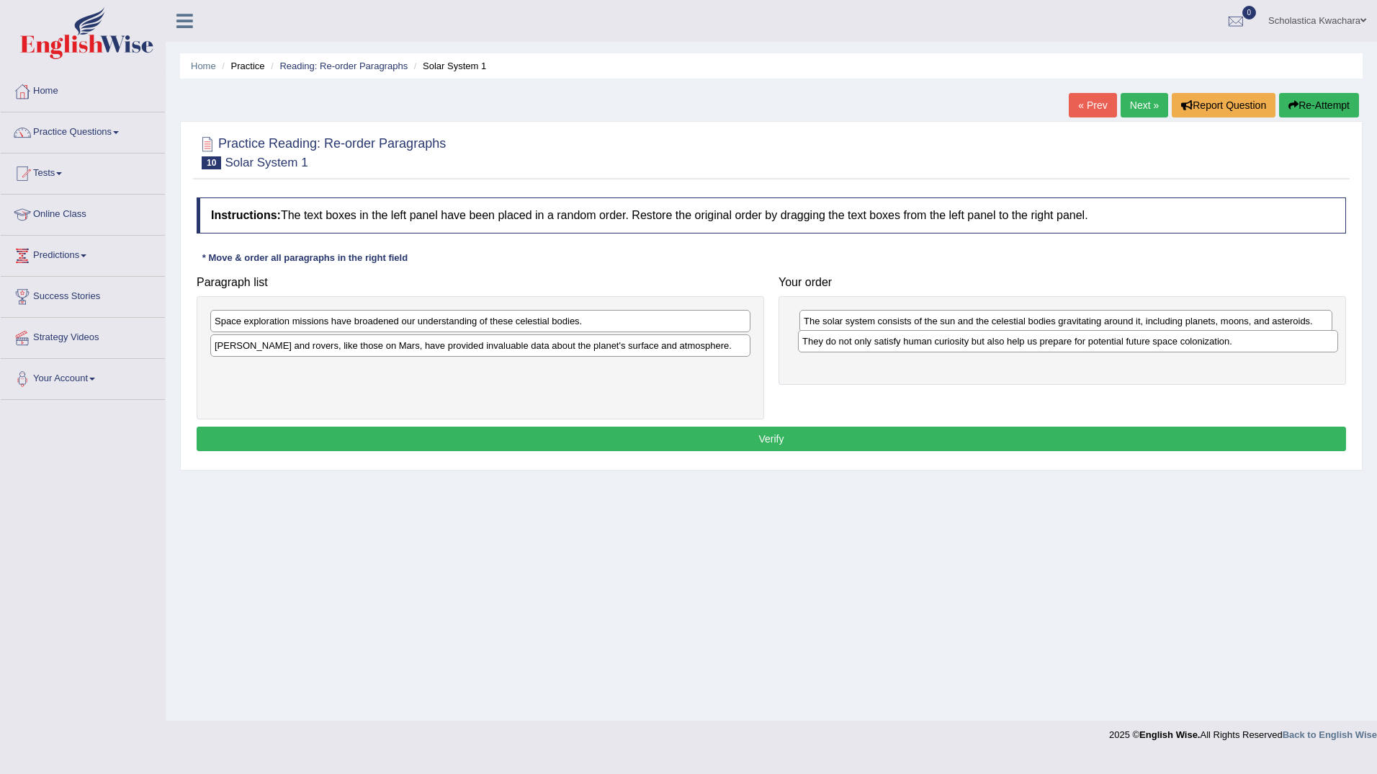
drag, startPoint x: 612, startPoint y: 325, endPoint x: 1200, endPoint y: 345, distance: 588.0
click at [1200, 345] on div "They do not only satisfy human curiosity but also help us prepare for potential…" at bounding box center [1068, 341] width 540 height 22
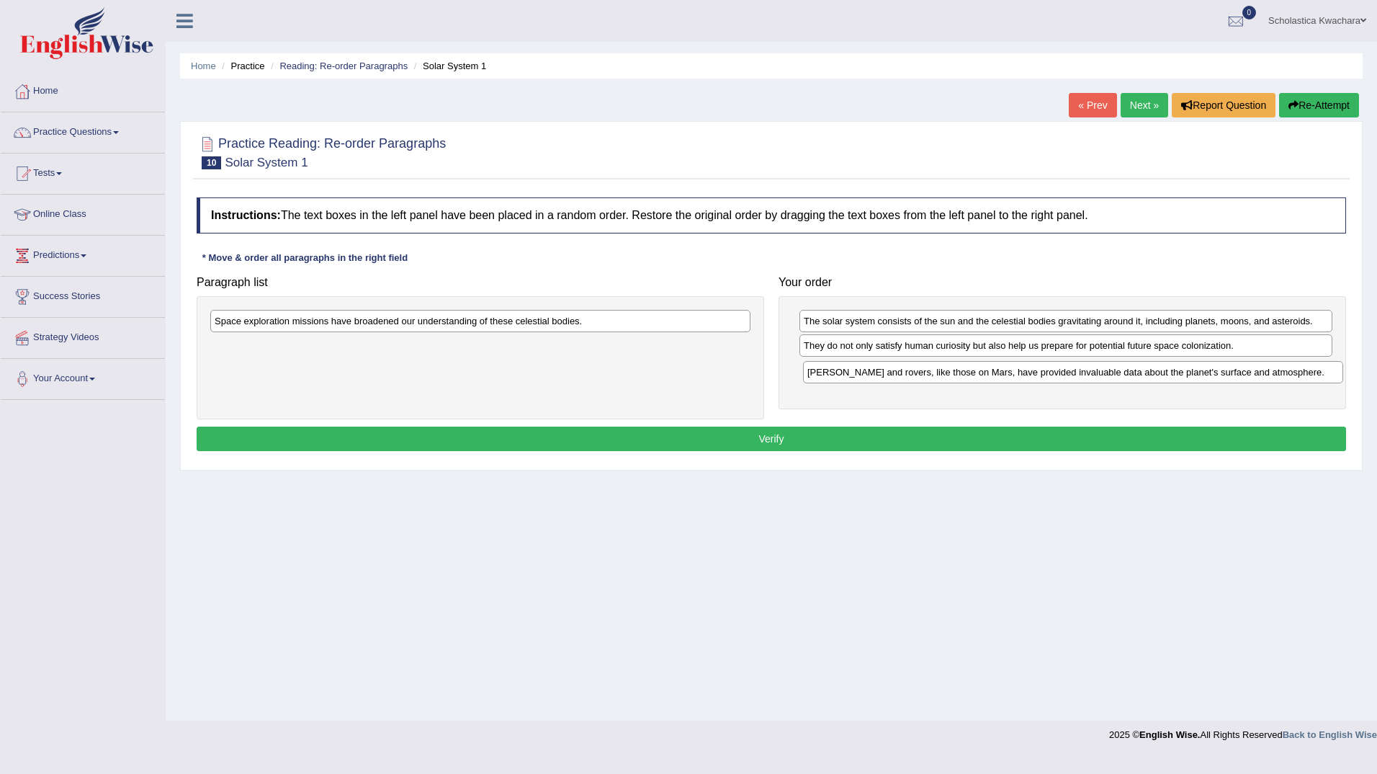
drag, startPoint x: 537, startPoint y: 345, endPoint x: 1129, endPoint y: 372, distance: 592.6
click at [1129, 372] on div "Landers and rovers, like those on Mars, have provided invaluable data about the…" at bounding box center [1073, 372] width 540 height 22
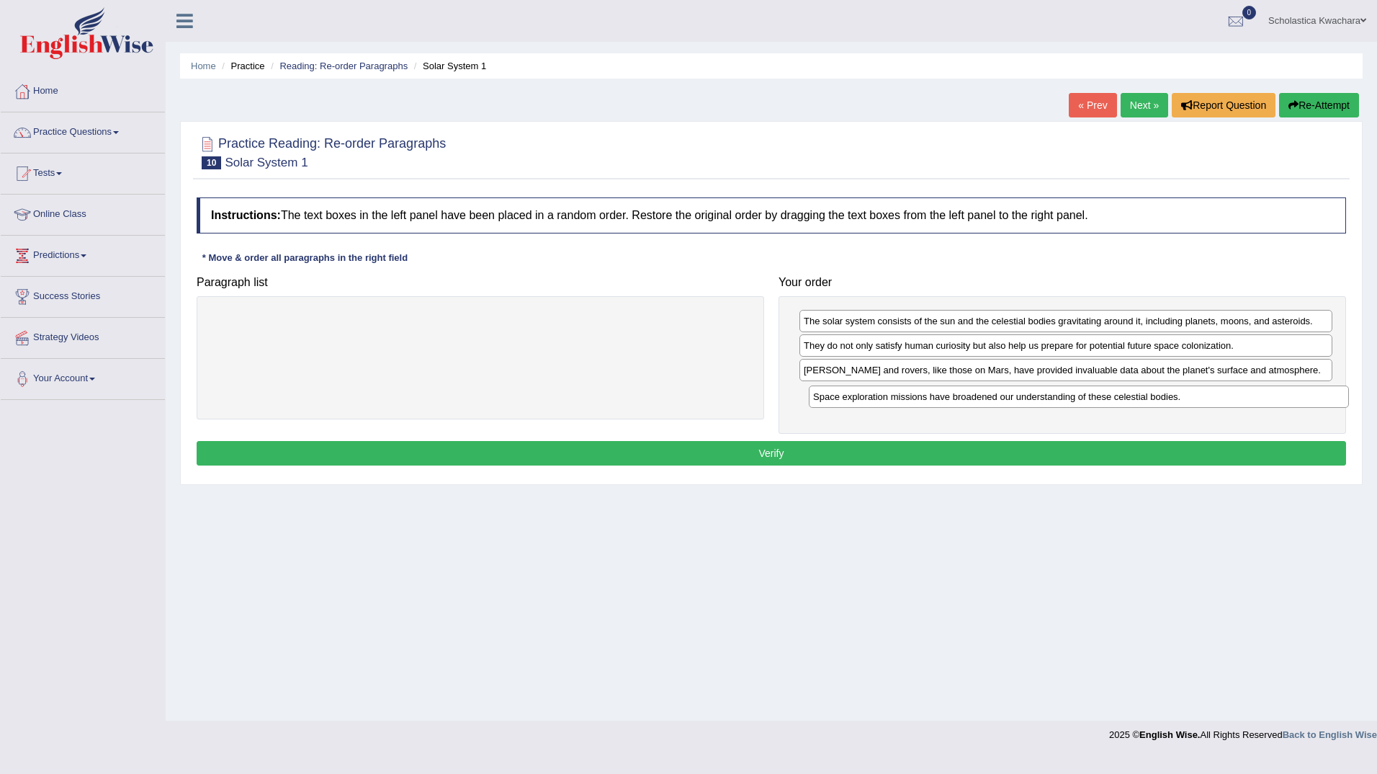
drag, startPoint x: 683, startPoint y: 319, endPoint x: 1282, endPoint y: 395, distance: 603.3
click at [1282, 395] on div "Space exploration missions have broadened our understanding of these celestial …" at bounding box center [1079, 396] width 540 height 22
click at [828, 450] on button "Verify" at bounding box center [771, 453] width 1149 height 24
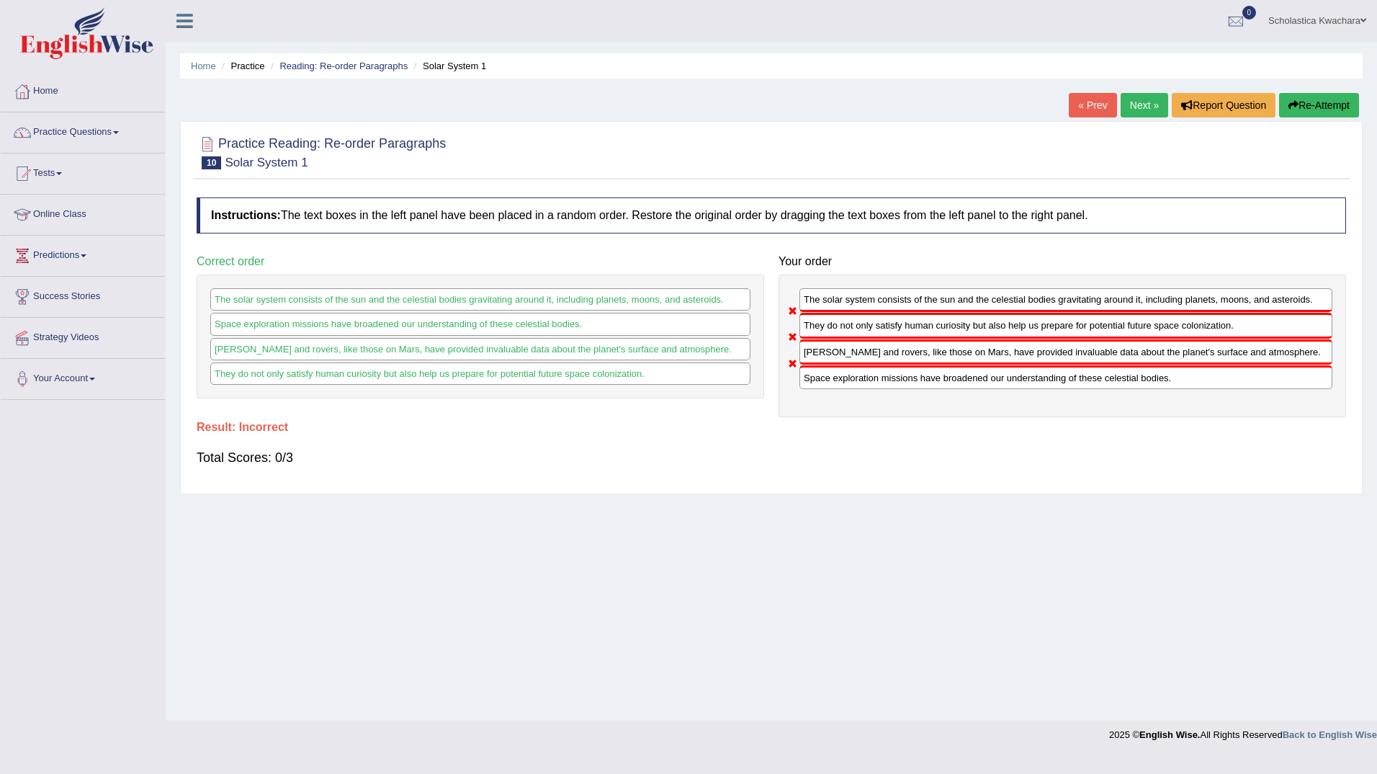
click at [1129, 104] on link "Next »" at bounding box center [1145, 105] width 48 height 24
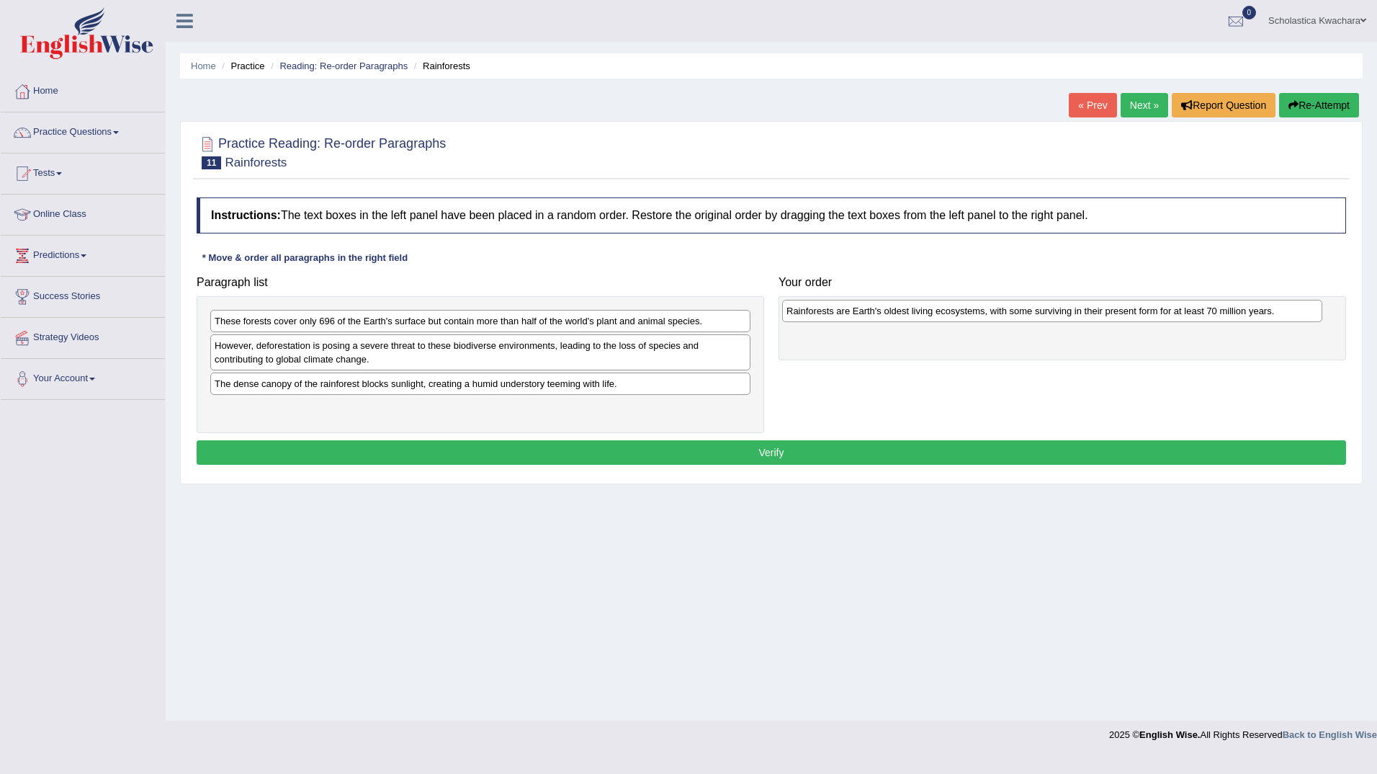
drag, startPoint x: 610, startPoint y: 387, endPoint x: 1182, endPoint y: 314, distance: 576.5
click at [1182, 314] on div "Rainforests are Earth's oldest living ecosystems, with some surviving in their …" at bounding box center [1052, 311] width 540 height 22
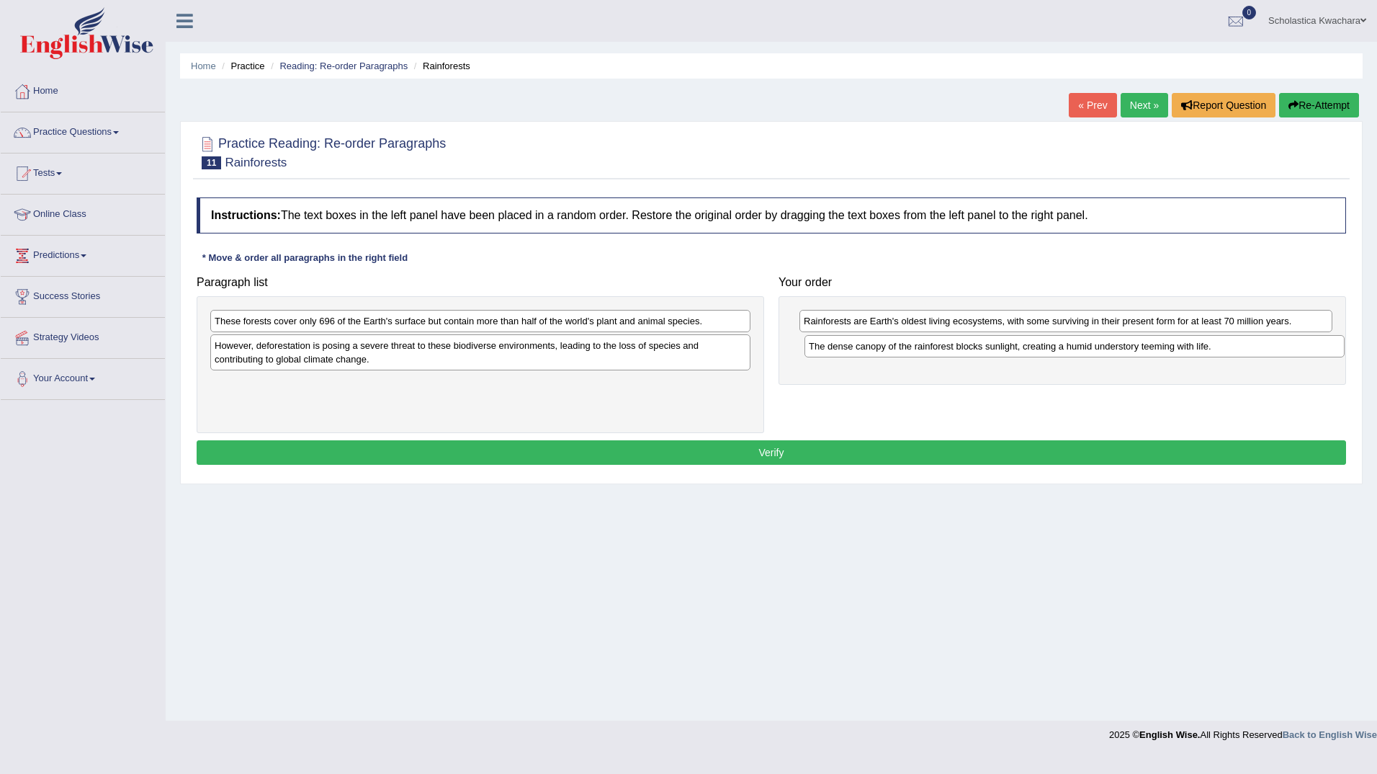
drag, startPoint x: 388, startPoint y: 388, endPoint x: 982, endPoint y: 351, distance: 595.4
click at [982, 351] on div "The dense canopy of the rainforest blocks sunlight, creating a humid understory…" at bounding box center [1074, 346] width 540 height 22
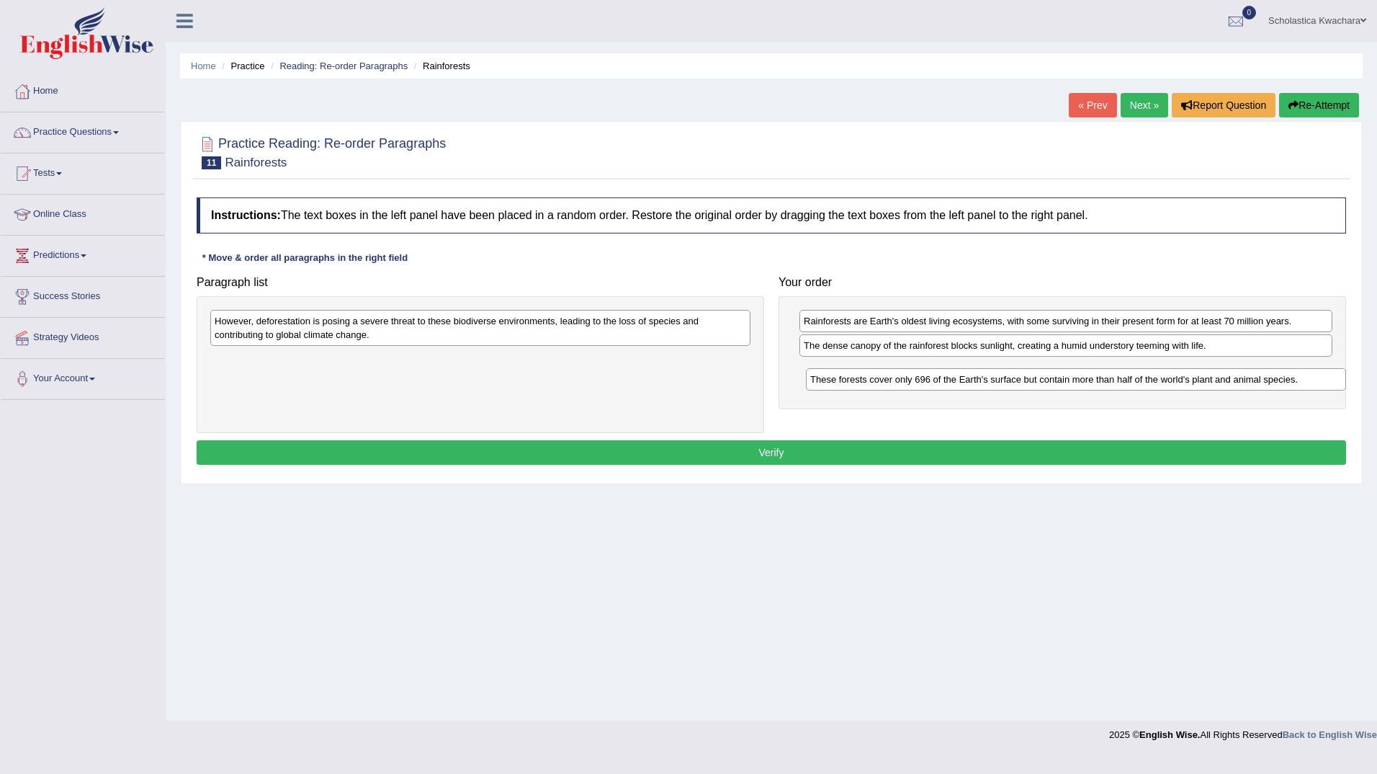
drag, startPoint x: 573, startPoint y: 319, endPoint x: 1167, endPoint y: 369, distance: 596.3
click at [1167, 369] on div "These forests cover only 696 of the Earth's surface but contain more than half …" at bounding box center [1076, 379] width 540 height 22
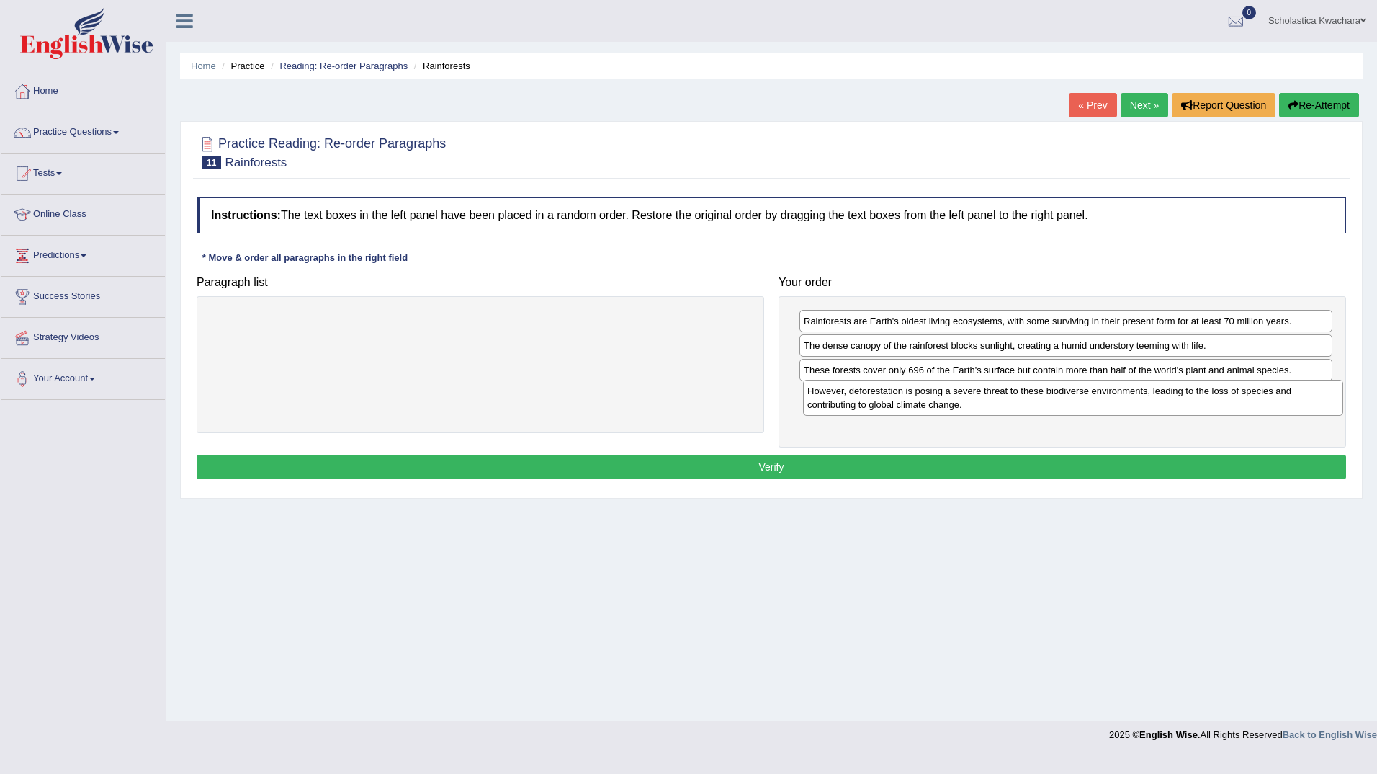
drag, startPoint x: 403, startPoint y: 330, endPoint x: 996, endPoint y: 400, distance: 596.8
click at [996, 400] on div "However, deforestation is posing a severe threat to these biodiverse environmen…" at bounding box center [1073, 398] width 540 height 36
click at [912, 456] on button "Verify" at bounding box center [771, 466] width 1149 height 24
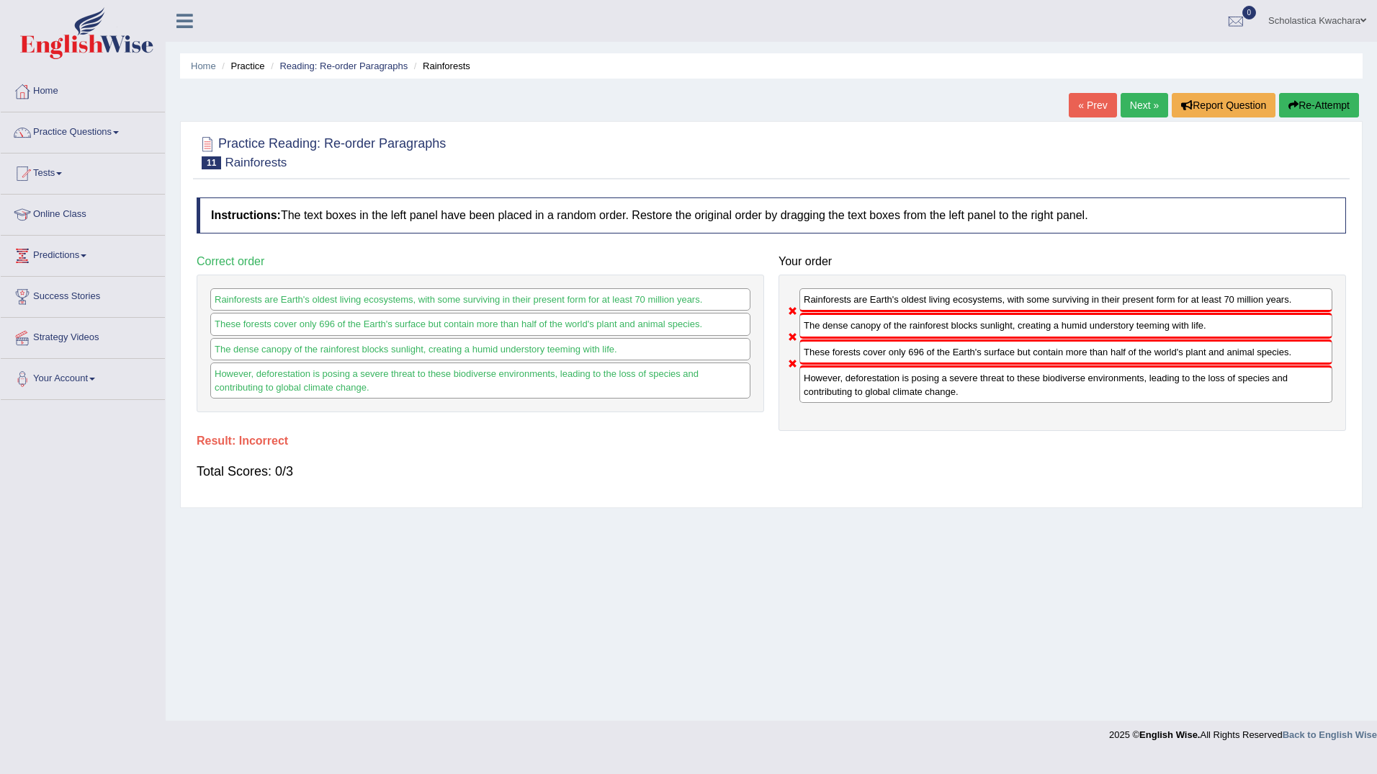
click at [1143, 102] on link "Next »" at bounding box center [1145, 105] width 48 height 24
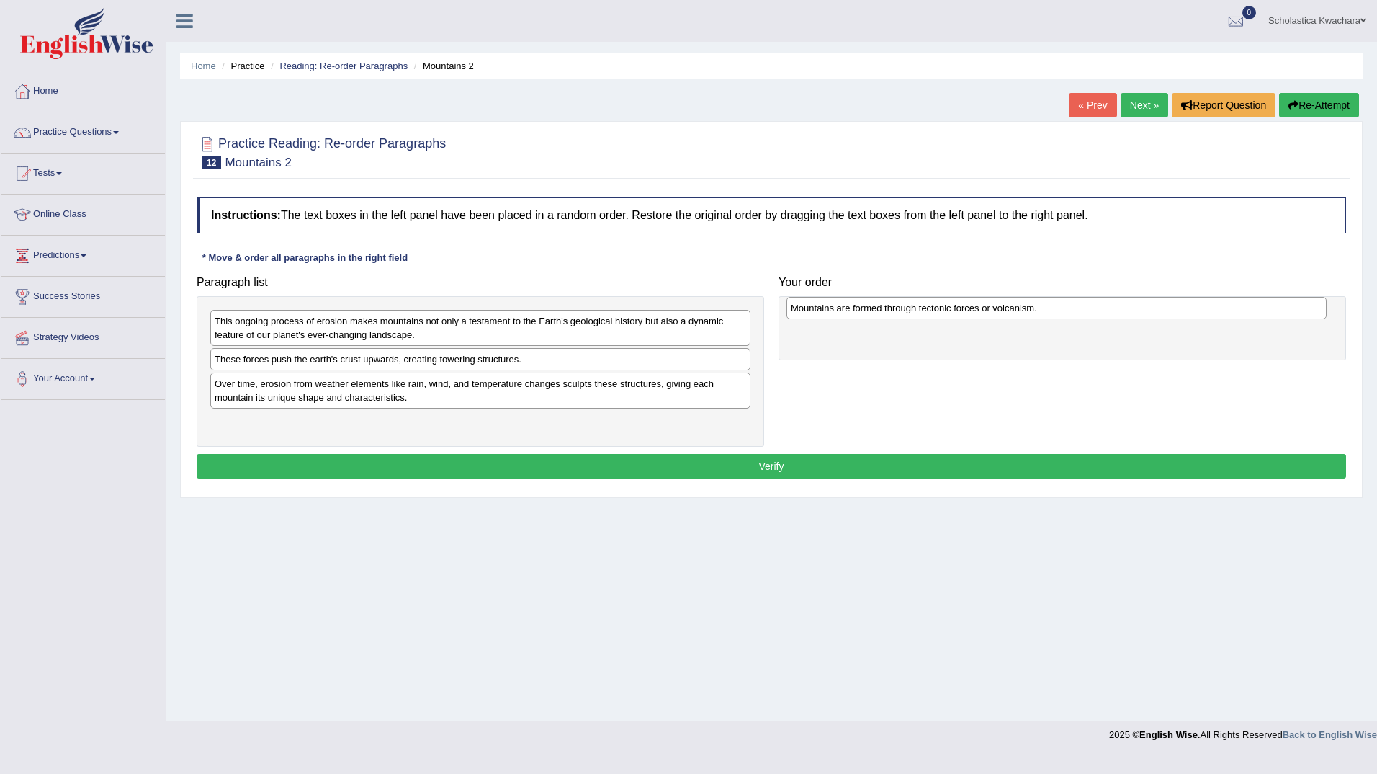
drag, startPoint x: 485, startPoint y: 318, endPoint x: 1062, endPoint y: 305, distance: 577.8
click at [1062, 305] on div "Mountains are formed through tectonic forces or volcanism." at bounding box center [1056, 308] width 540 height 22
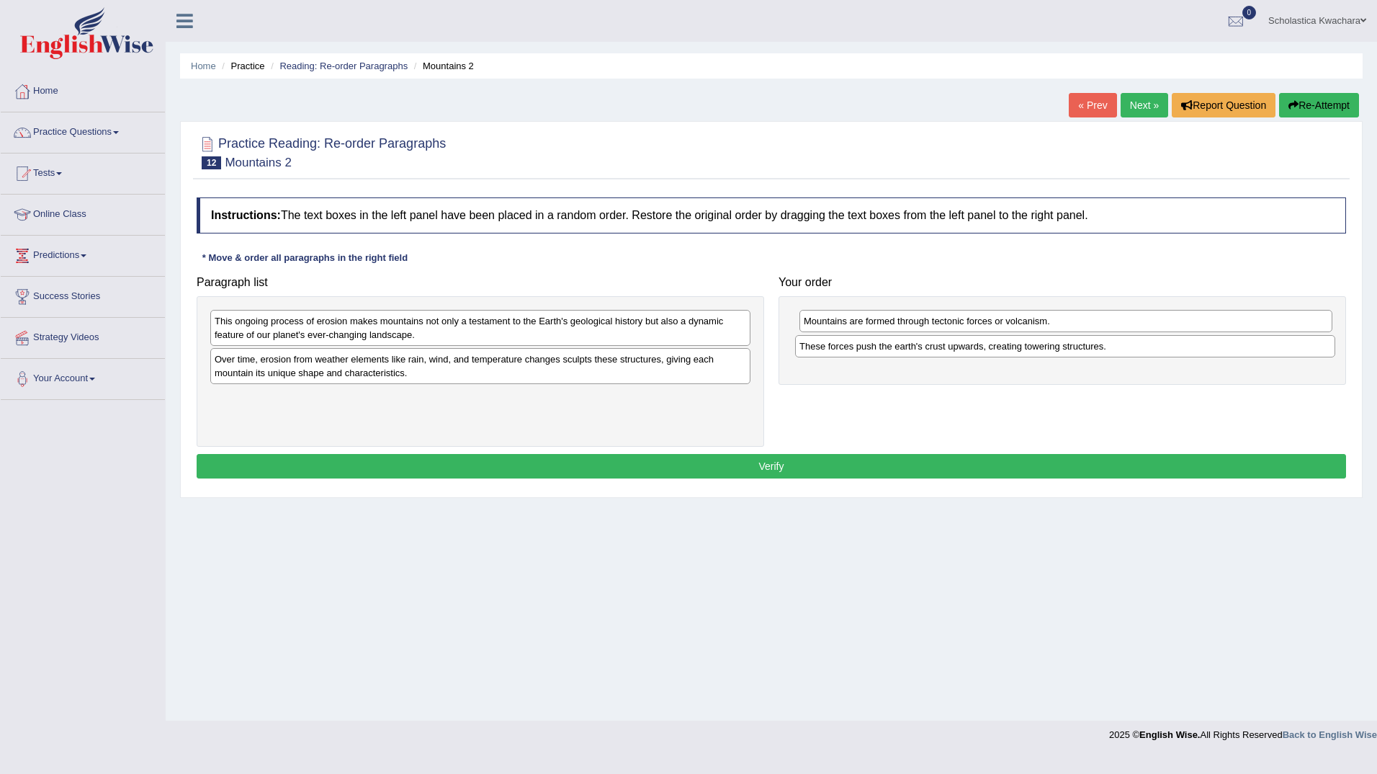
drag, startPoint x: 504, startPoint y: 361, endPoint x: 1089, endPoint y: 348, distance: 585.0
click at [1089, 348] on div "These forces push the earth's crust upwards, creating towering structures." at bounding box center [1065, 346] width 540 height 22
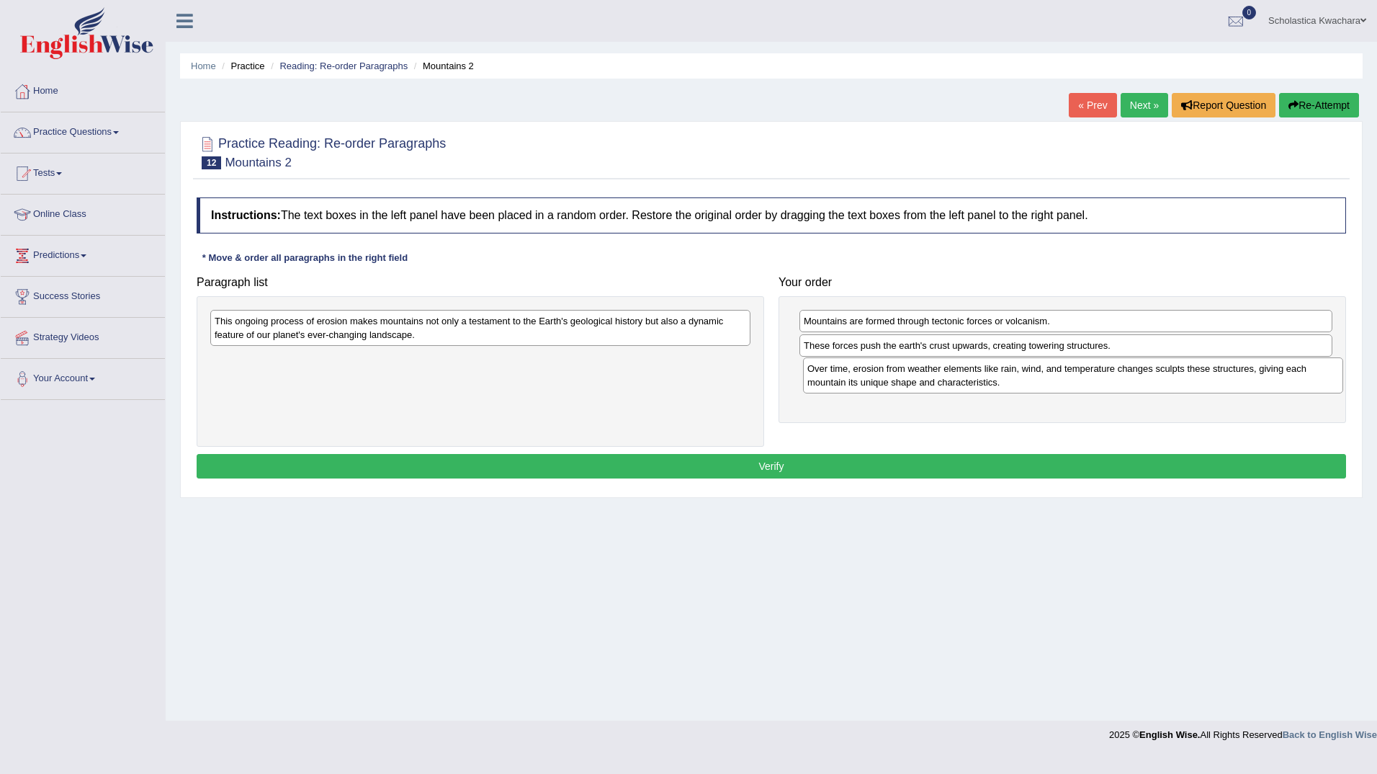
drag, startPoint x: 504, startPoint y: 369, endPoint x: 1095, endPoint y: 378, distance: 591.4
click at [1095, 378] on div "Over time, erosion from weather elements like rain, wind, and temperature chang…" at bounding box center [1073, 375] width 540 height 36
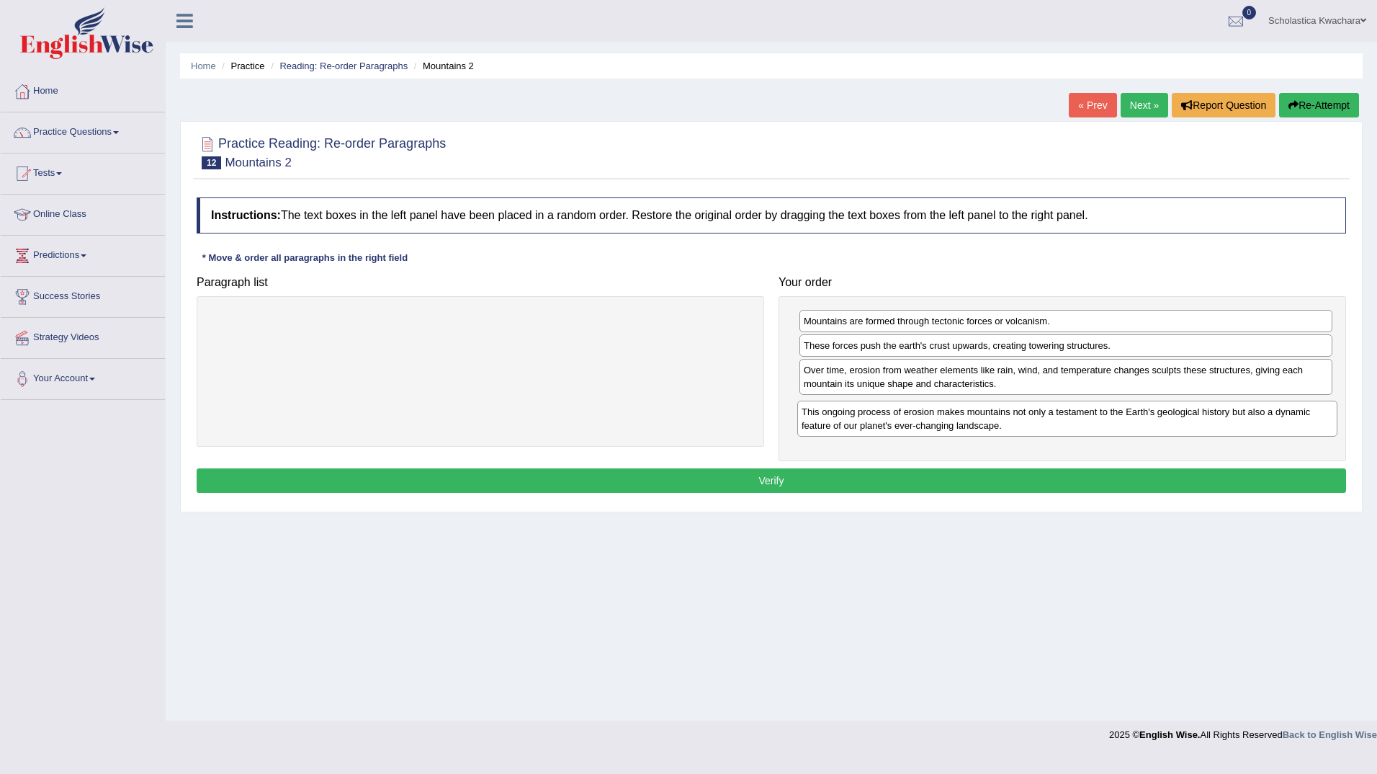
drag, startPoint x: 715, startPoint y: 323, endPoint x: 1302, endPoint y: 413, distance: 593.8
click at [1302, 413] on div "This ongoing process of erosion makes mountains not only a testament to the Ear…" at bounding box center [1067, 418] width 540 height 36
drag, startPoint x: 1084, startPoint y: 427, endPoint x: 1086, endPoint y: 390, distance: 36.8
click at [1086, 390] on div "This ongoing process of erosion makes mountains not only a testament to the Ear…" at bounding box center [1068, 376] width 533 height 36
click at [792, 488] on button "Verify" at bounding box center [771, 480] width 1149 height 24
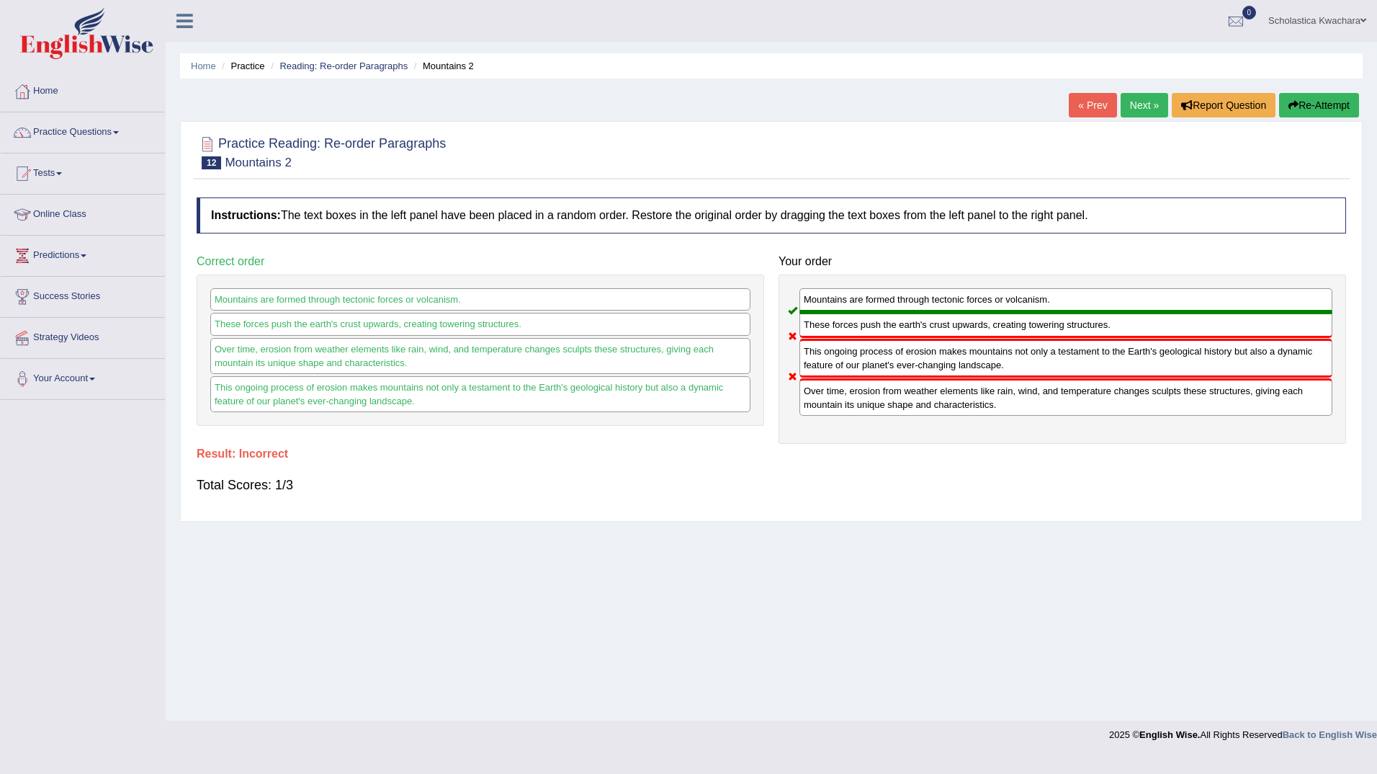
click at [1317, 115] on button "Re-Attempt" at bounding box center [1319, 105] width 80 height 24
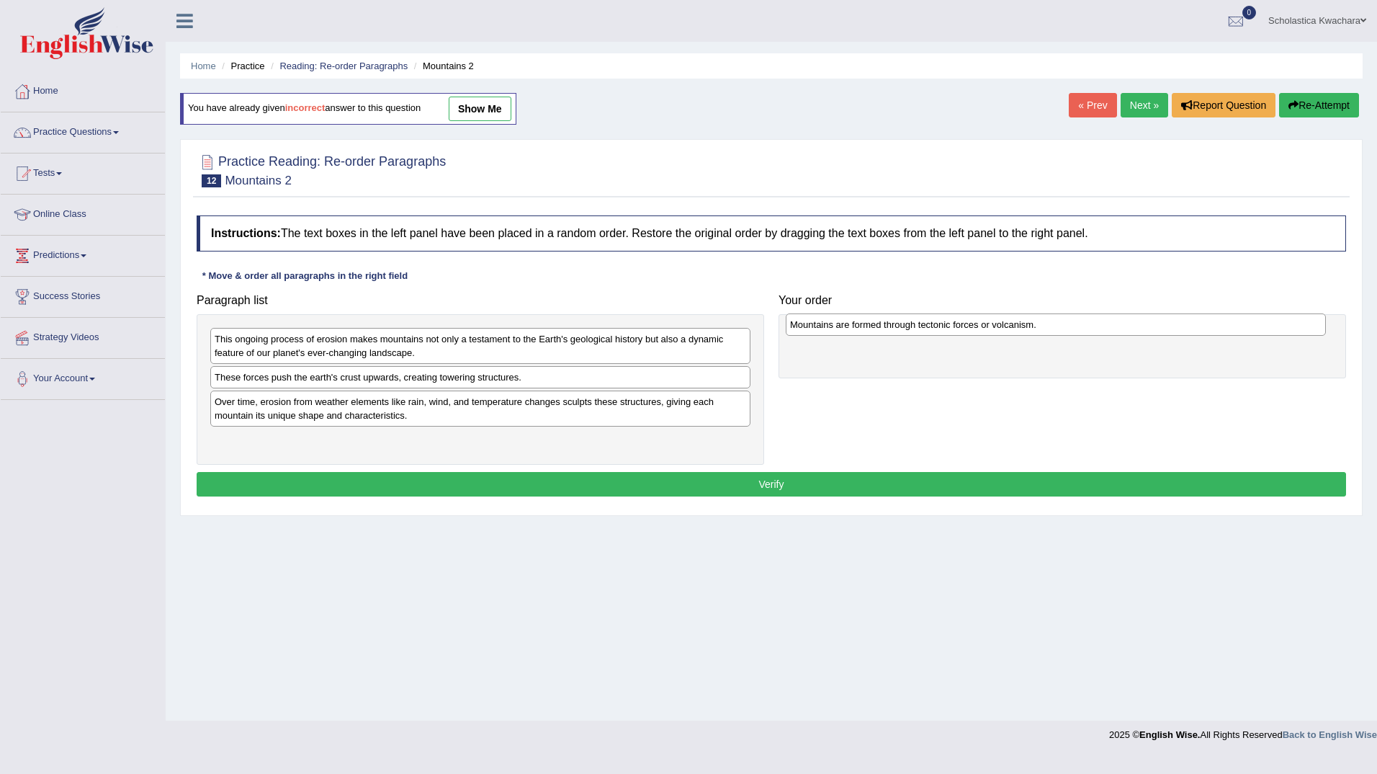
drag, startPoint x: 544, startPoint y: 332, endPoint x: 1120, endPoint y: 318, distance: 575.6
click at [1120, 318] on div "Mountains are formed through tectonic forces or volcanism." at bounding box center [1056, 324] width 540 height 22
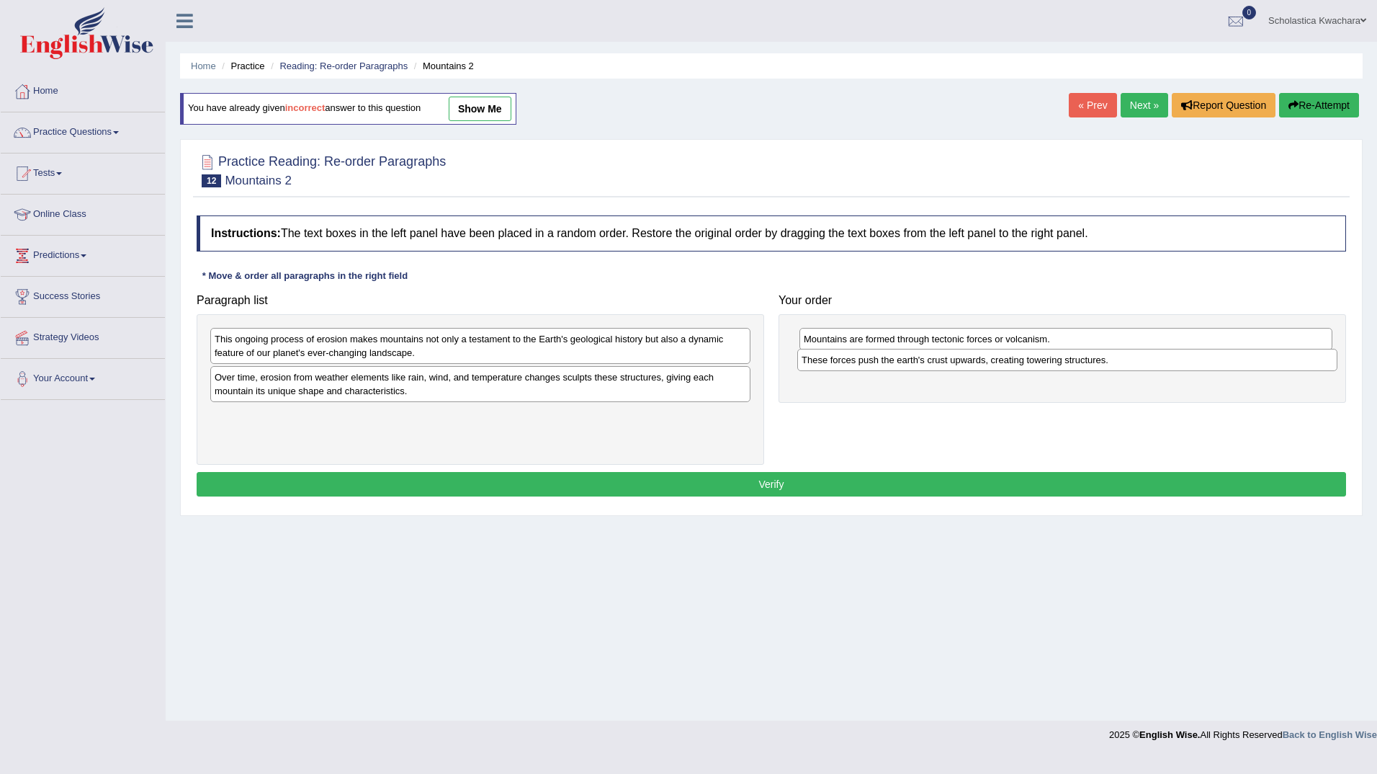
drag, startPoint x: 626, startPoint y: 375, endPoint x: 1213, endPoint y: 358, distance: 587.2
click at [1213, 358] on div "These forces push the earth's crust upwards, creating towering structures." at bounding box center [1067, 360] width 540 height 22
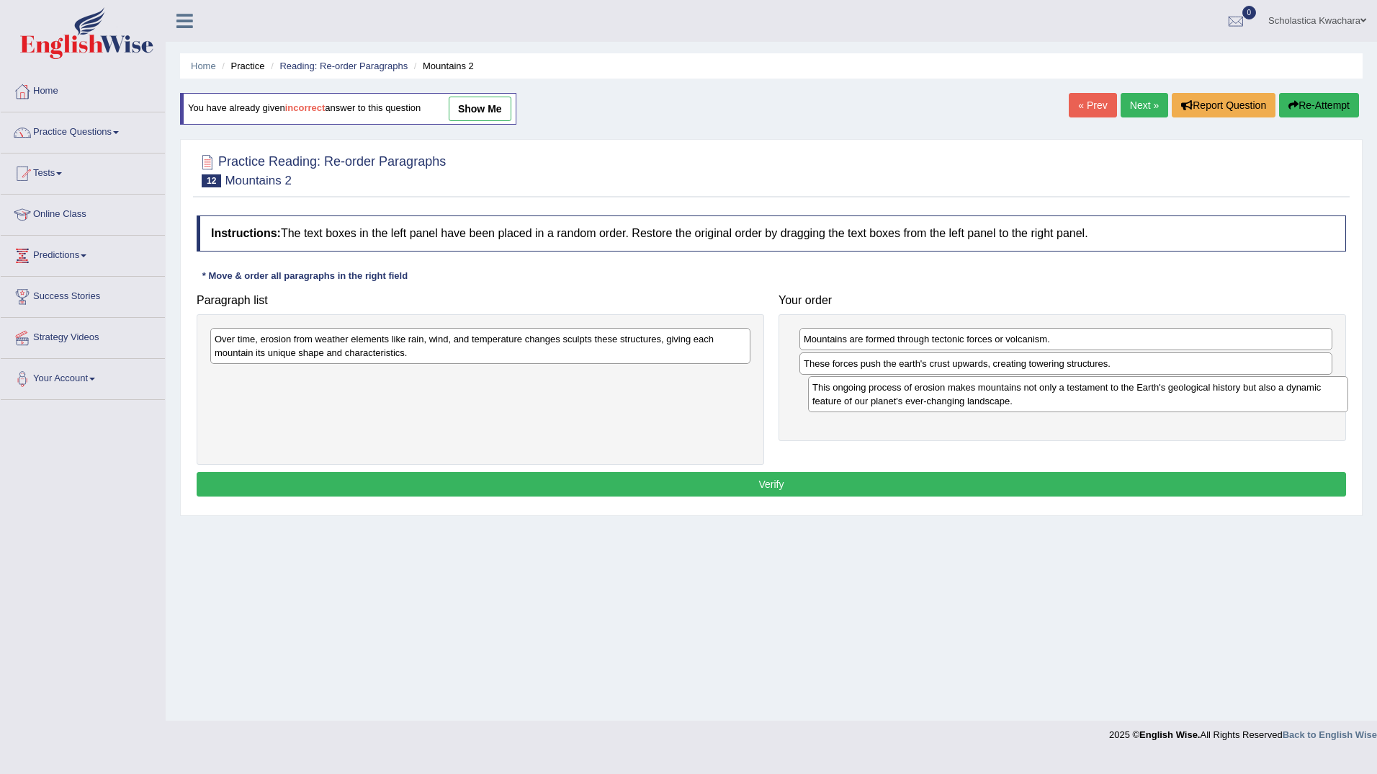
drag, startPoint x: 596, startPoint y: 341, endPoint x: 1193, endPoint y: 389, distance: 599.7
click at [1193, 389] on div "This ongoing process of erosion makes mountains not only a testament to the Ear…" at bounding box center [1078, 394] width 540 height 36
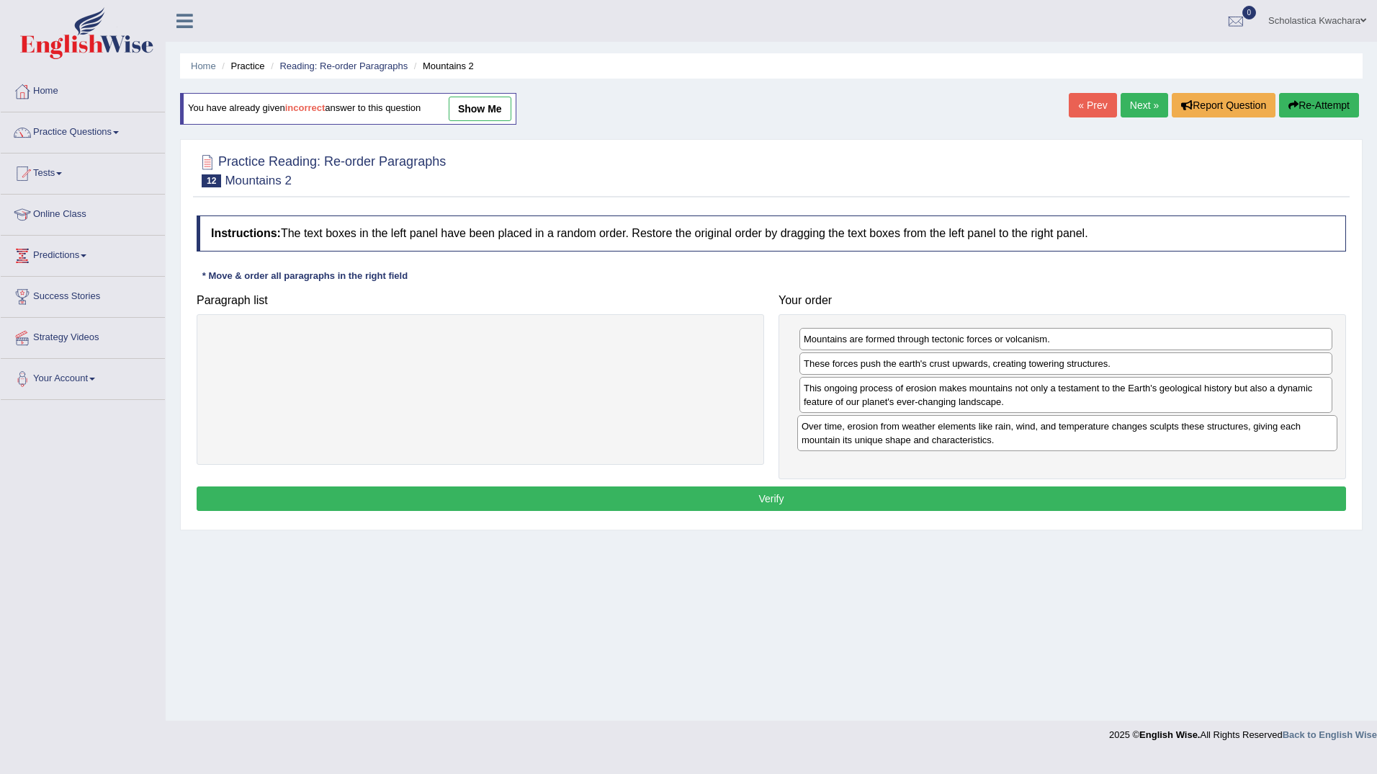
drag, startPoint x: 694, startPoint y: 359, endPoint x: 1262, endPoint y: 441, distance: 574.1
click at [1262, 441] on div "Over time, erosion from weather elements like rain, wind, and temperature chang…" at bounding box center [1067, 433] width 540 height 36
click at [852, 501] on button "Verify" at bounding box center [771, 498] width 1149 height 24
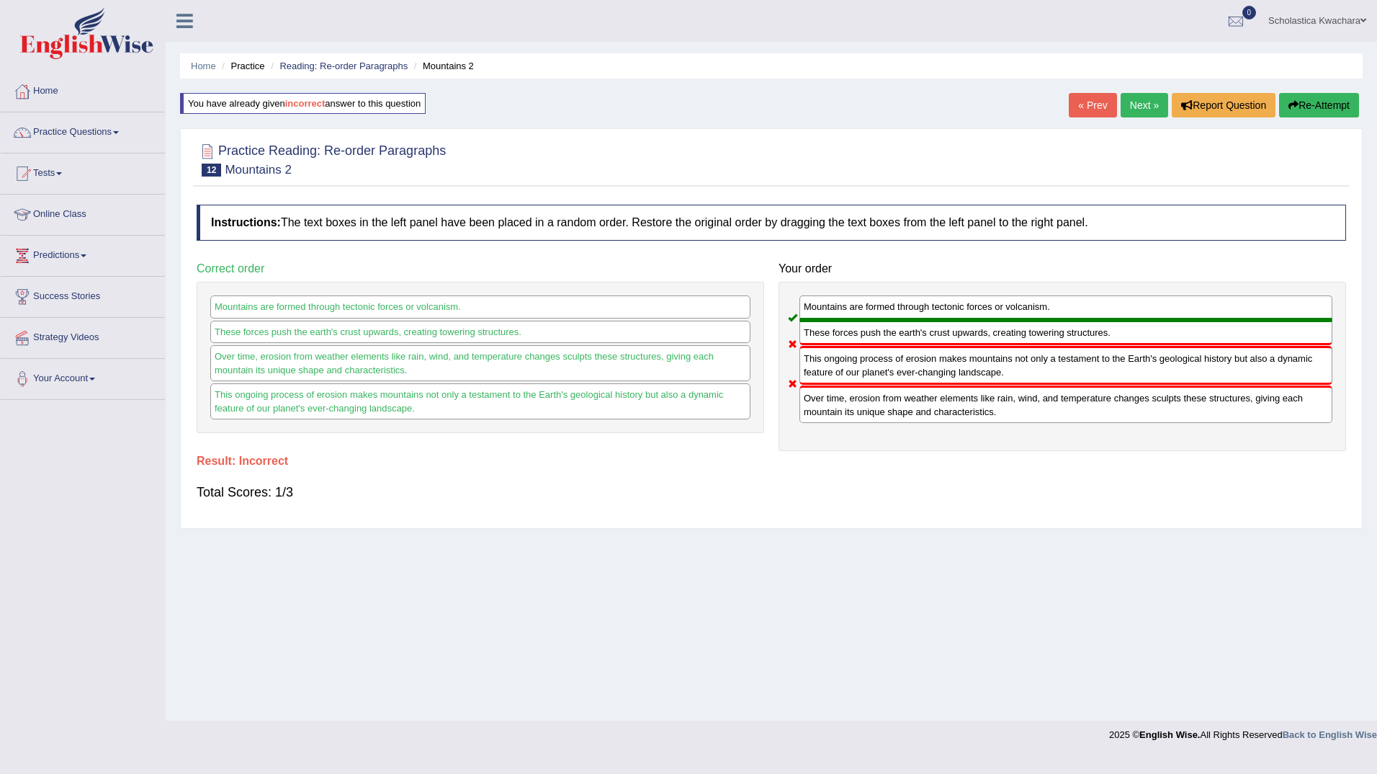
click at [1313, 97] on button "Re-Attempt" at bounding box center [1319, 105] width 80 height 24
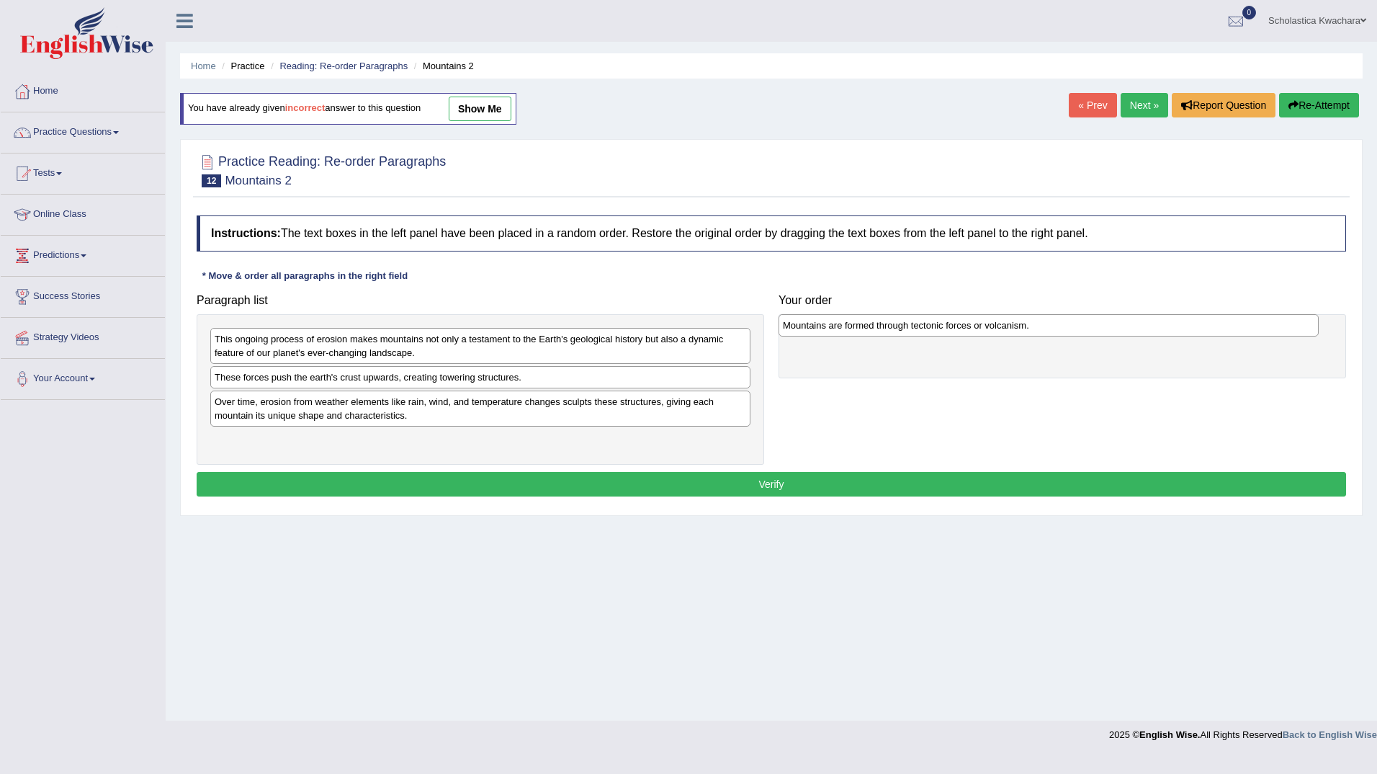
drag, startPoint x: 656, startPoint y: 339, endPoint x: 1224, endPoint y: 325, distance: 567.7
click at [1224, 325] on div "Mountains are formed through tectonic forces or volcanism." at bounding box center [1049, 325] width 540 height 22
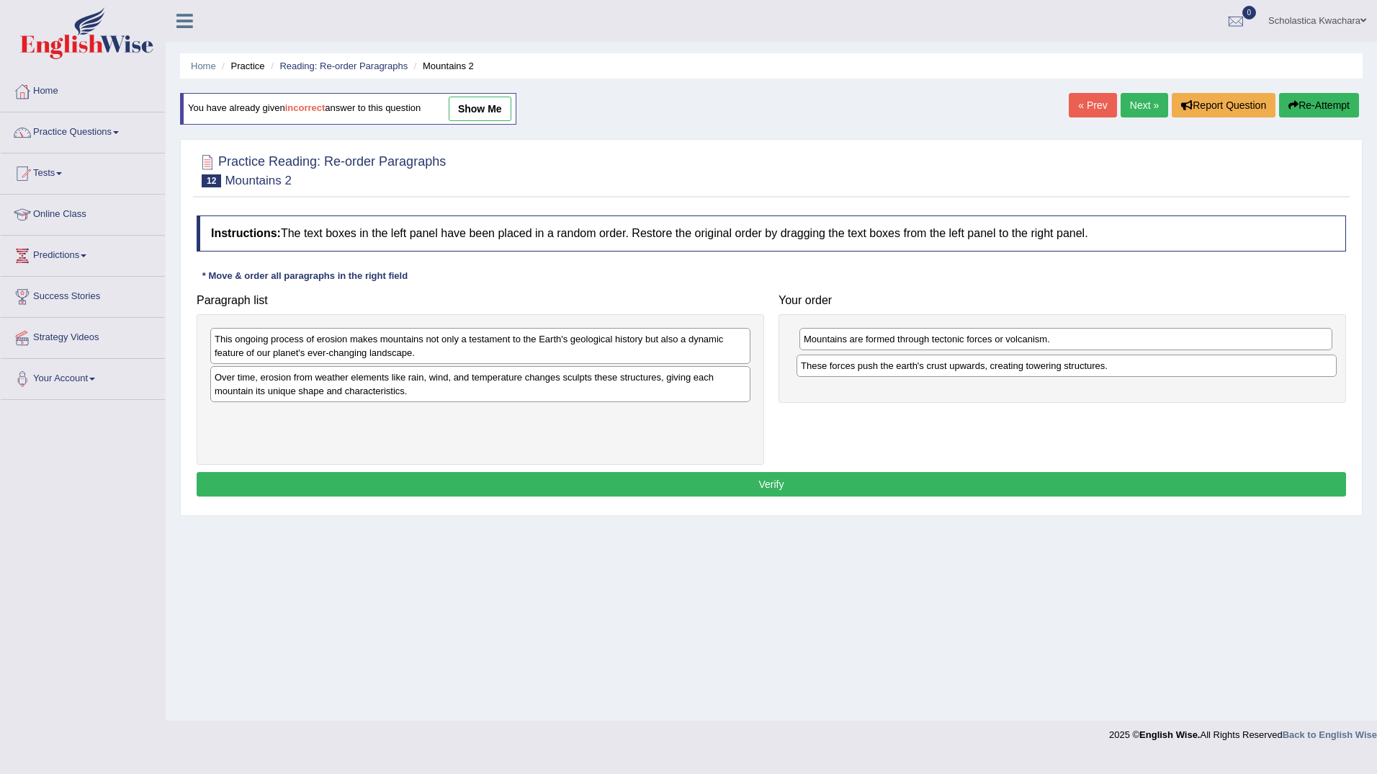
drag, startPoint x: 534, startPoint y: 380, endPoint x: 1121, endPoint y: 368, distance: 586.4
click at [1121, 368] on div "These forces push the earth's crust upwards, creating towering structures." at bounding box center [1067, 365] width 540 height 22
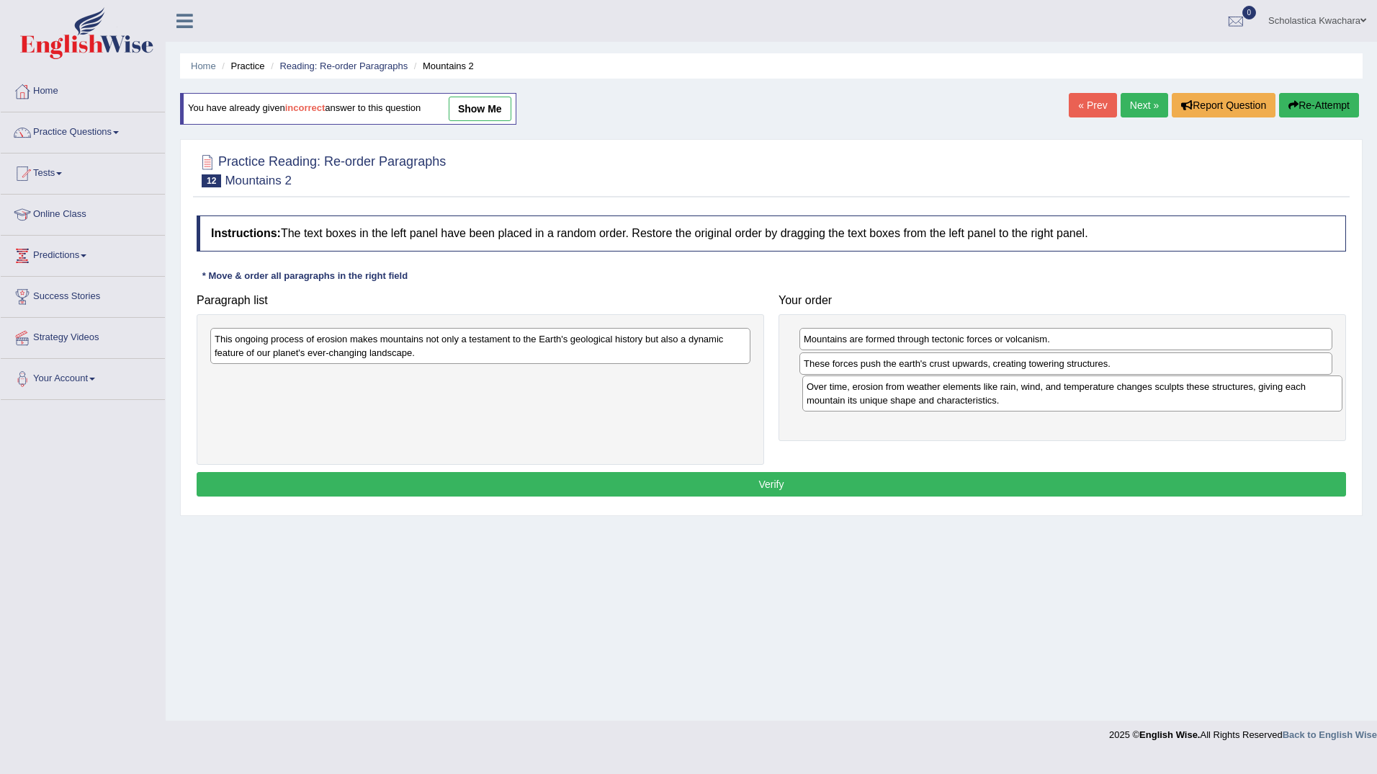
drag, startPoint x: 729, startPoint y: 391, endPoint x: 1310, endPoint y: 400, distance: 581.3
click at [1310, 400] on div "Over time, erosion from weather elements like rain, wind, and temperature chang…" at bounding box center [1072, 393] width 540 height 36
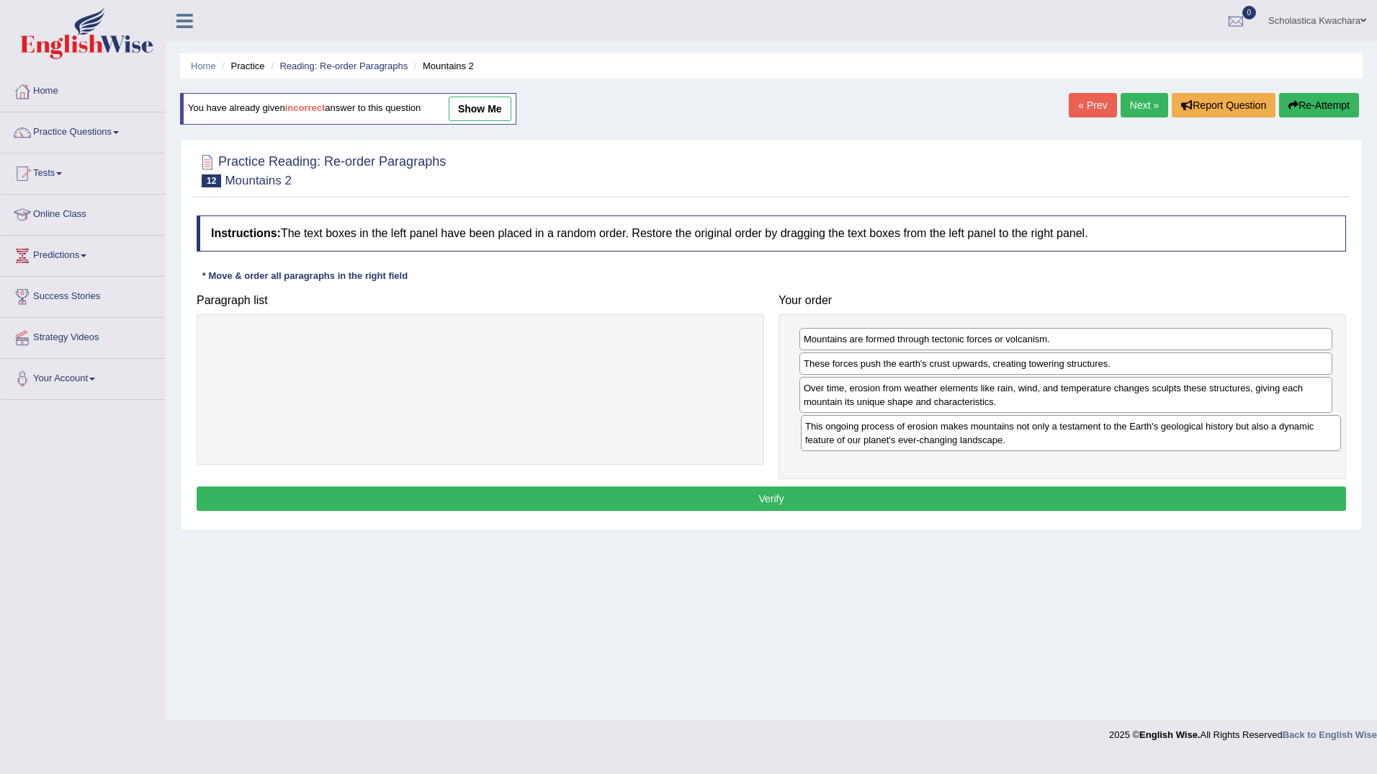
drag, startPoint x: 840, startPoint y: 416, endPoint x: 1282, endPoint y: 439, distance: 442.8
click at [1282, 439] on div "This ongoing process of erosion makes mountains not only a testament to the Ear…" at bounding box center [1071, 433] width 540 height 36
click at [910, 495] on button "Verify" at bounding box center [771, 498] width 1149 height 24
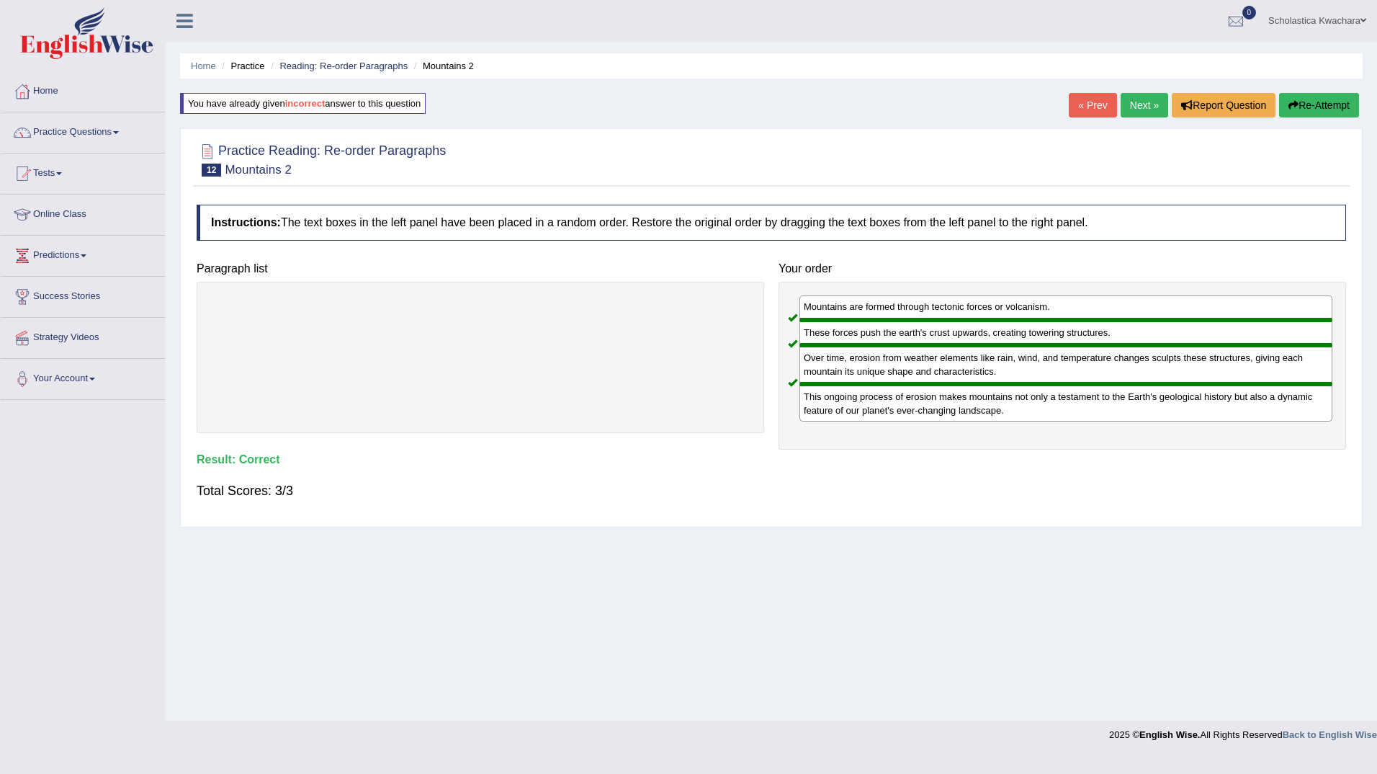
click at [1144, 97] on link "Next »" at bounding box center [1145, 105] width 48 height 24
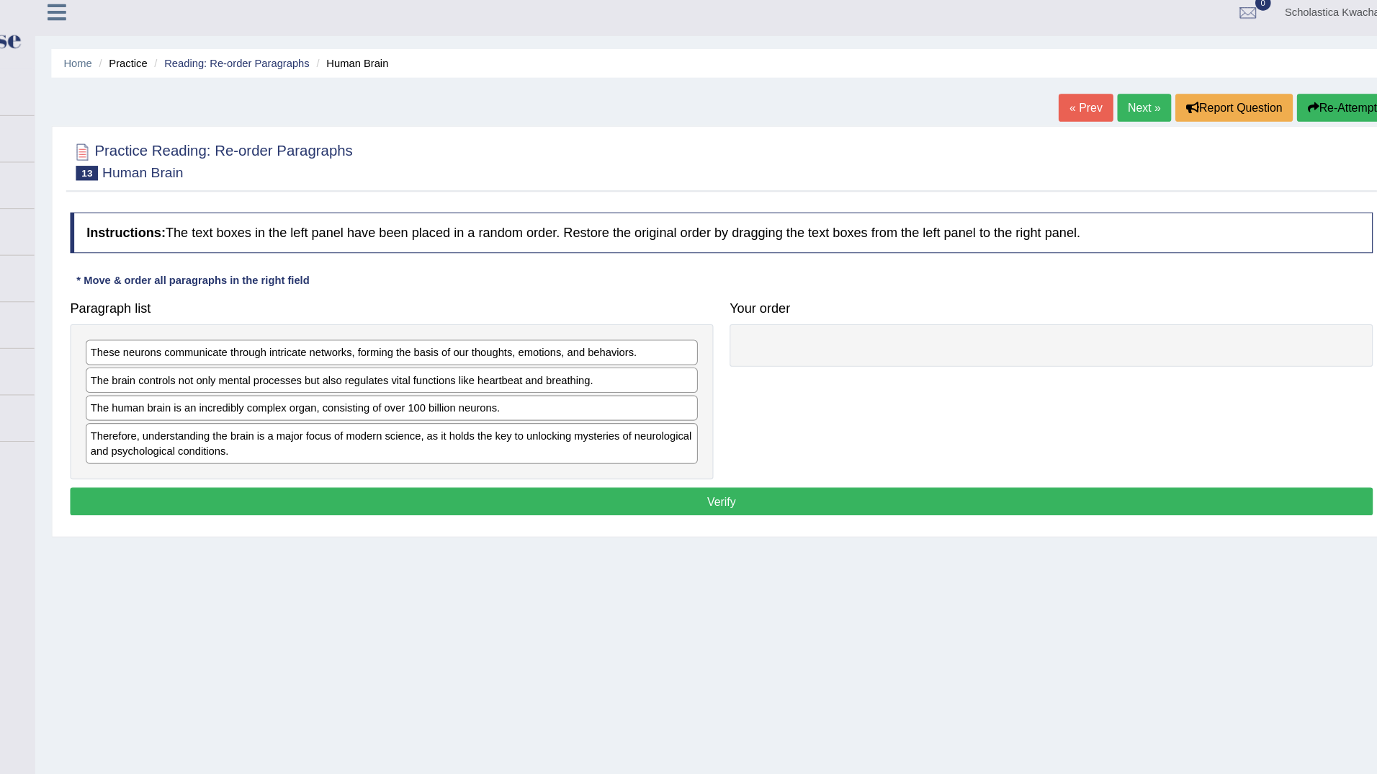
click at [1147, 87] on div "Home Practice Reading: Re-order Paragraphs Human Brain « Prev Next » Report Que…" at bounding box center [771, 360] width 1211 height 720
drag, startPoint x: 446, startPoint y: 376, endPoint x: 496, endPoint y: 369, distance: 50.9
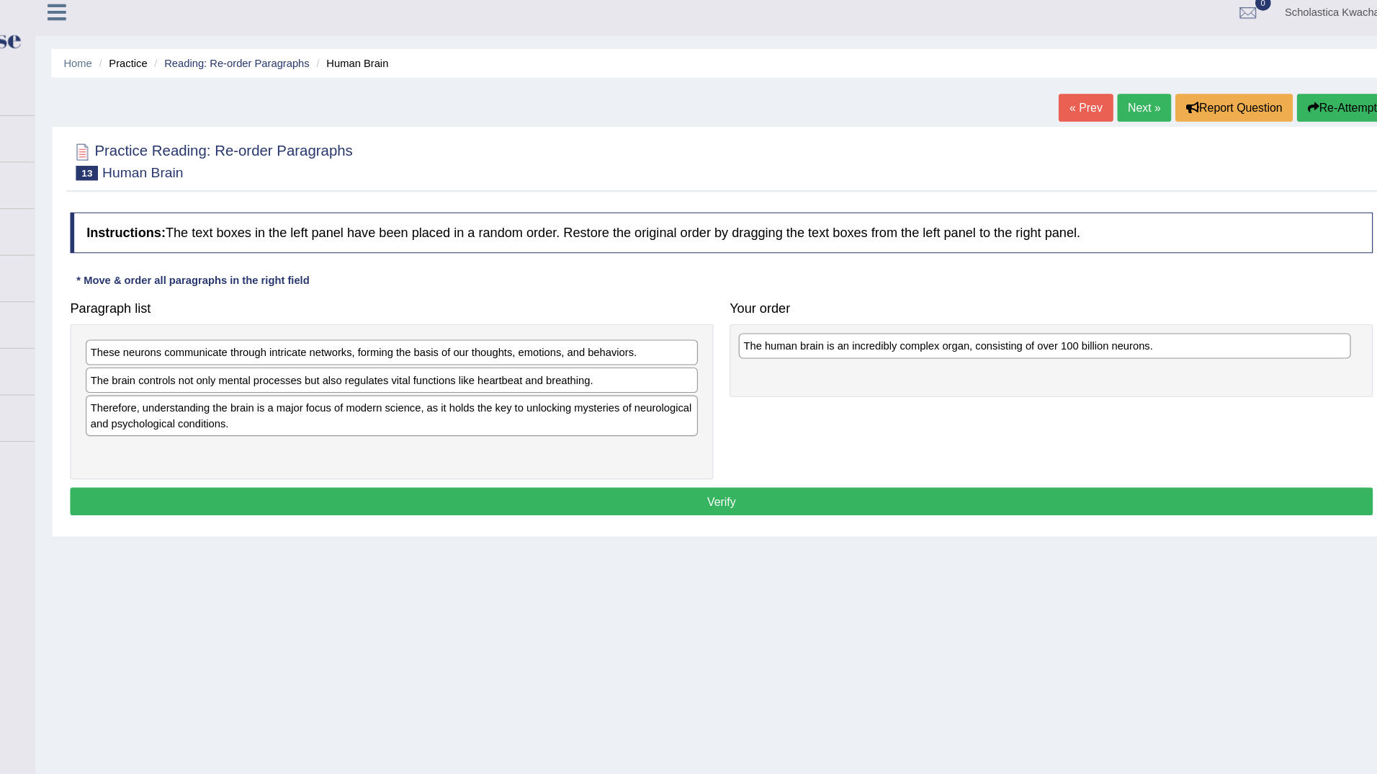
drag, startPoint x: 575, startPoint y: 370, endPoint x: 1151, endPoint y: 315, distance: 578.8
click at [1151, 315] on div "The human brain is an incredibly complex organ, consisting of over 100 billion …" at bounding box center [1056, 315] width 540 height 22
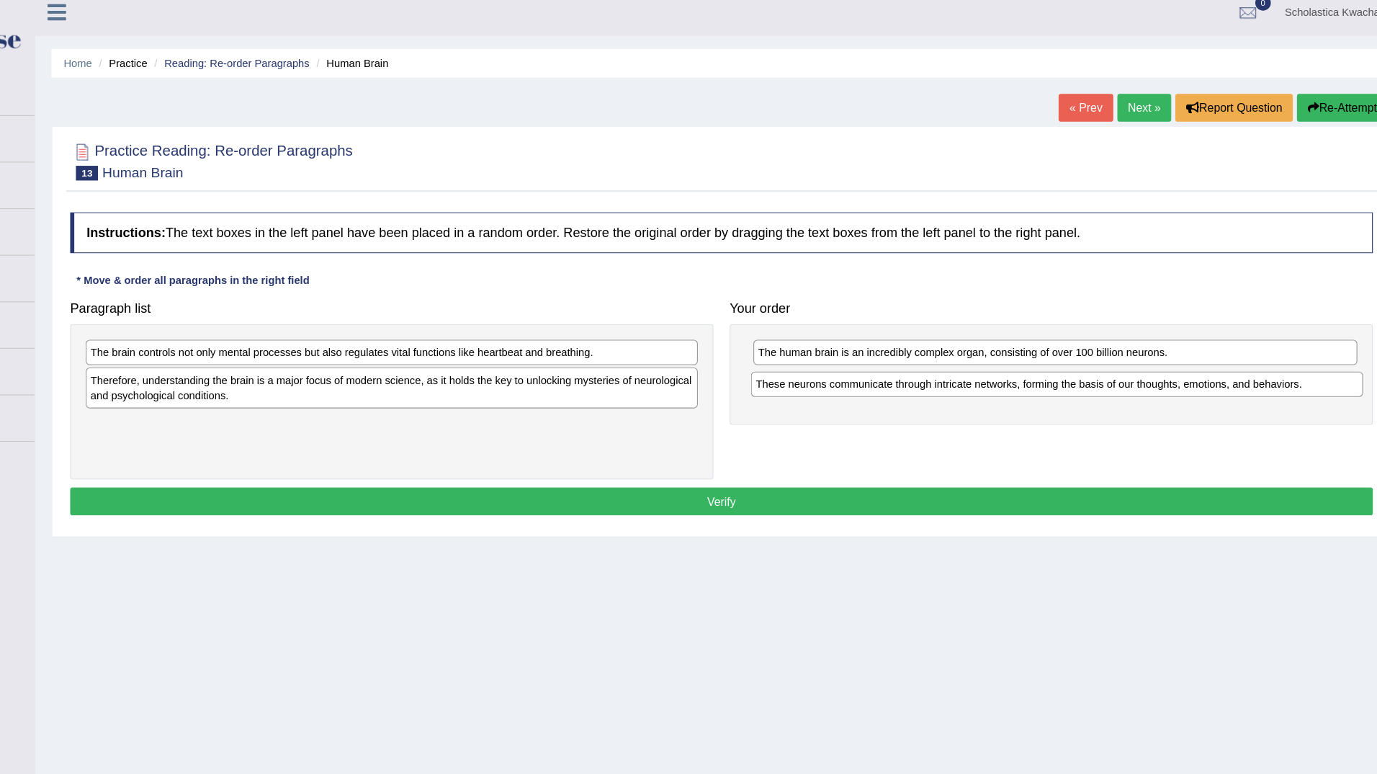
drag, startPoint x: 431, startPoint y: 322, endPoint x: 1018, endPoint y: 350, distance: 587.6
click at [1018, 350] on div "These neurons communicate through intricate networks, forming the basis of our …" at bounding box center [1067, 349] width 540 height 22
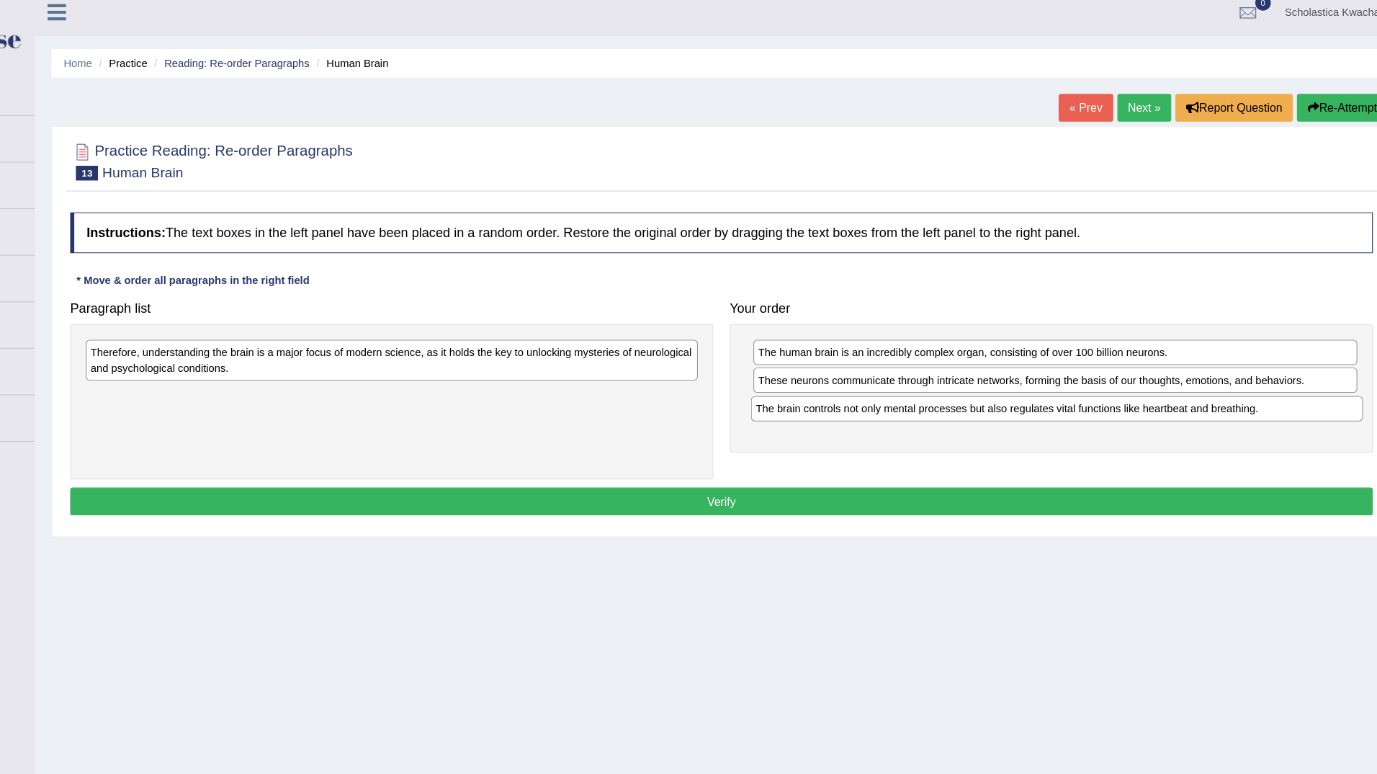
drag, startPoint x: 667, startPoint y: 320, endPoint x: 1254, endPoint y: 370, distance: 589.1
click at [1254, 370] on div "The brain controls not only mental processes but also regulates vital functions…" at bounding box center [1067, 370] width 540 height 22
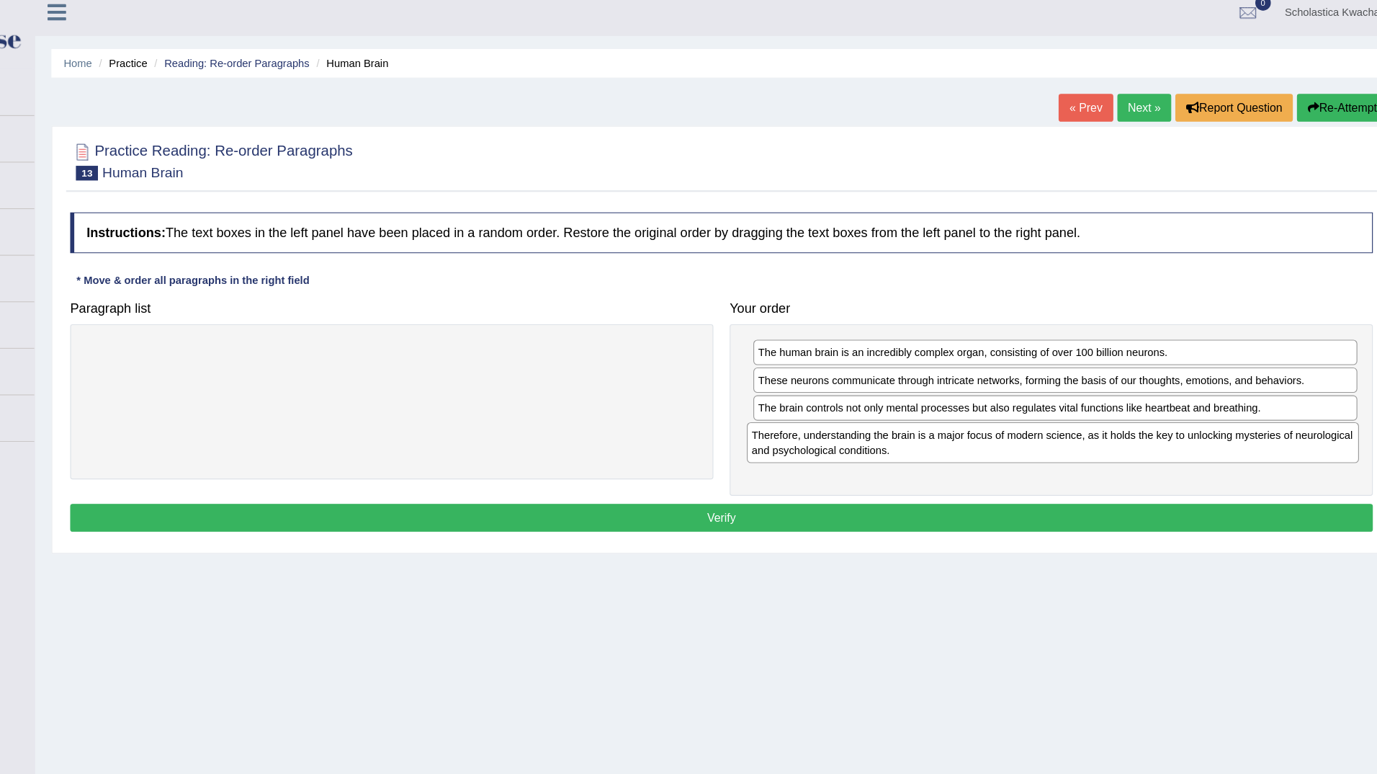
drag, startPoint x: 647, startPoint y: 329, endPoint x: 1231, endPoint y: 402, distance: 587.9
click at [1231, 402] on div "Therefore, understanding the brain is a major focus of modern science, as it ho…" at bounding box center [1064, 400] width 540 height 36
click at [777, 469] on button "Verify" at bounding box center [771, 466] width 1149 height 24
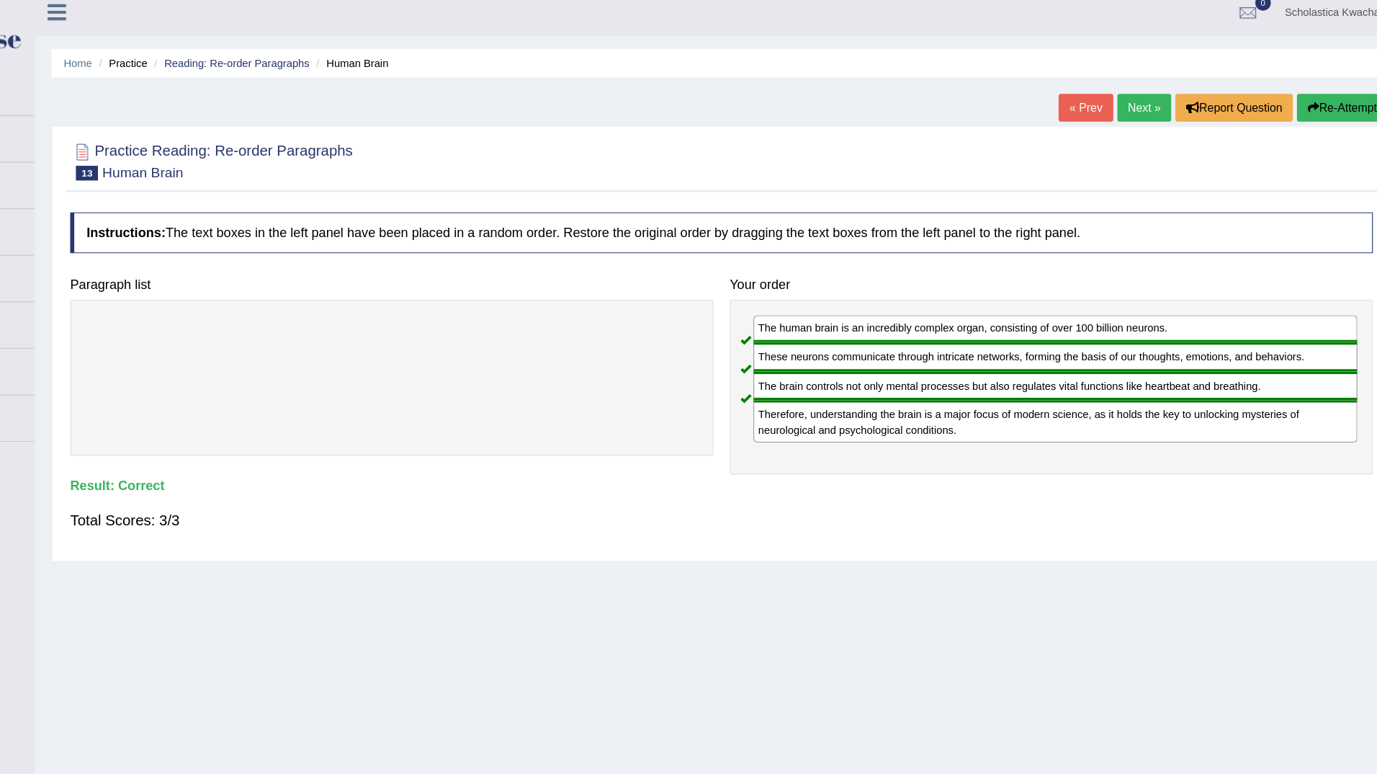
click at [1144, 97] on link "Next »" at bounding box center [1145, 105] width 48 height 24
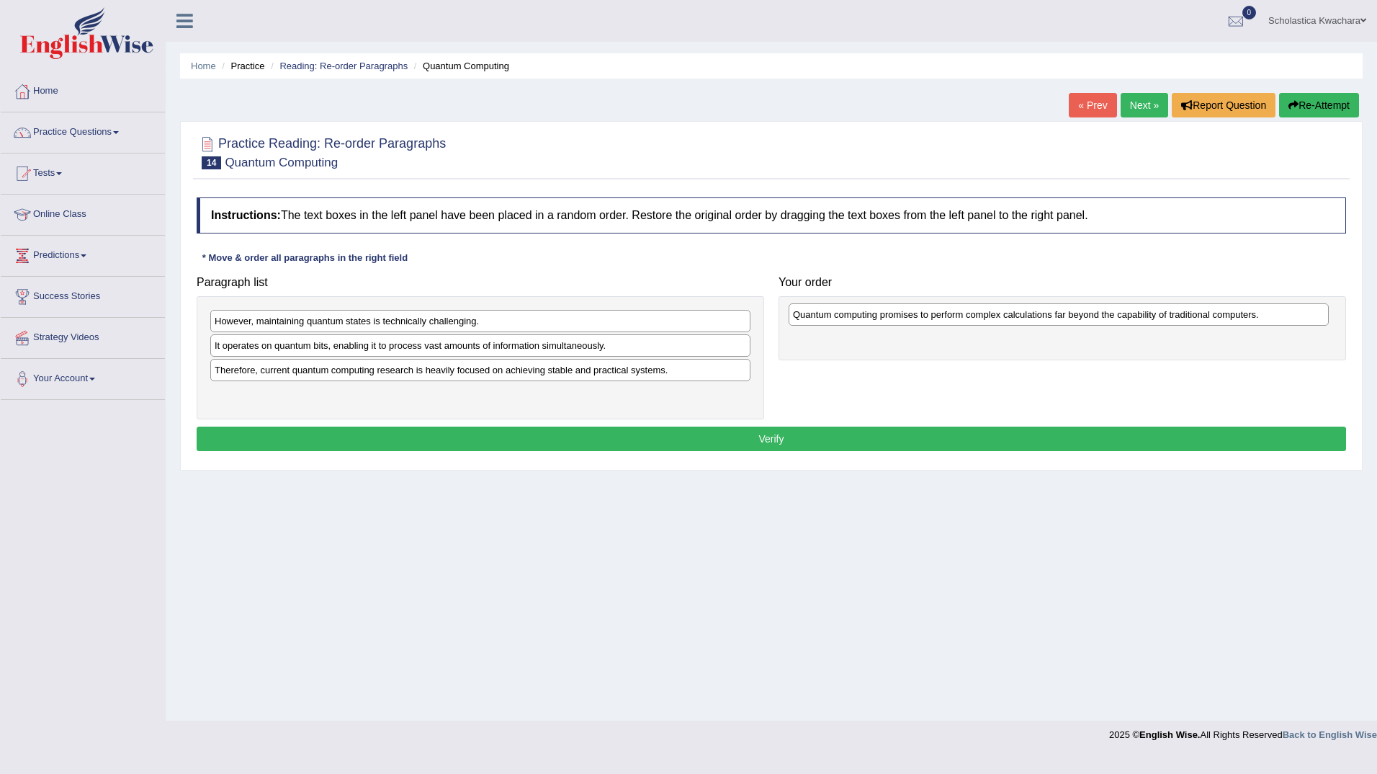
drag, startPoint x: 385, startPoint y: 399, endPoint x: 962, endPoint y: 319, distance: 583.1
click at [962, 319] on div "Quantum computing promises to perform complex calculations far beyond the capab…" at bounding box center [1059, 314] width 540 height 22
drag, startPoint x: 558, startPoint y: 318, endPoint x: 568, endPoint y: 311, distance: 11.8
click at [568, 311] on div "However, maintaining quantum states is technically challenging." at bounding box center [490, 313] width 540 height 22
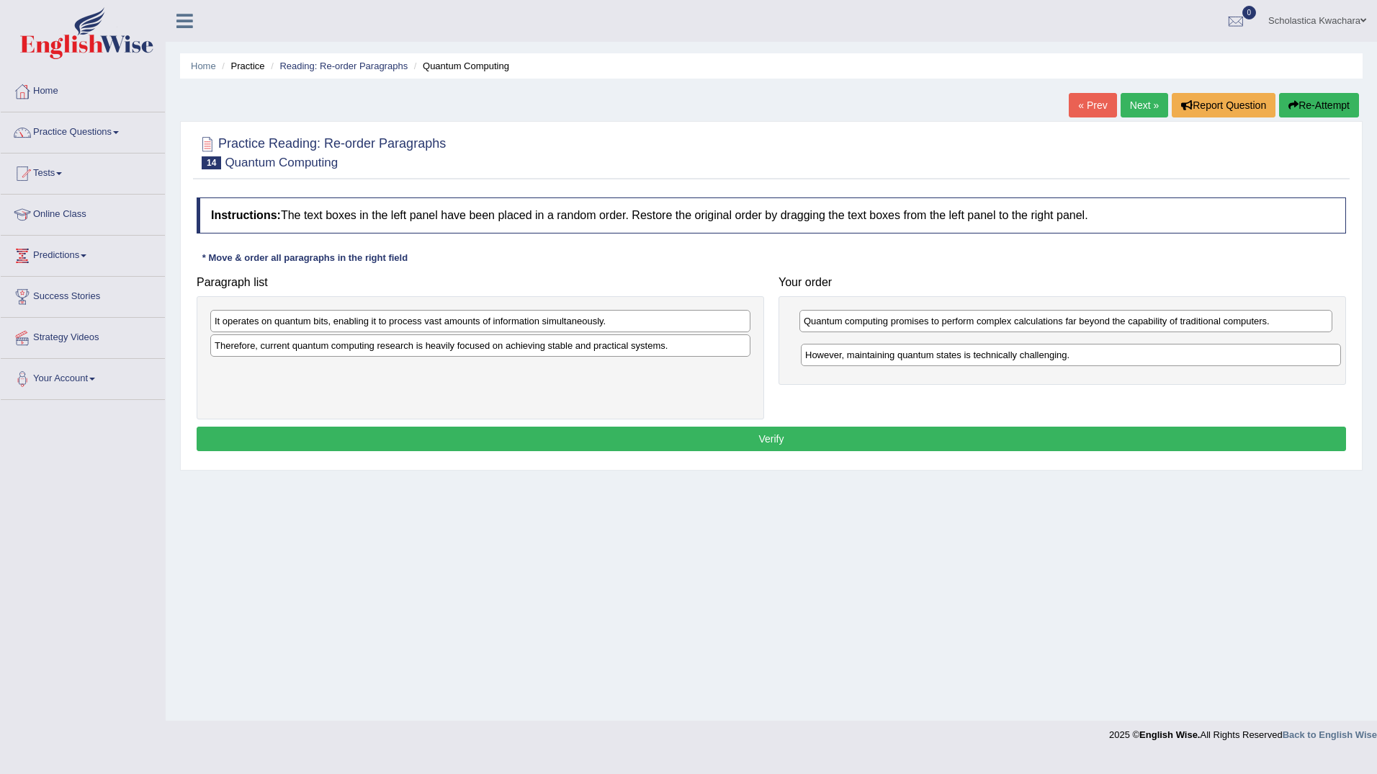
drag, startPoint x: 566, startPoint y: 316, endPoint x: 1157, endPoint y: 350, distance: 591.5
click at [1157, 350] on div "However, maintaining quantum states is technically challenging." at bounding box center [1071, 355] width 540 height 22
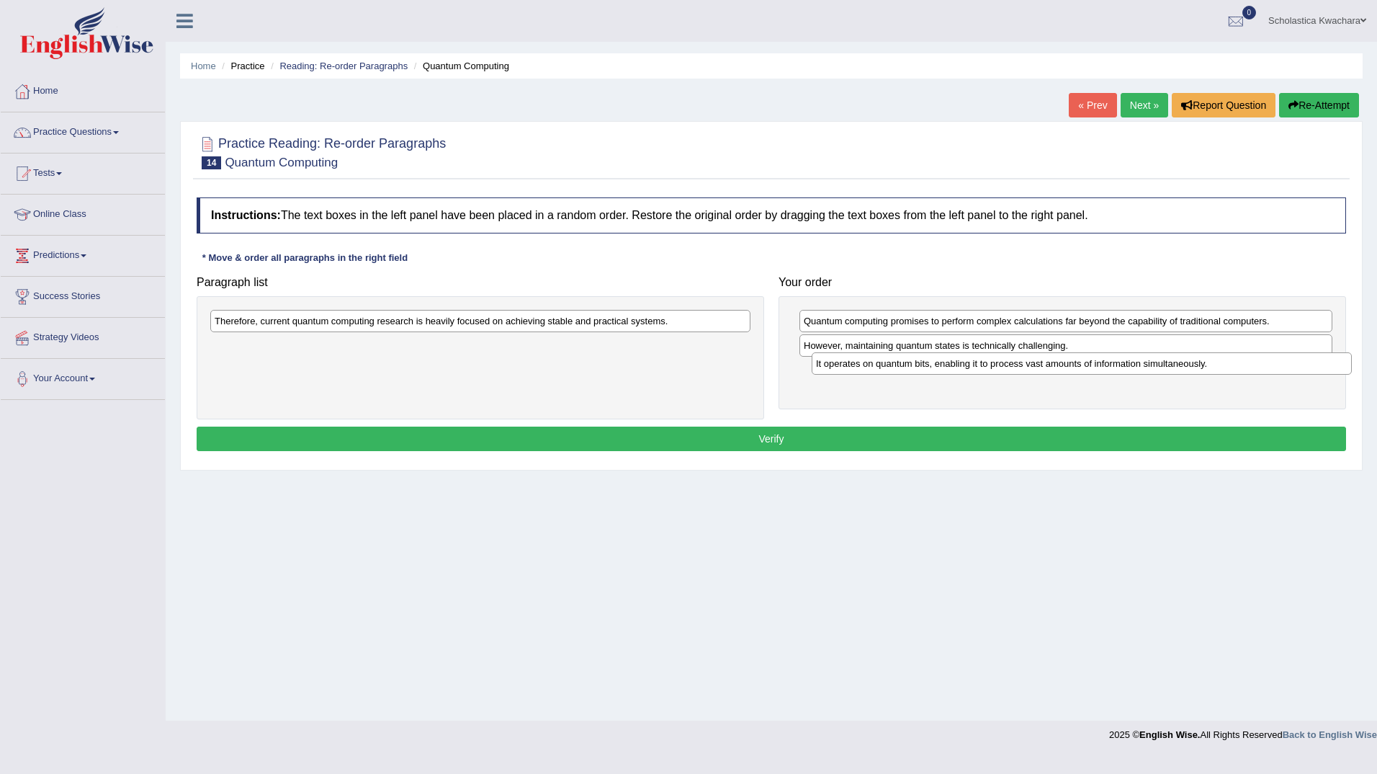
drag, startPoint x: 490, startPoint y: 324, endPoint x: 1091, endPoint y: 367, distance: 602.9
click at [1091, 367] on div "It operates on quantum bits, enabling it to process vast amounts of information…" at bounding box center [1082, 363] width 540 height 22
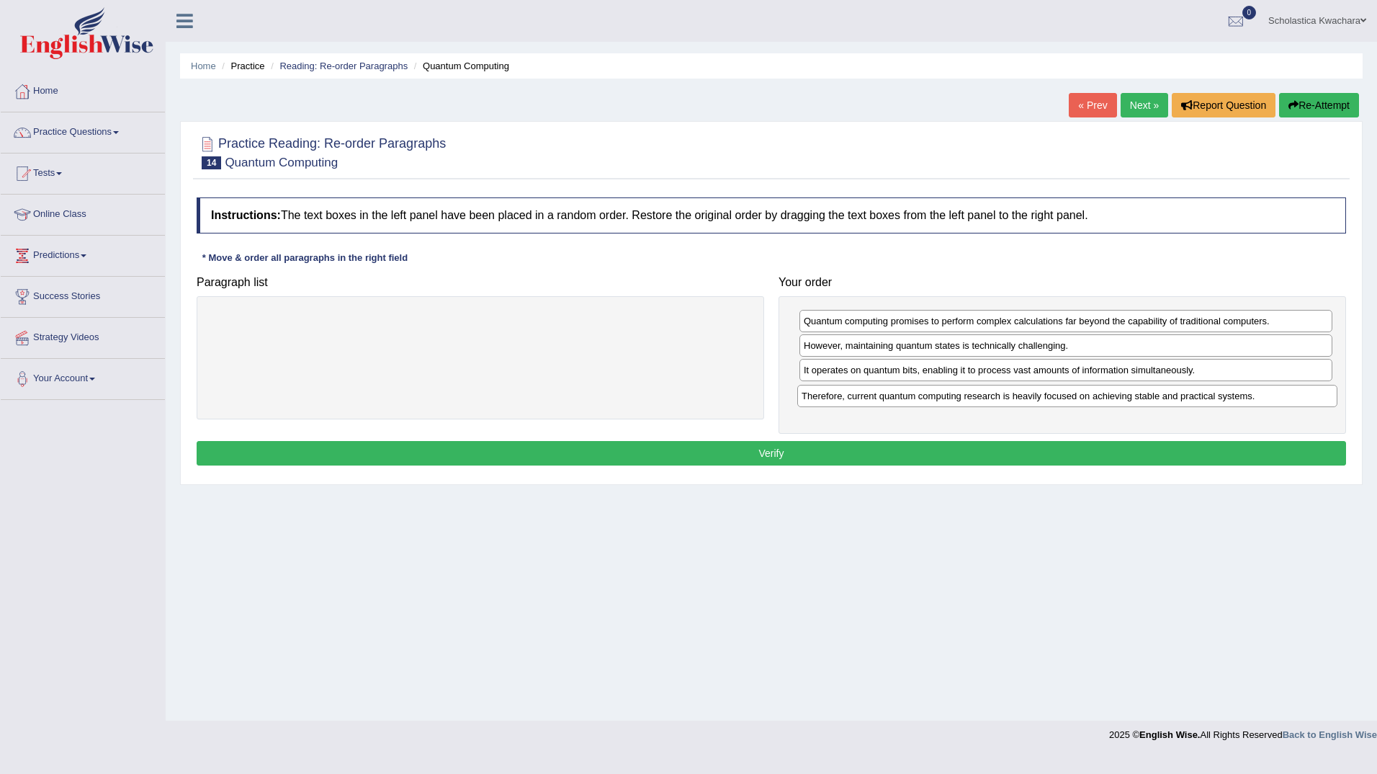
drag, startPoint x: 654, startPoint y: 324, endPoint x: 1241, endPoint y: 399, distance: 591.7
click at [1241, 399] on div "Therefore, current quantum computing research is heavily focused on achieving s…" at bounding box center [1067, 396] width 540 height 22
click at [980, 461] on button "Verify" at bounding box center [771, 453] width 1149 height 24
